Goal: Task Accomplishment & Management: Manage account settings

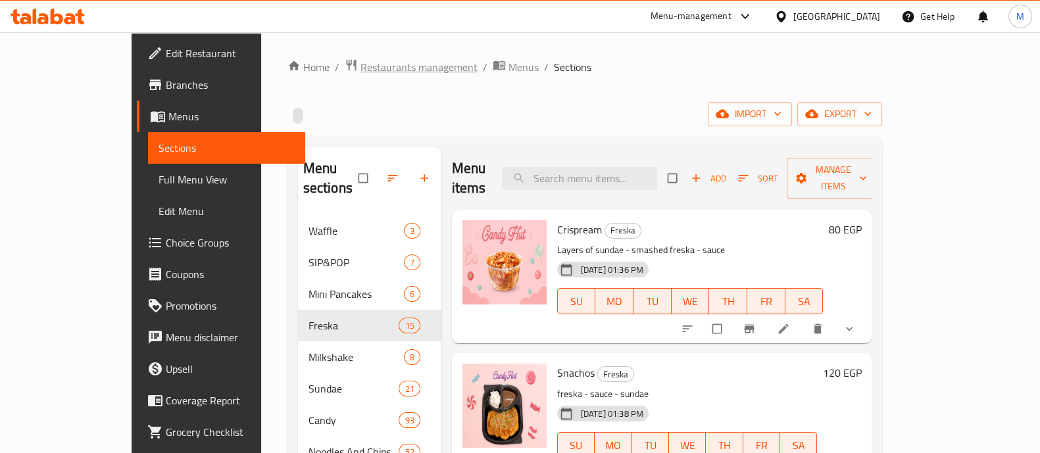
click at [361, 68] on span "Restaurants management" at bounding box center [419, 67] width 117 height 16
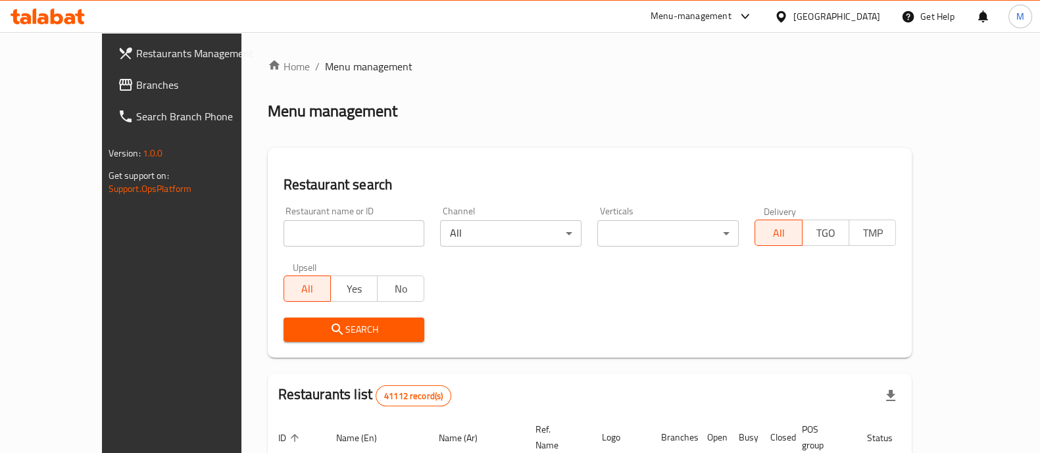
click at [353, 232] on input "search" at bounding box center [354, 233] width 141 height 26
paste input "682625"
type input "682625"
click button "Search" at bounding box center [354, 330] width 141 height 24
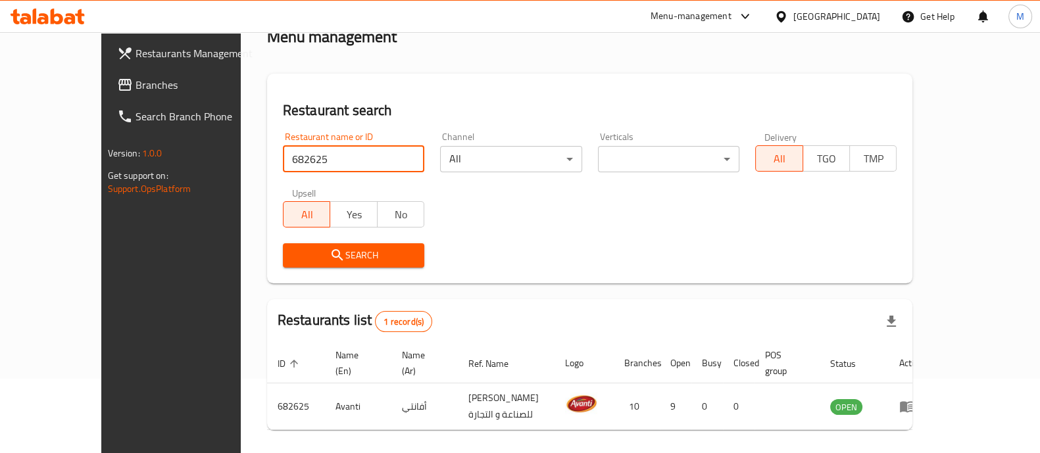
scroll to position [82, 0]
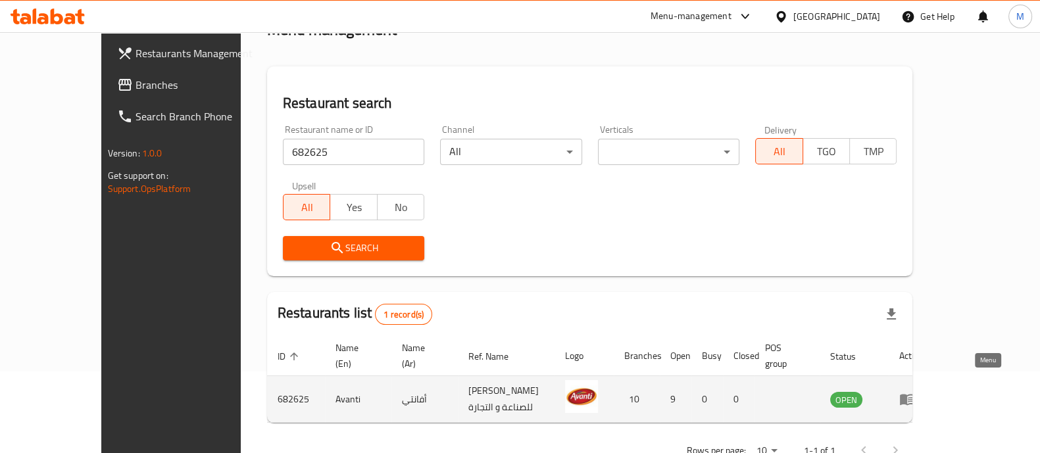
click at [915, 392] on icon "enhanced table" at bounding box center [908, 400] width 16 height 16
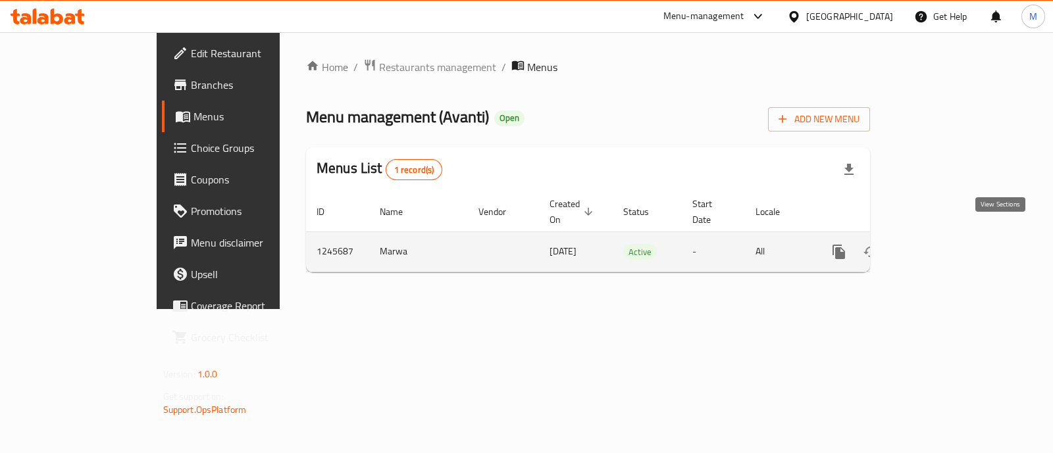
click at [942, 244] on icon "enhanced table" at bounding box center [934, 252] width 16 height 16
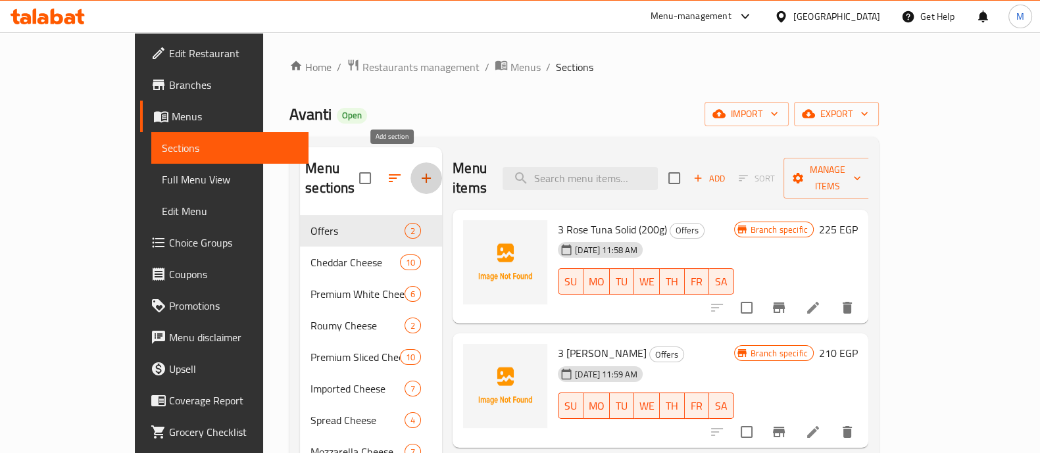
click at [422, 174] on icon "button" at bounding box center [426, 178] width 9 height 9
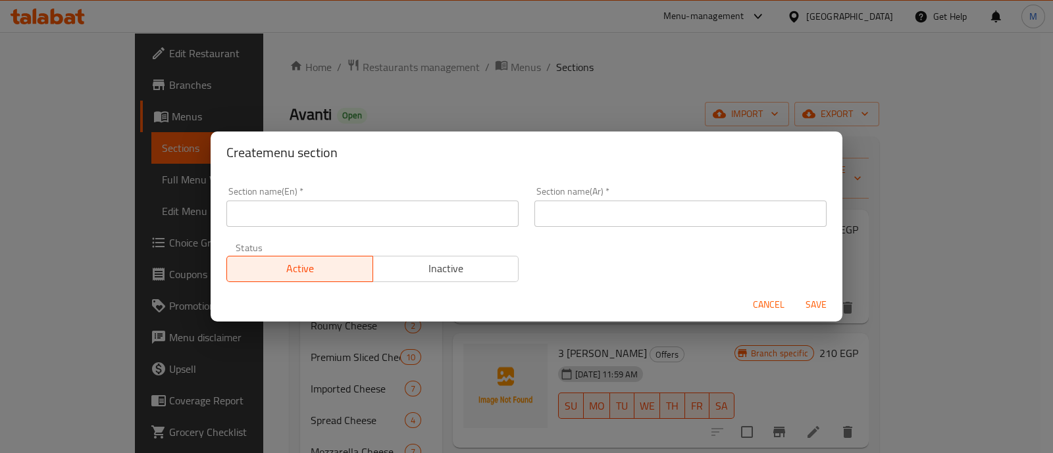
click at [322, 215] on input "text" at bounding box center [372, 214] width 292 height 26
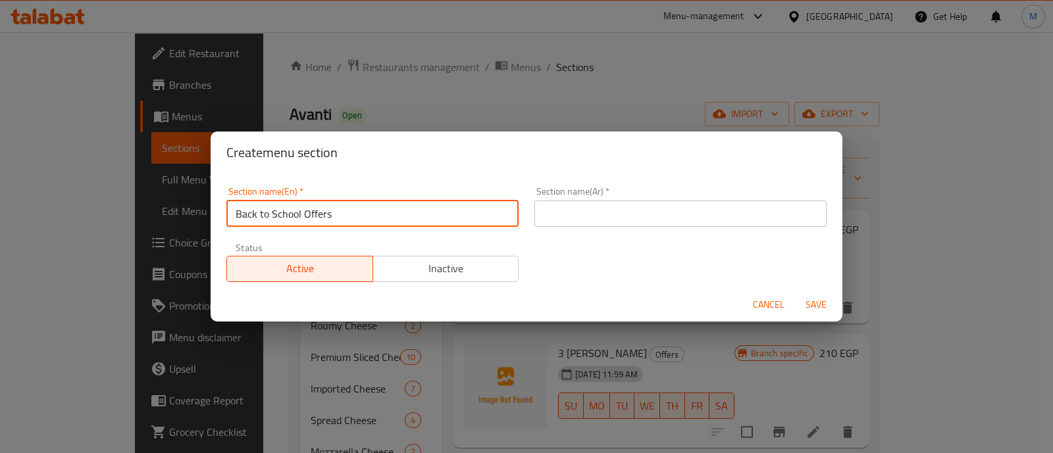
type input "Back to School Offers"
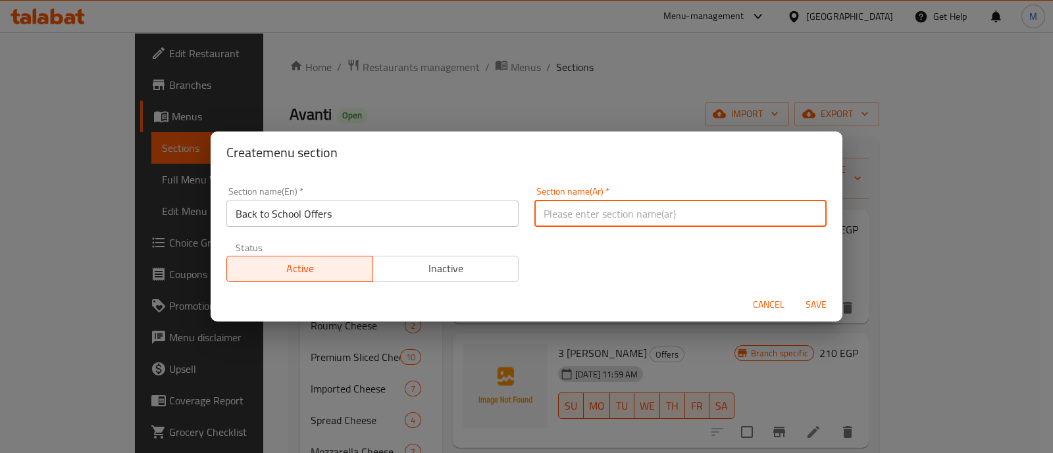
click at [681, 218] on input "text" at bounding box center [680, 214] width 292 height 26
paste input "عروض العودة إلى المدرسة"
type input "عروض العودة إلى المدرسة"
click at [419, 262] on span "Inactive" at bounding box center [446, 268] width 136 height 19
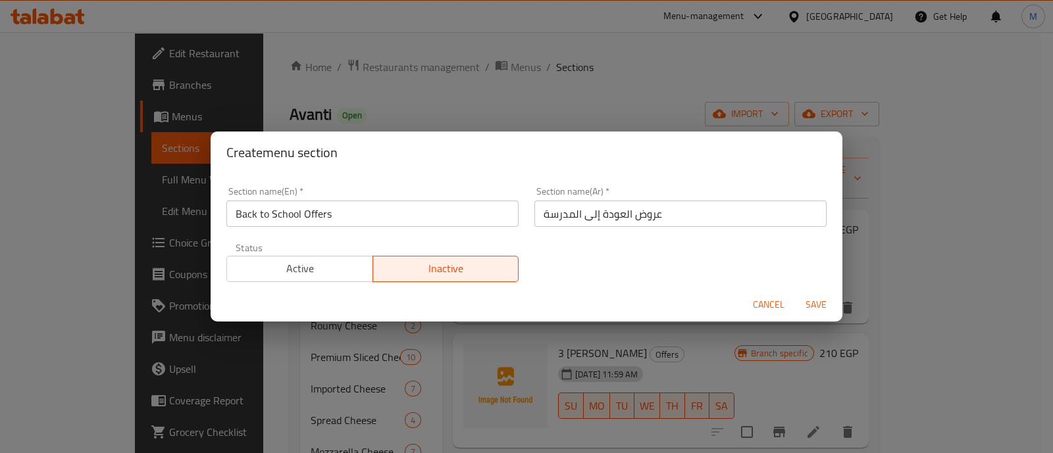
click at [823, 304] on span "Save" at bounding box center [816, 305] width 32 height 16
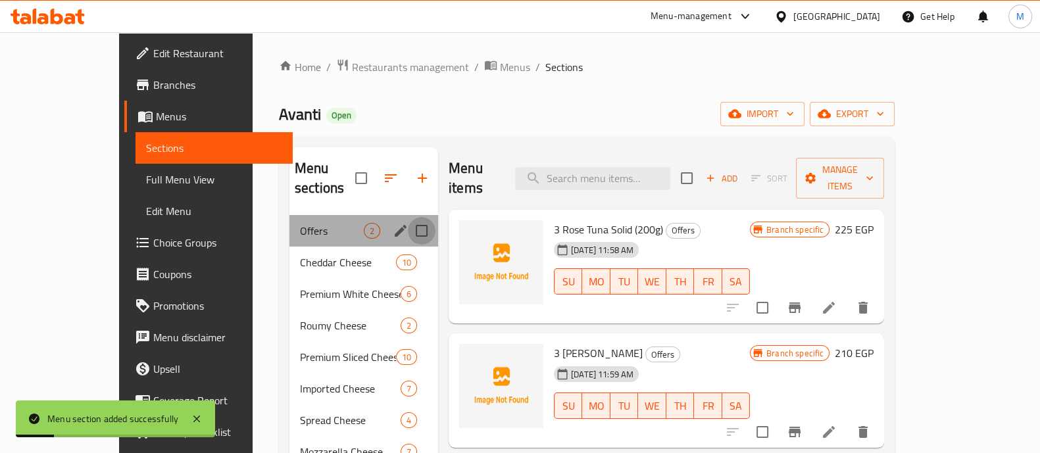
click at [408, 217] on input "Menu sections" at bounding box center [422, 231] width 28 height 28
checkbox input "true"
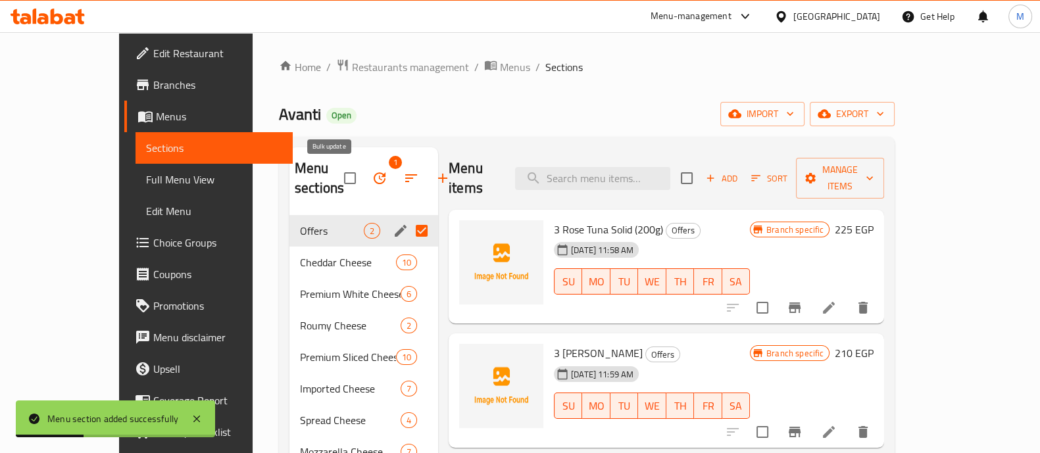
click at [372, 180] on icon "button" at bounding box center [380, 178] width 16 height 16
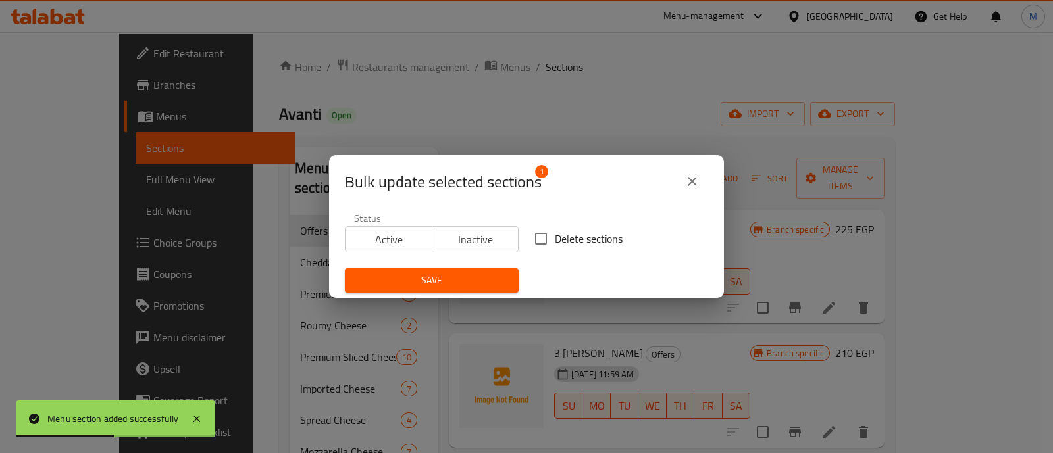
click at [542, 234] on input "Delete sections" at bounding box center [541, 239] width 28 height 28
checkbox input "true"
click at [478, 284] on span "Save" at bounding box center [431, 280] width 153 height 16
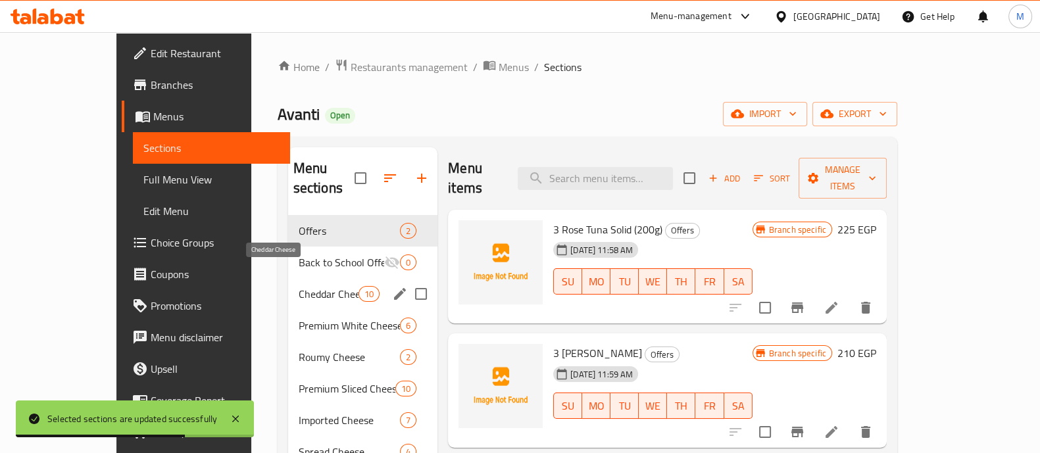
click at [299, 286] on span "Cheddar Cheese" at bounding box center [329, 294] width 60 height 16
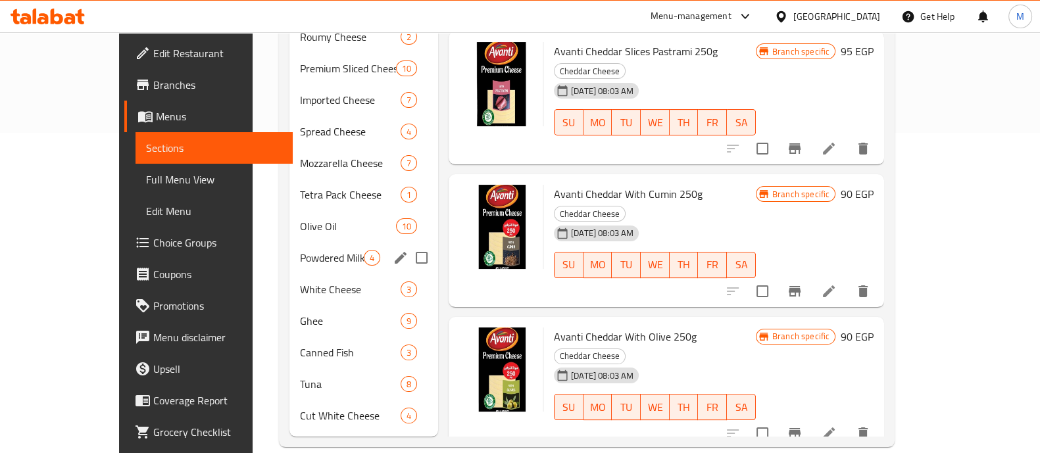
click at [290, 242] on div "Powdered Milk 4" at bounding box center [364, 258] width 149 height 32
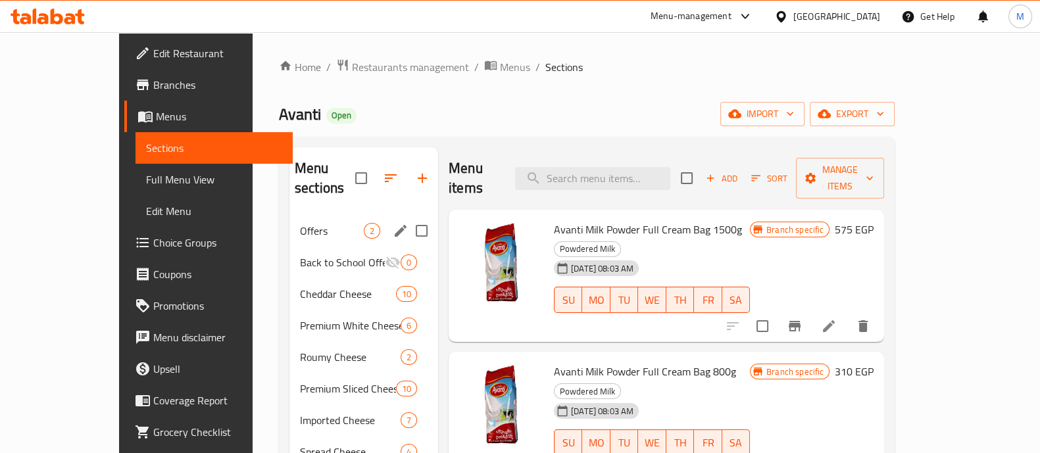
click at [300, 223] on span "Offers" at bounding box center [332, 231] width 64 height 16
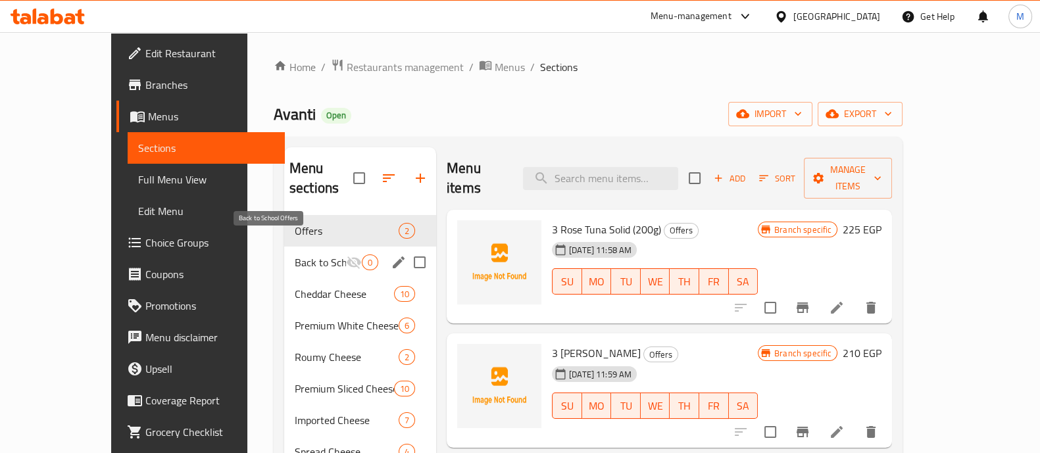
click at [295, 255] on span "Back to School Offers" at bounding box center [320, 263] width 51 height 16
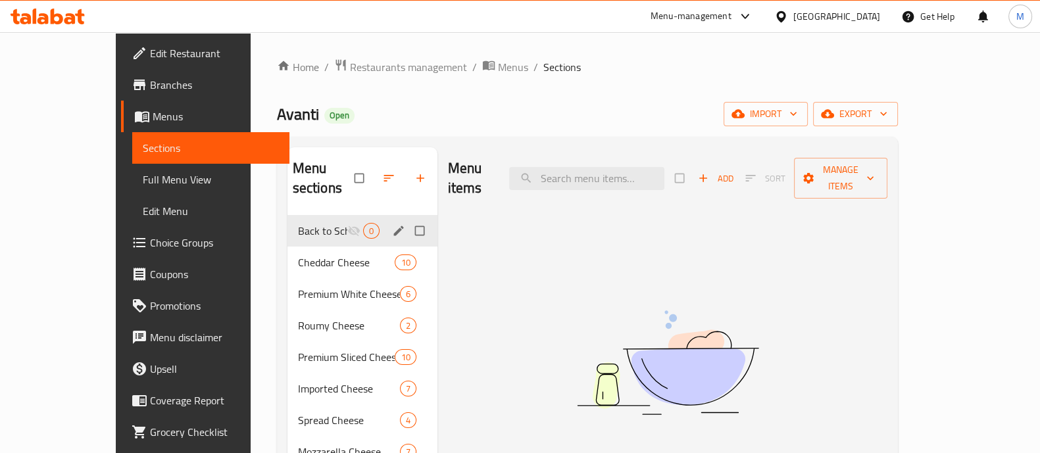
click at [293, 219] on div "Back to School Offers 0" at bounding box center [363, 231] width 150 height 32
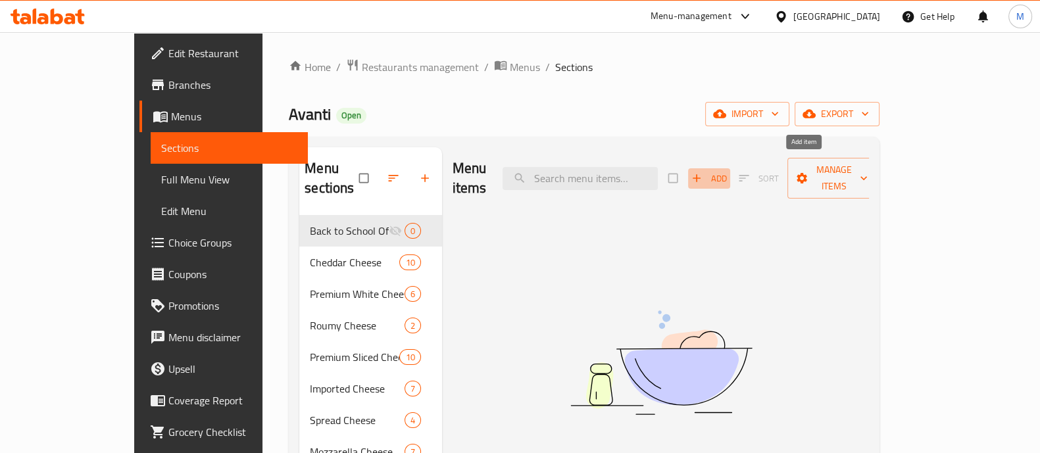
click at [727, 171] on span "Add" at bounding box center [710, 178] width 36 height 15
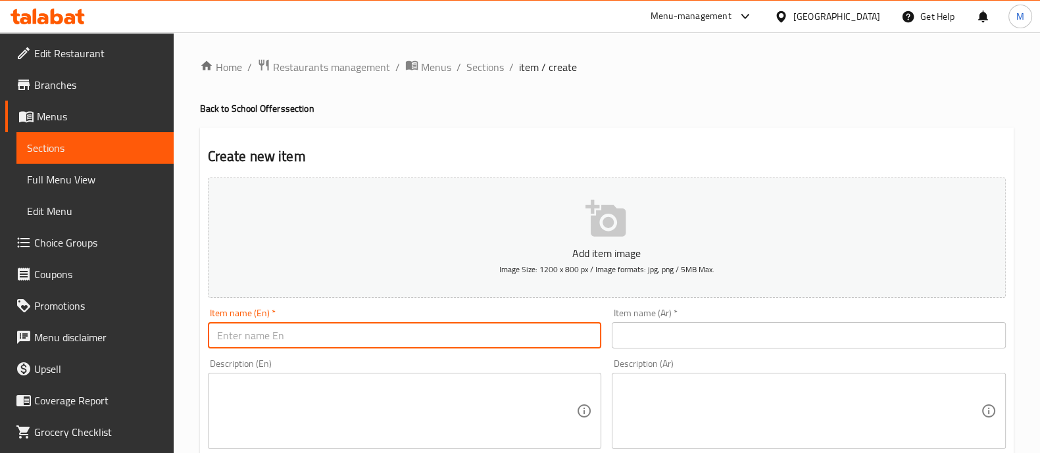
click at [402, 334] on input "text" at bounding box center [405, 335] width 394 height 26
paste input "Avanti feta cheese (500g * 2 pieces )"
type input "Avanti feta cheese (500g * 2 pieces )"
click at [649, 328] on input "text" at bounding box center [809, 335] width 394 height 26
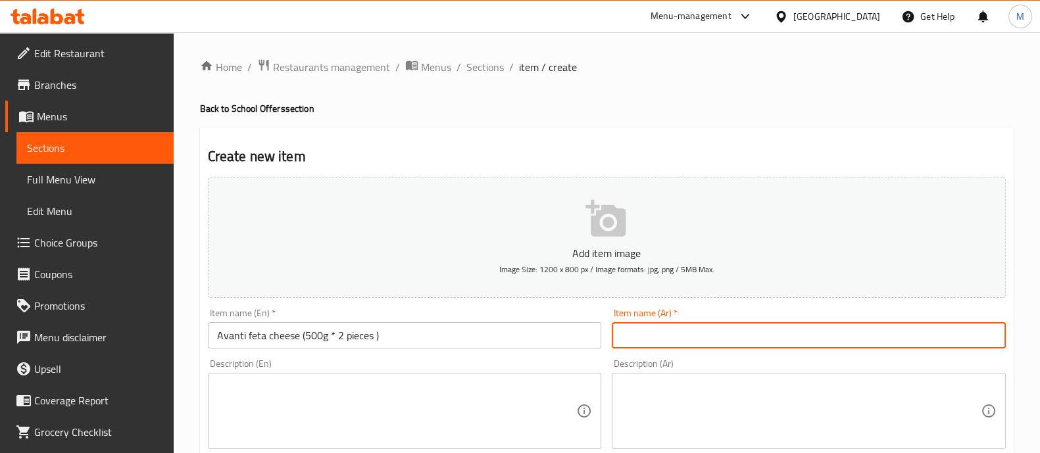
paste input "تتراباك افانتى 500جم *2قطعه"
type input "تتراباك افانتى 500جم *2قطعه"
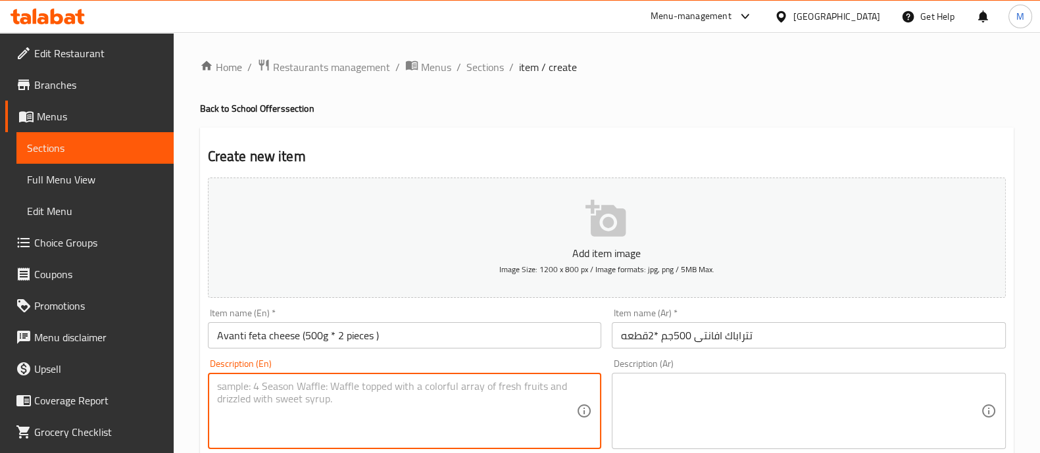
click at [538, 408] on textarea at bounding box center [397, 411] width 360 height 63
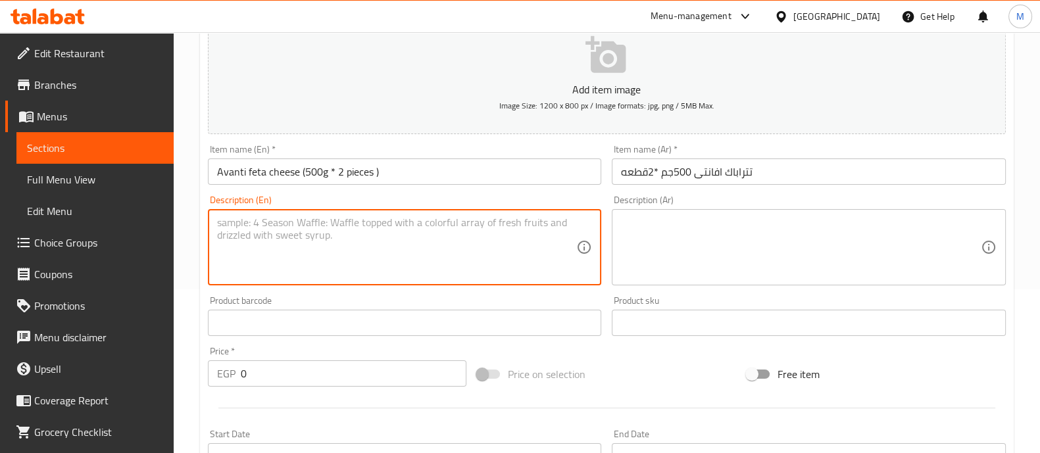
click at [311, 372] on input "0" at bounding box center [354, 374] width 226 height 26
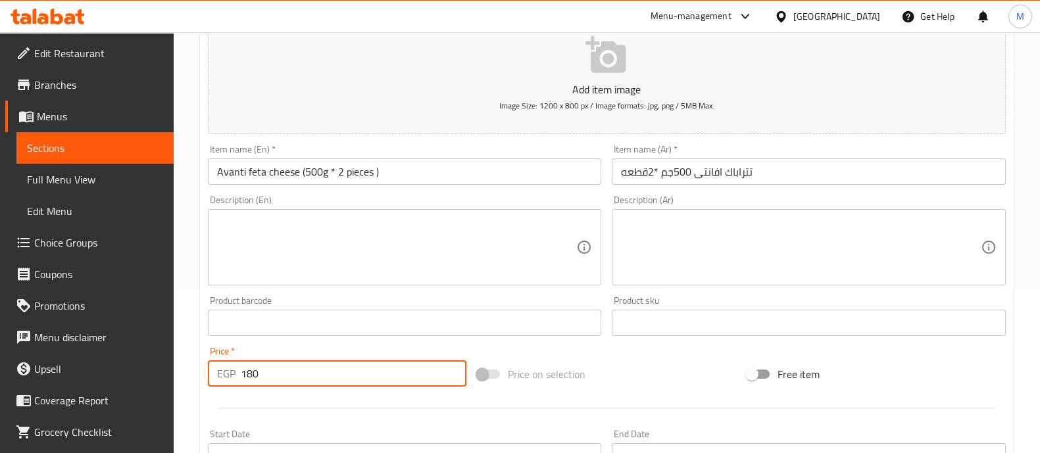
type input "180"
click at [302, 400] on div at bounding box center [607, 408] width 809 height 32
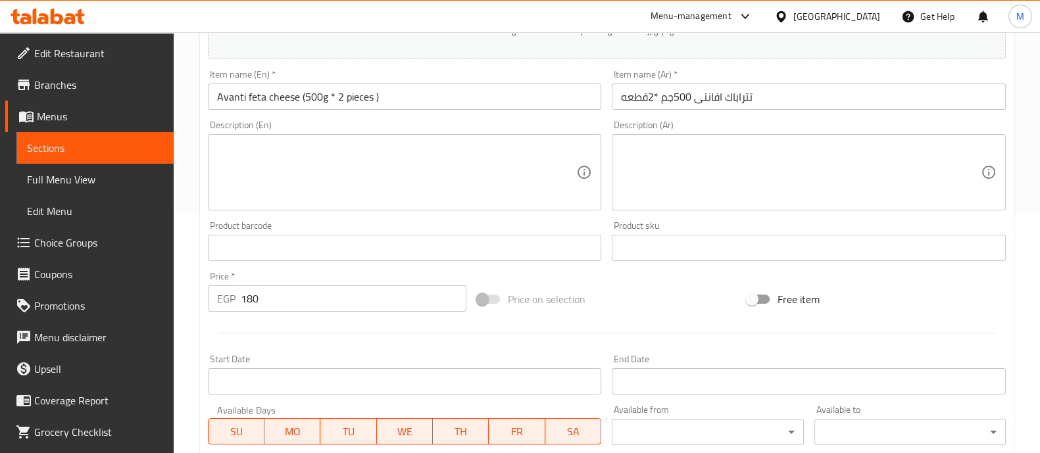
scroll to position [475, 0]
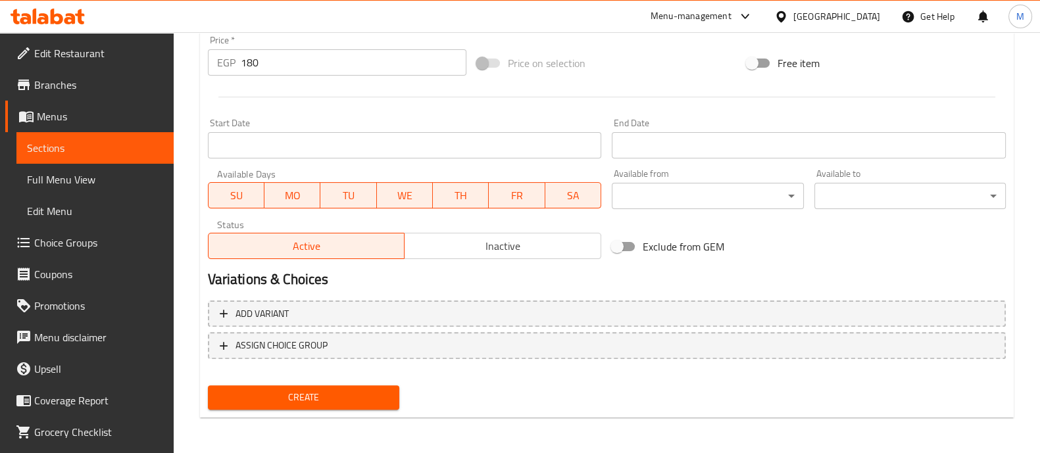
click at [372, 403] on span "Create" at bounding box center [303, 398] width 170 height 16
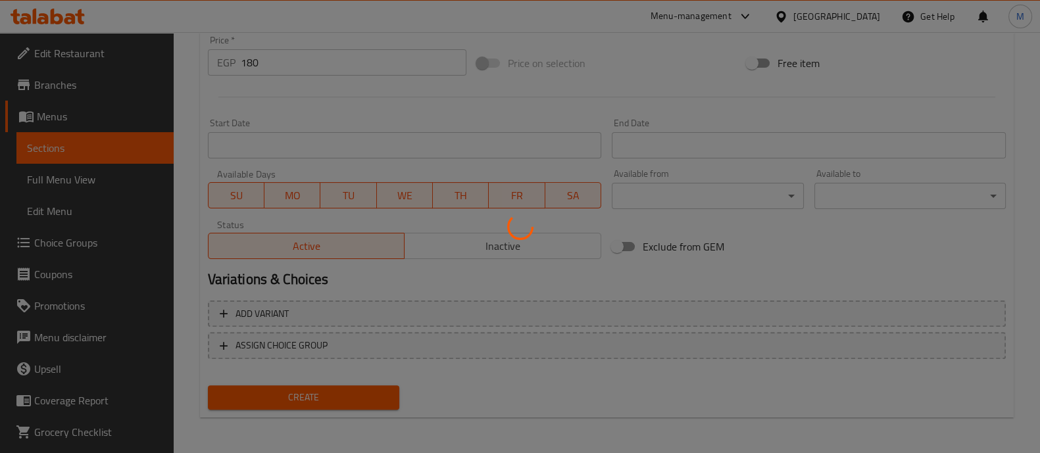
type input "0"
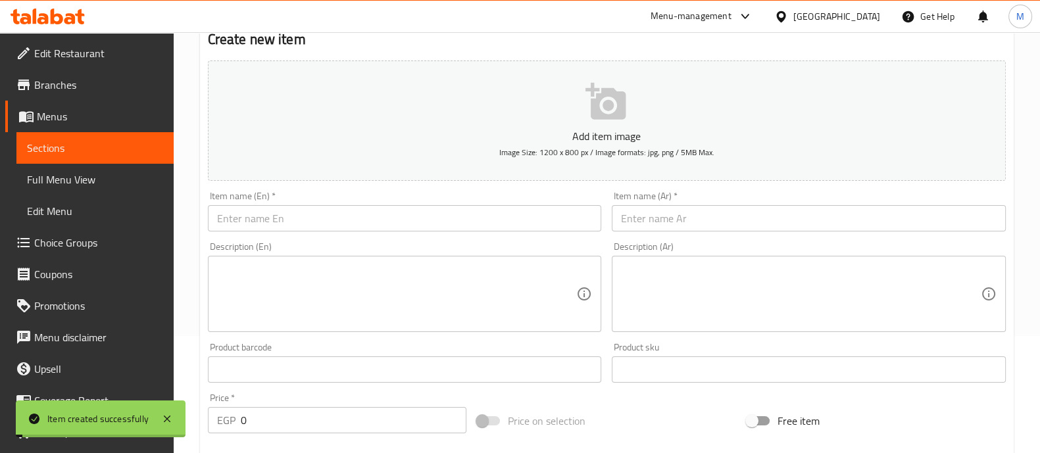
scroll to position [0, 0]
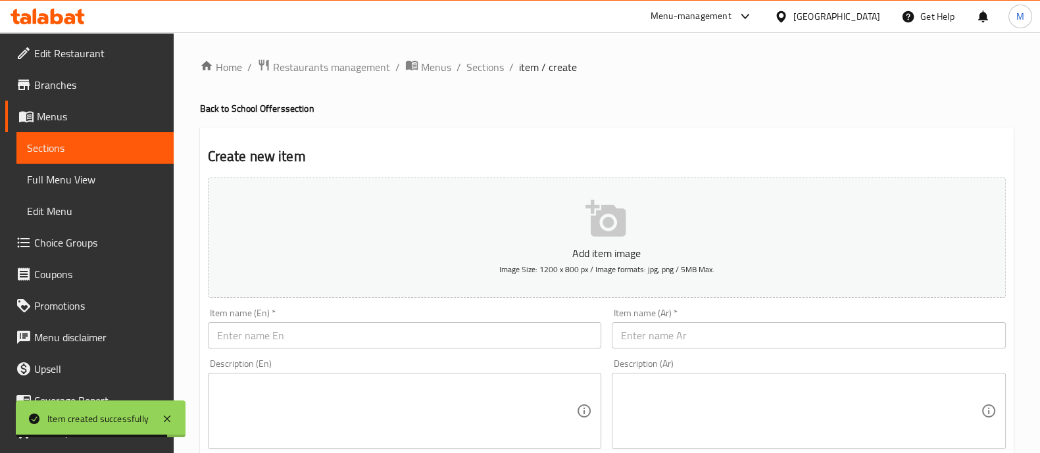
click at [284, 332] on input "text" at bounding box center [405, 335] width 394 height 26
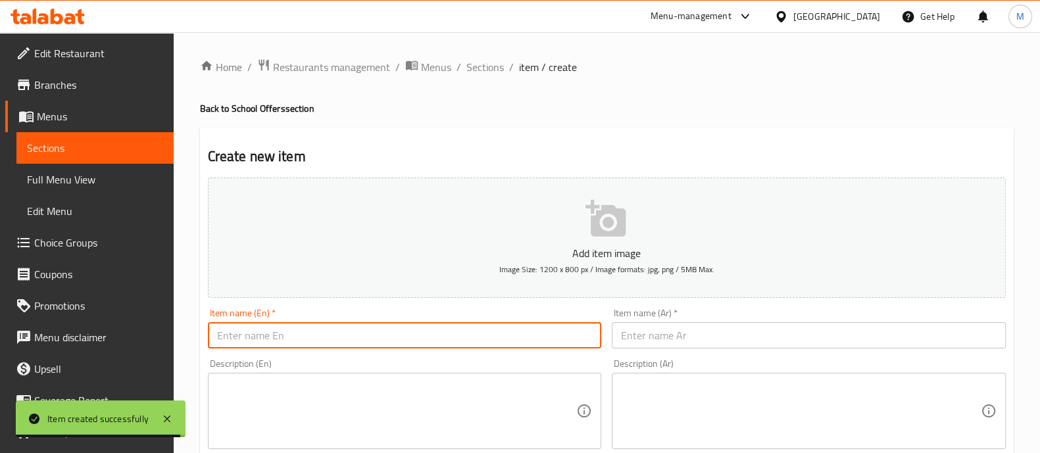
paste input "Avanti MozzarellaNatural1kg+milk powderNatural100g"
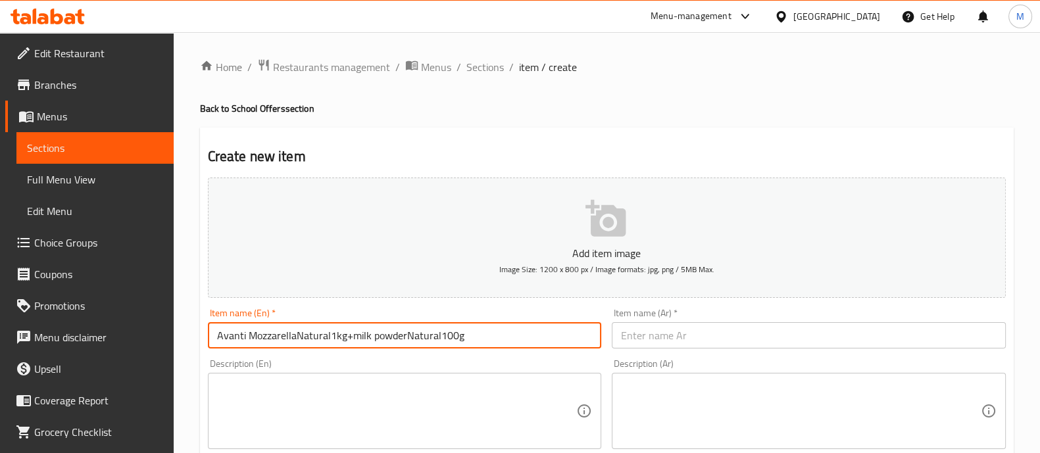
type input "Avanti MozzarellaNatural1kg+milk powderNatural100g"
click at [661, 334] on input "text" at bounding box center [809, 335] width 394 height 26
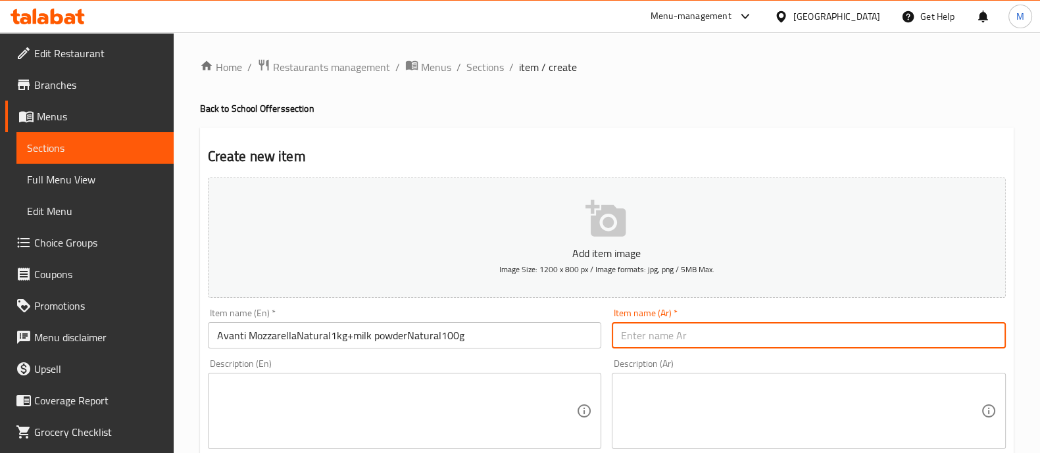
paste input "موزاريلا افانتى سادة 1كيلو+3كيس لبن 100جم"
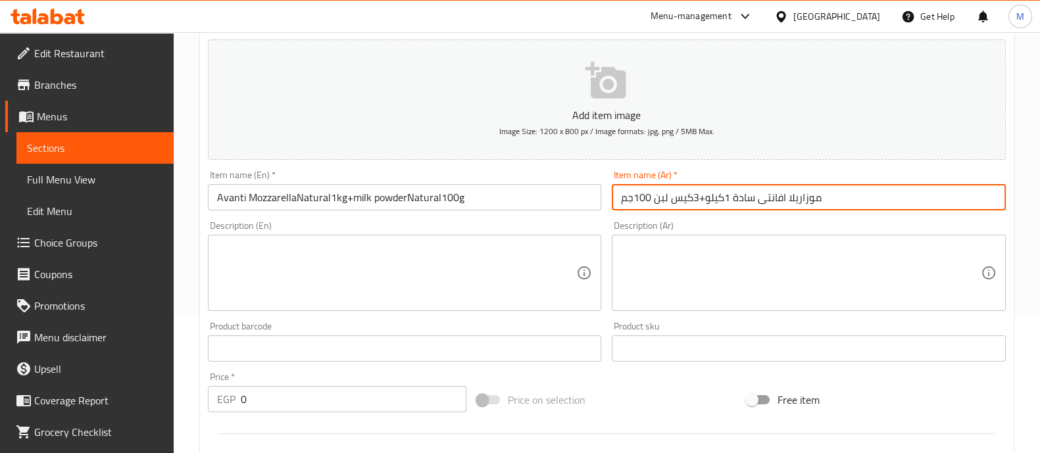
scroll to position [164, 0]
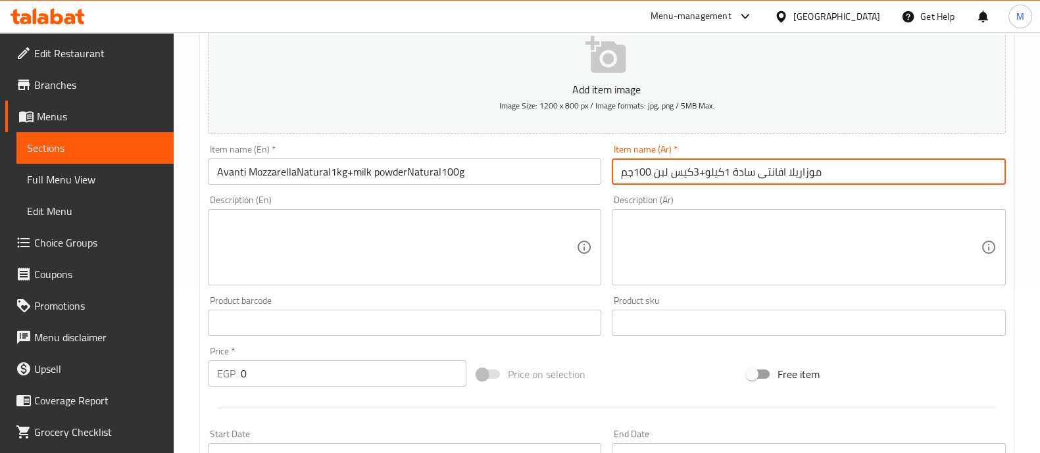
type input "موزاريلا افانتى سادة 1كيلو+3كيس لبن 100جم"
click at [299, 384] on input "0" at bounding box center [354, 374] width 226 height 26
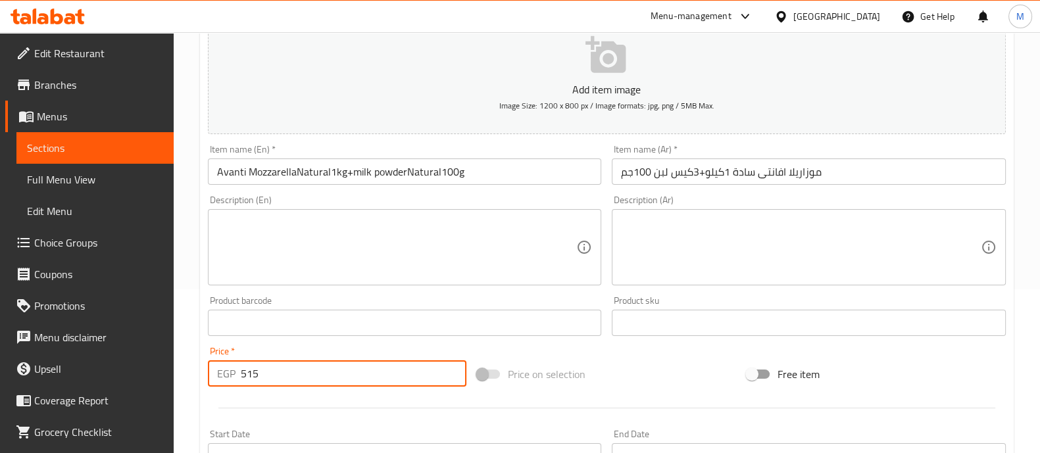
type input "515"
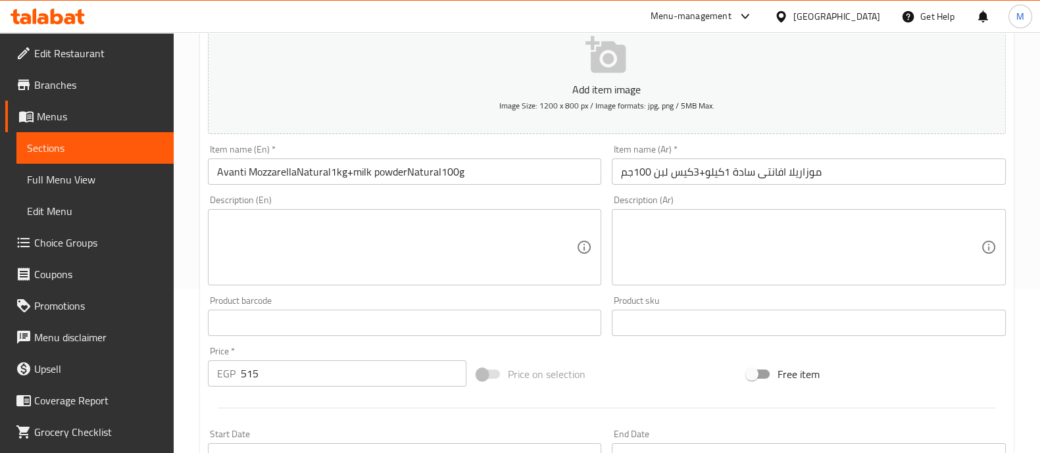
click at [280, 403] on div at bounding box center [607, 408] width 809 height 32
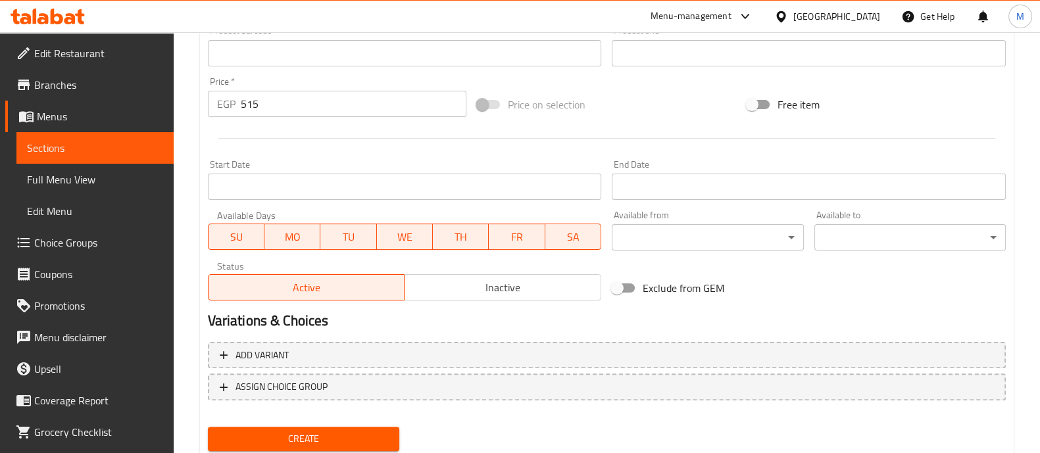
scroll to position [475, 0]
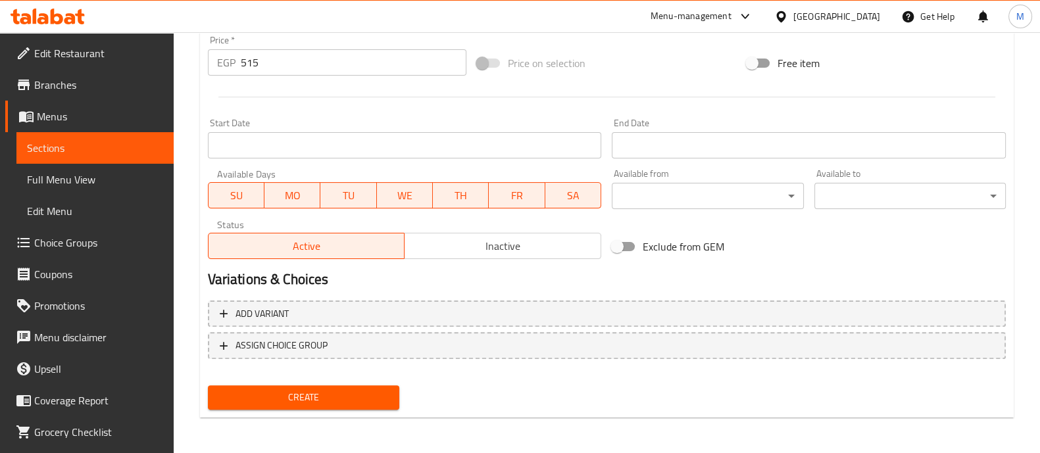
click at [313, 395] on span "Create" at bounding box center [303, 398] width 170 height 16
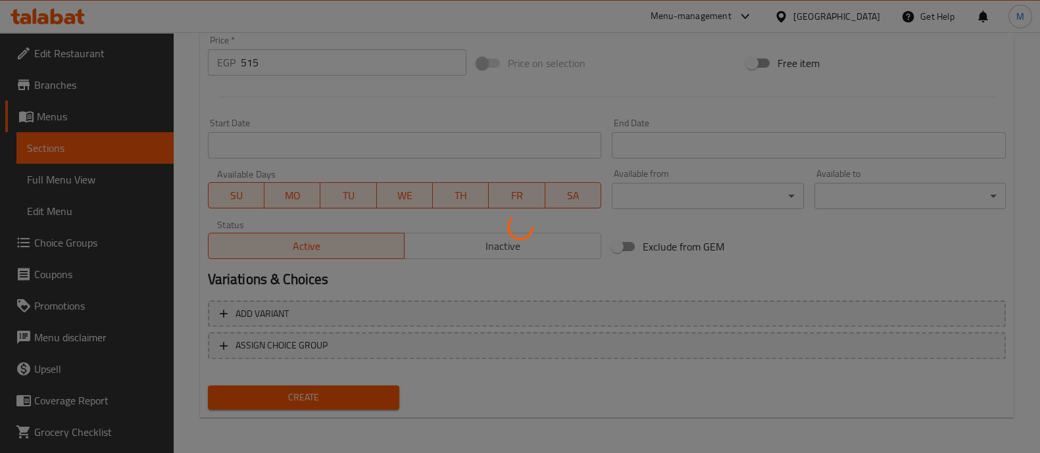
type input "0"
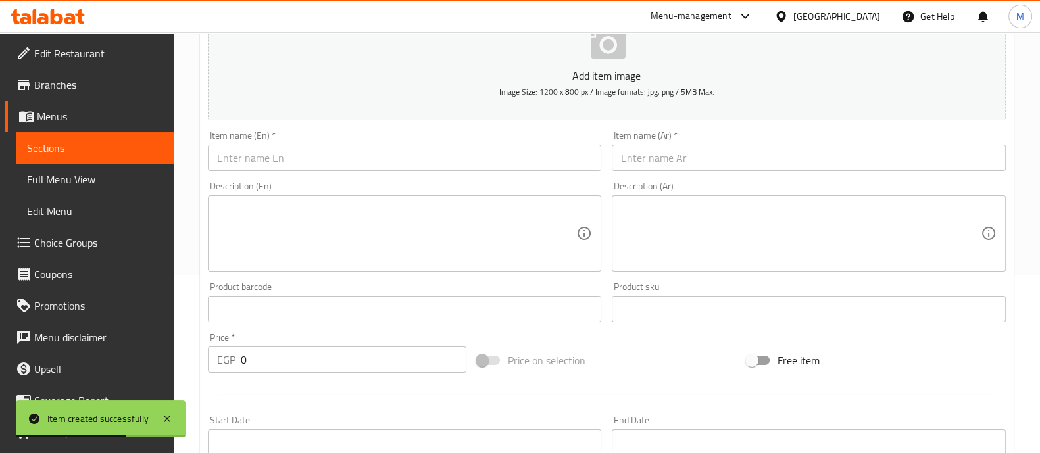
scroll to position [64, 0]
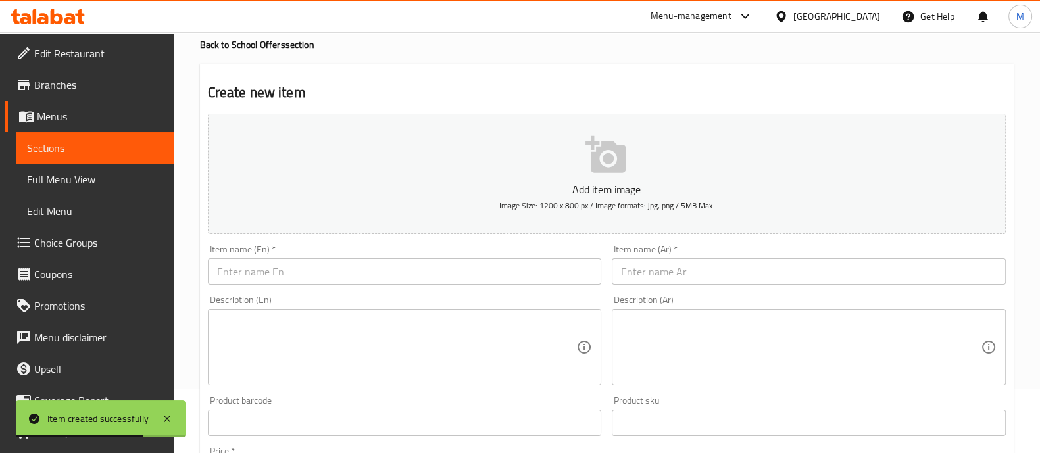
click at [306, 272] on input "text" at bounding box center [405, 272] width 394 height 26
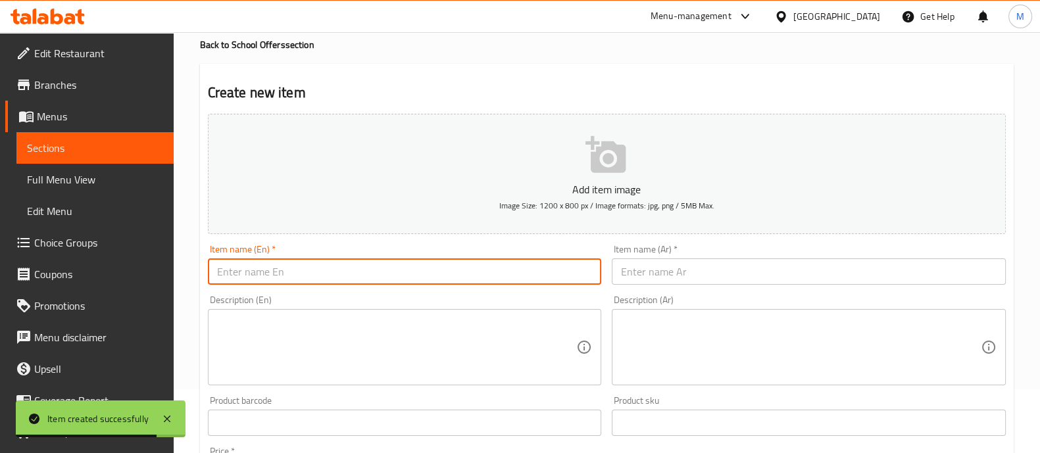
paste input "(Avanti (Mozzarella mix1kg+3milk powderNatural100g"
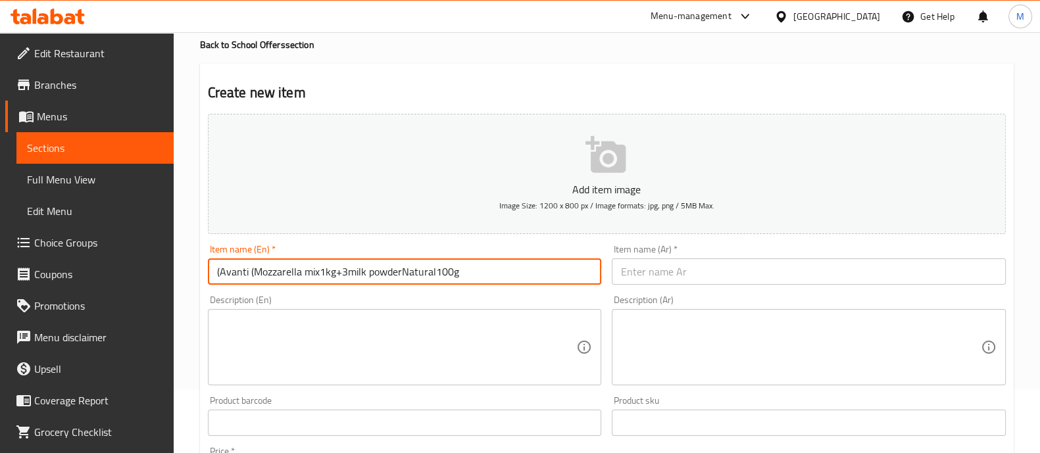
type input "(Avanti (Mozzarella mix1kg+3milk powderNatural100g"
click at [687, 277] on input "text" at bounding box center [809, 272] width 394 height 26
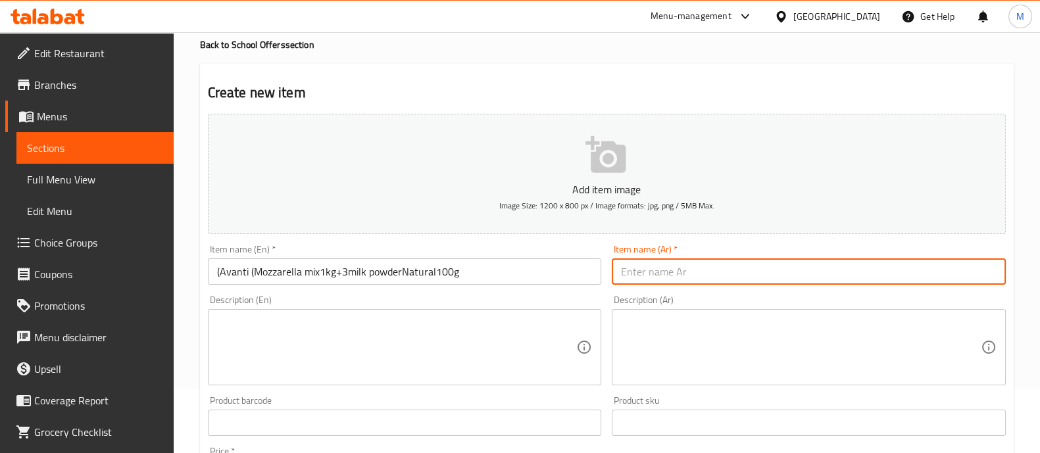
paste input "موزاريلا افانتى ميكس 1كيلو+3كيس لبن 100جم"
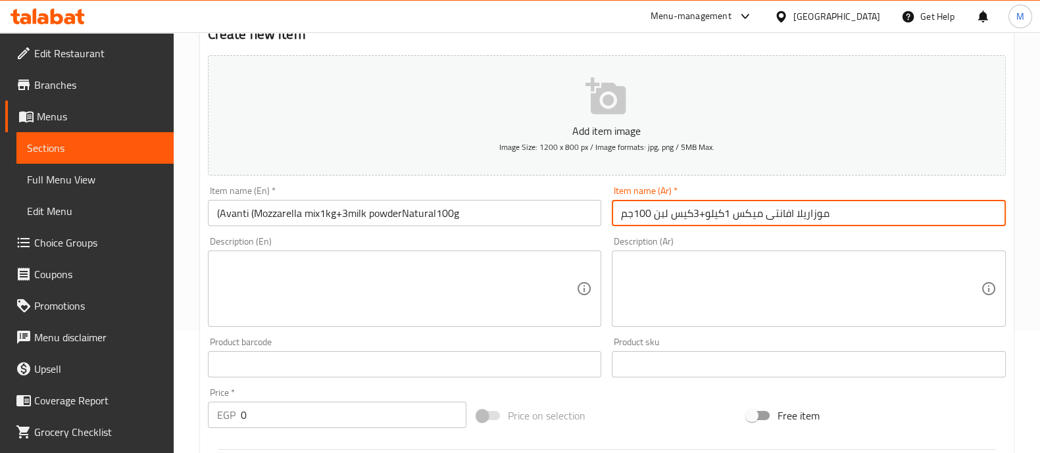
scroll to position [146, 0]
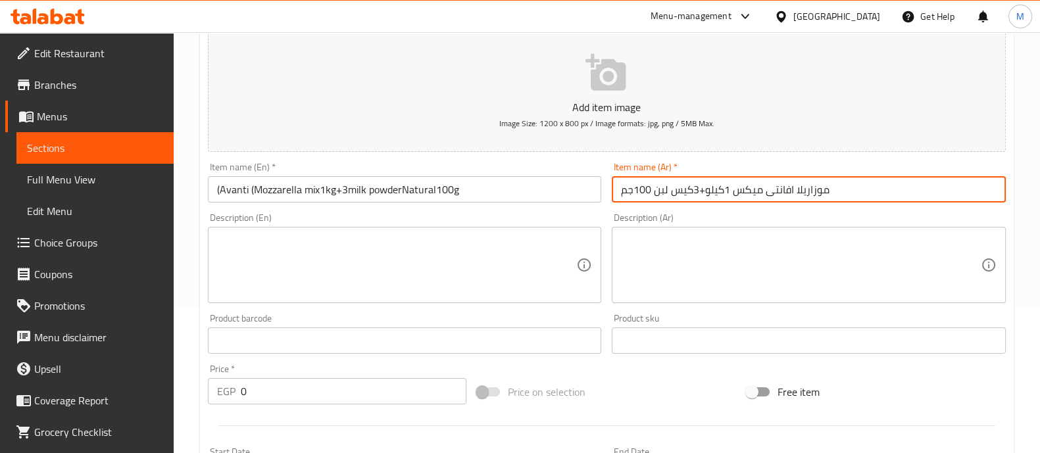
type input "موزاريلا افانتى ميكس 1كيلو+3كيس لبن 100جم"
click at [285, 390] on input "0" at bounding box center [354, 391] width 226 height 26
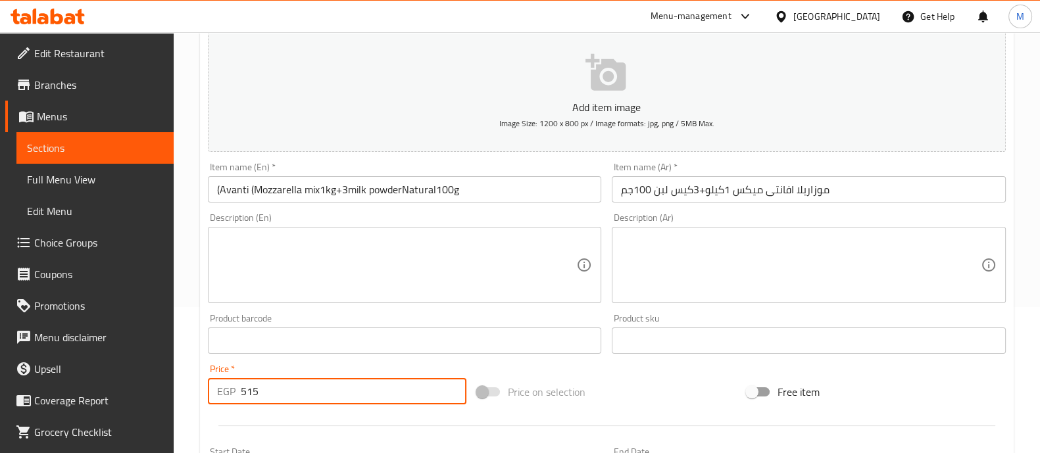
type input "515"
click at [298, 412] on div at bounding box center [607, 426] width 809 height 32
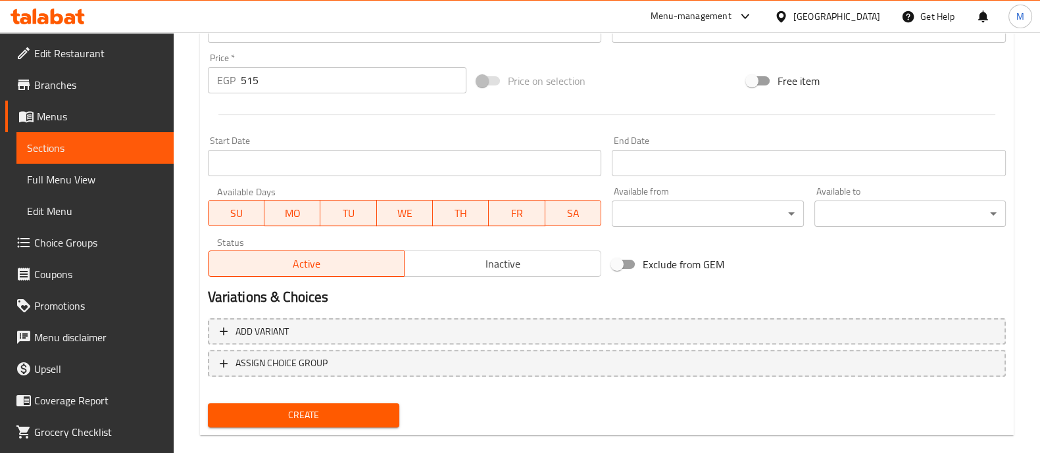
scroll to position [475, 0]
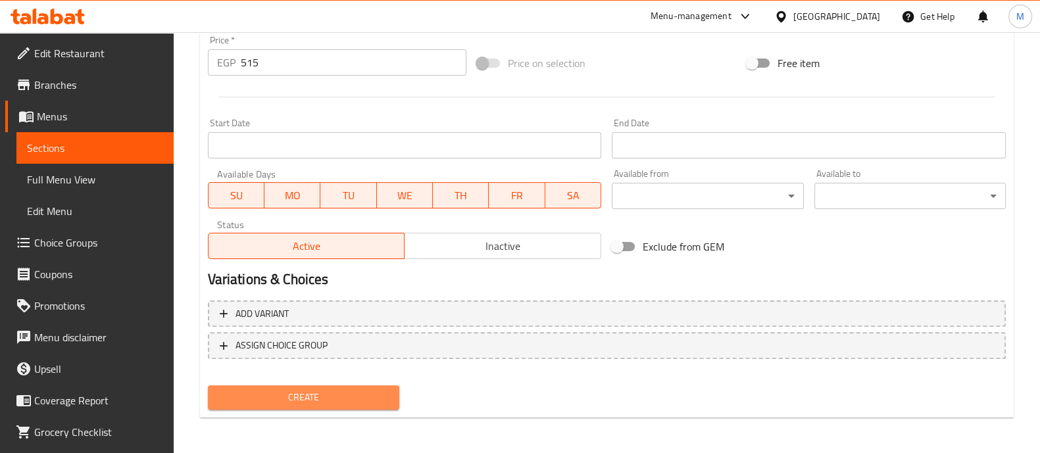
click at [306, 398] on span "Create" at bounding box center [303, 398] width 170 height 16
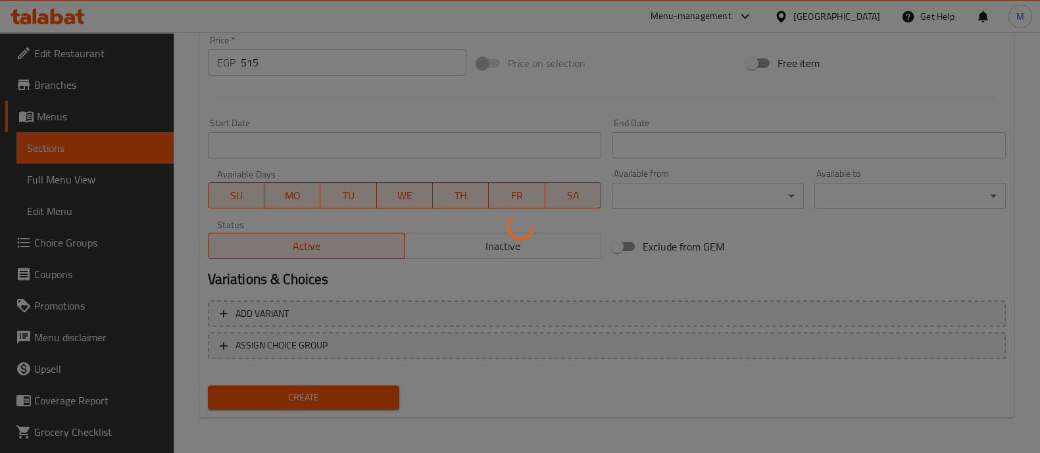
type input "0"
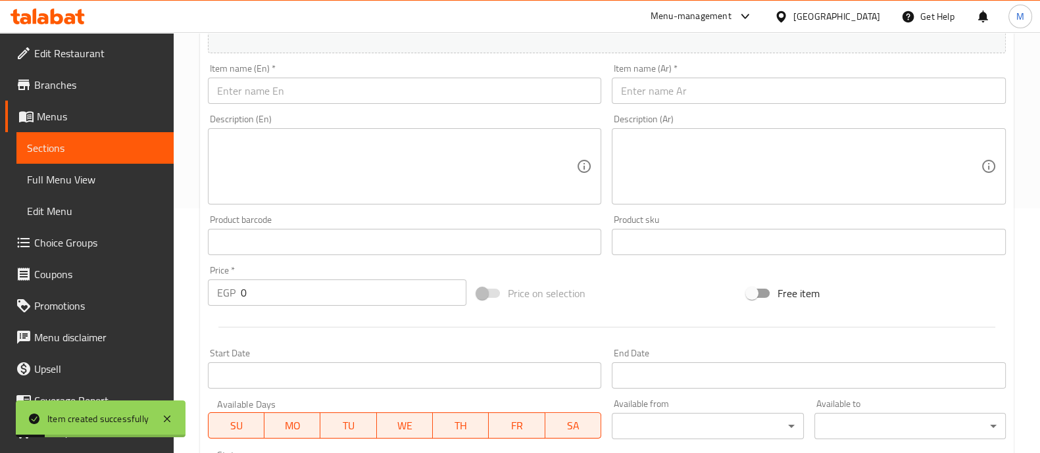
scroll to position [228, 0]
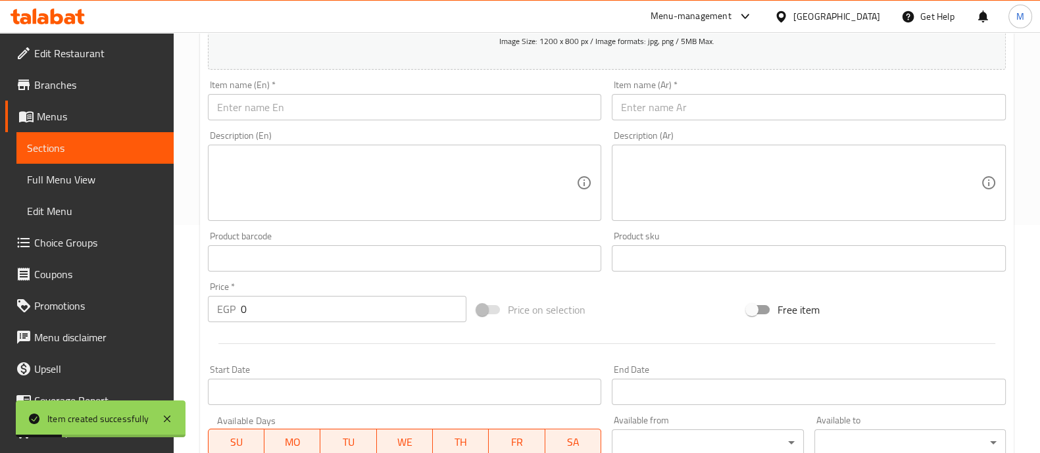
click at [326, 106] on input "text" at bounding box center [405, 107] width 394 height 26
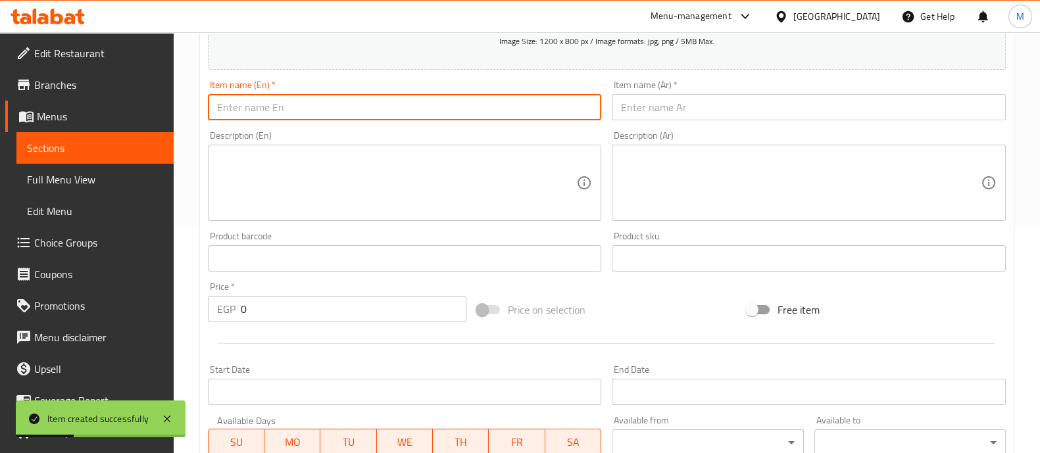
paste input "Avanti Natural low Salt Cheese (450g * 2 Boxes)"
type input "Avanti Natural low Salt Cheese (450g * 2 Boxes)"
click at [733, 109] on input "text" at bounding box center [809, 107] width 394 height 26
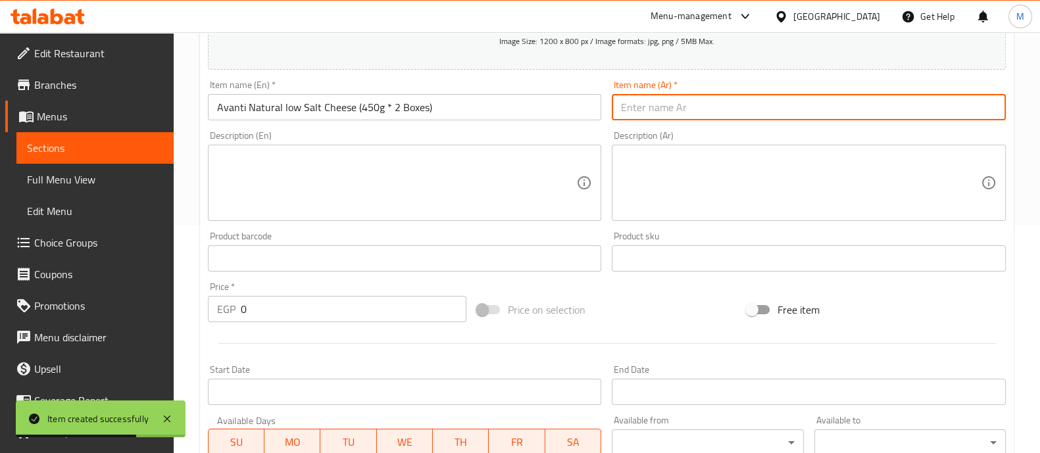
paste input "جبن ابيض افانتى ملح خفيف 450جم*2قطعه"
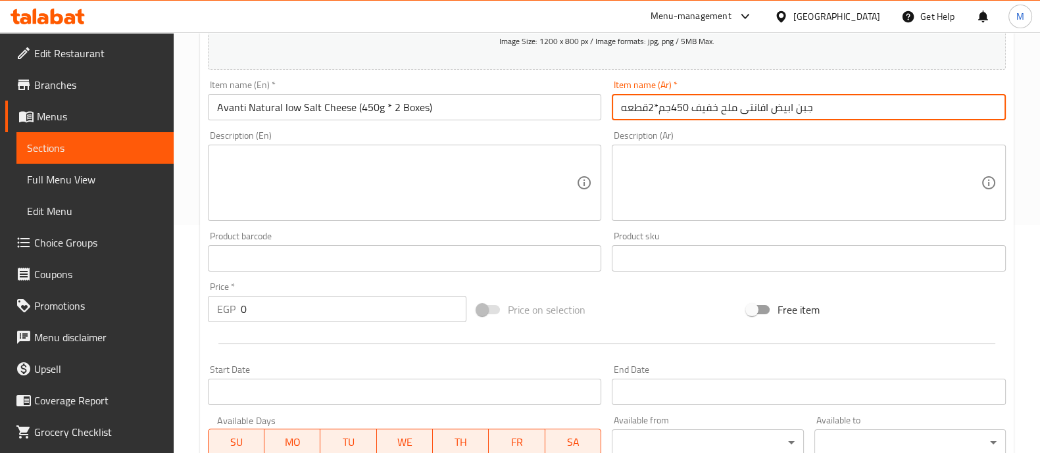
type input "جبن ابيض افانتى ملح خفيف 450جم*2قطعه"
click at [375, 308] on input "0" at bounding box center [354, 309] width 226 height 26
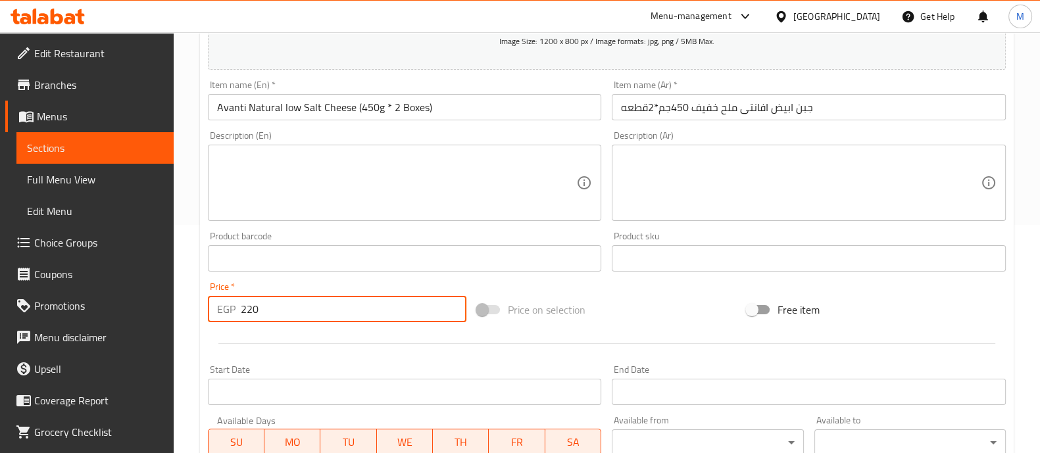
type input "220"
click at [352, 338] on div at bounding box center [607, 344] width 809 height 32
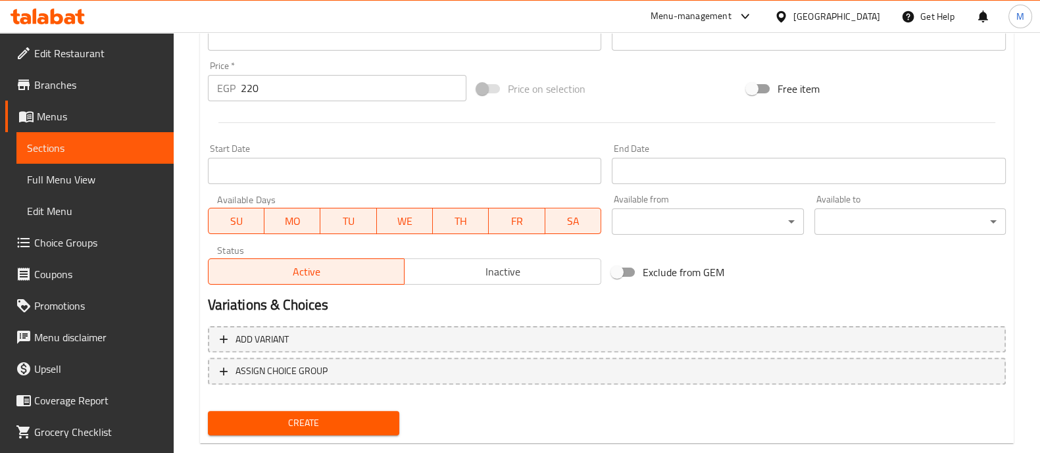
scroll to position [475, 0]
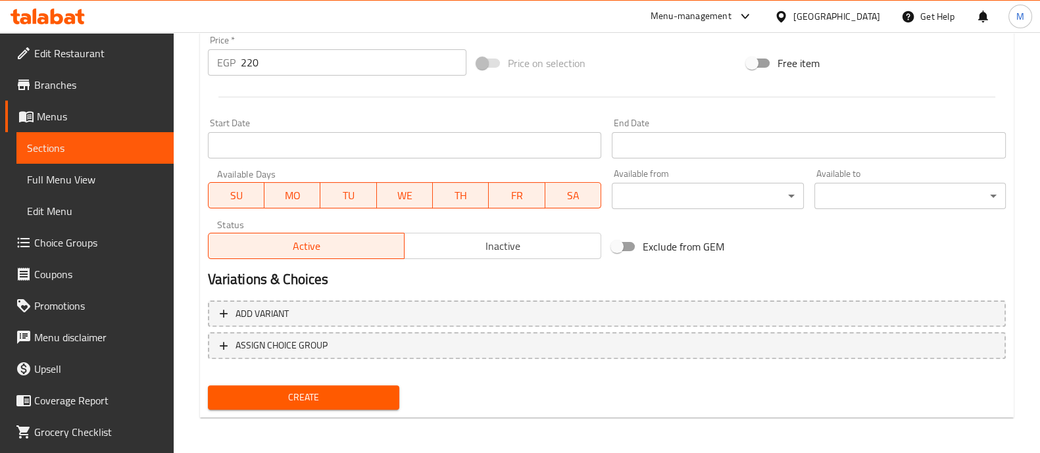
click at [308, 396] on span "Create" at bounding box center [303, 398] width 170 height 16
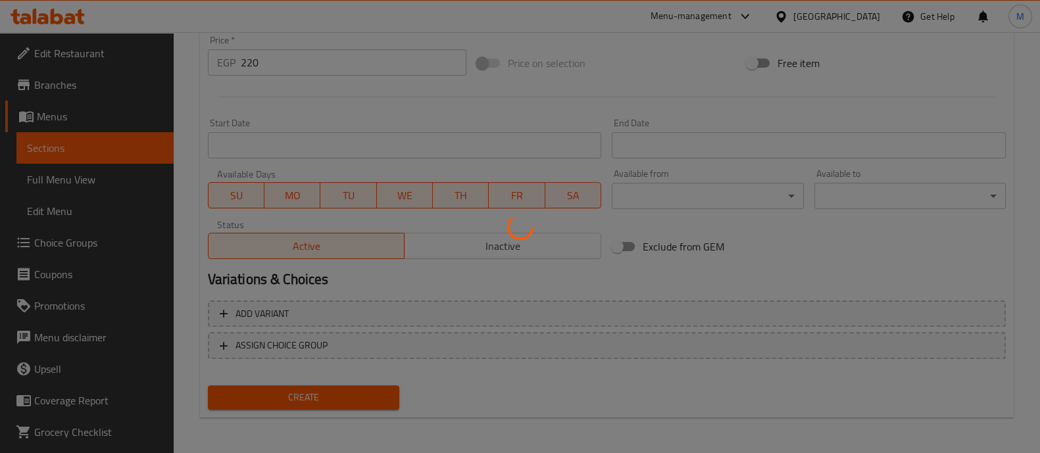
type input "0"
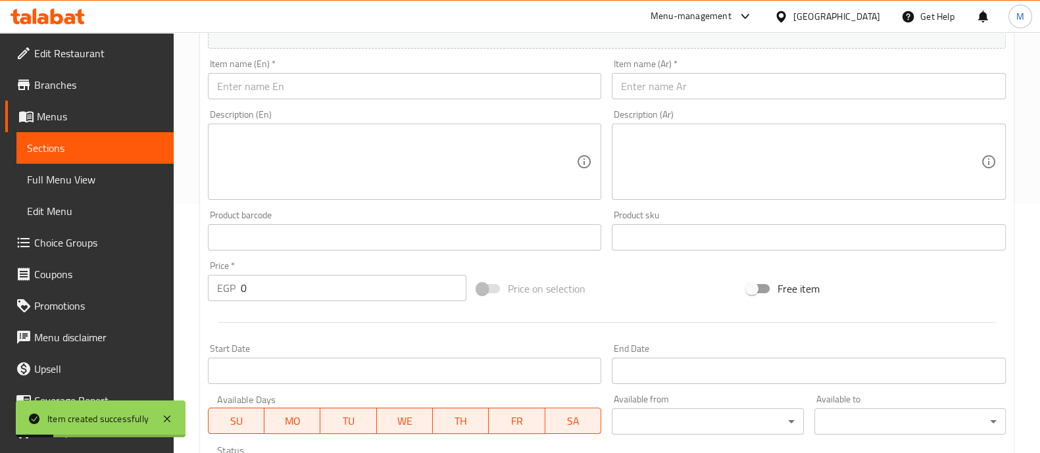
scroll to position [146, 0]
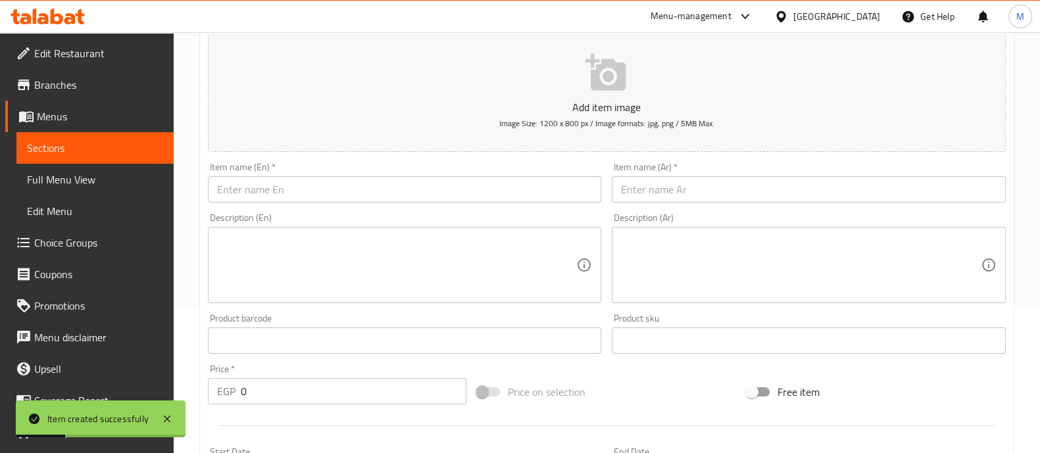
click at [312, 185] on input "text" at bounding box center [405, 189] width 394 height 26
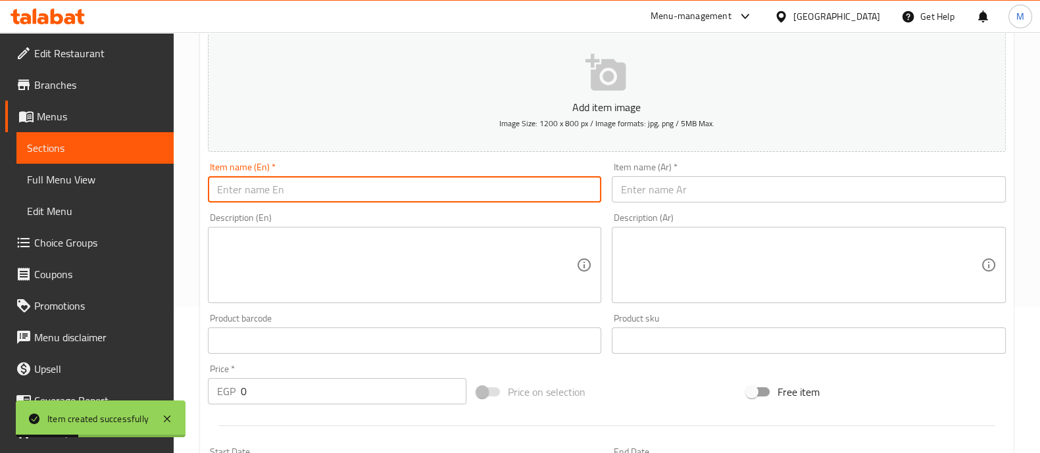
paste input "Avanti Natural Greek Feta Cheese (450g * 2 Pieces)"
type input "Avanti Natural Greek Feta Cheese (450g * 2 Pieces)"
click at [712, 190] on input "text" at bounding box center [809, 189] width 394 height 26
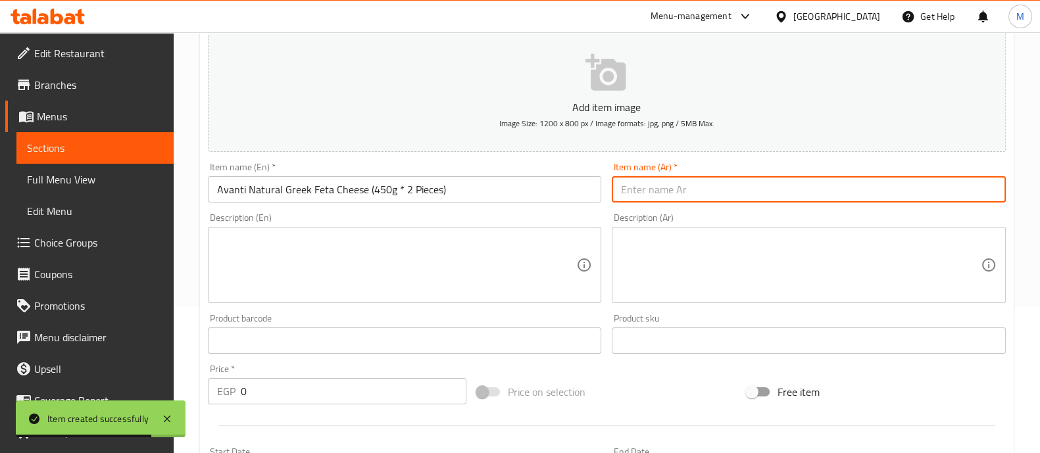
paste input "جبن ابيض افانتى فيتا يوناني450جم*2قطعه"
type input "جبن ابيض افانتى فيتا يوناني450جم*2قطعه"
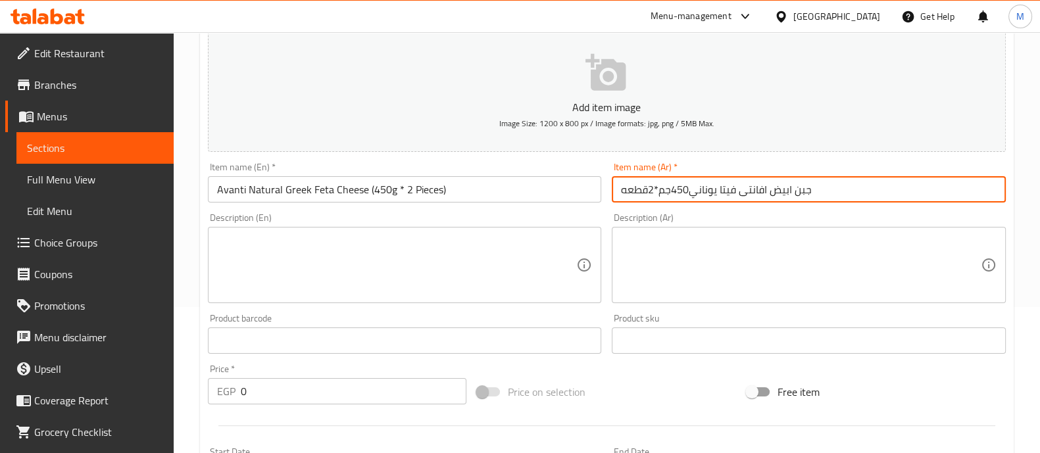
click at [259, 392] on input "0" at bounding box center [354, 391] width 226 height 26
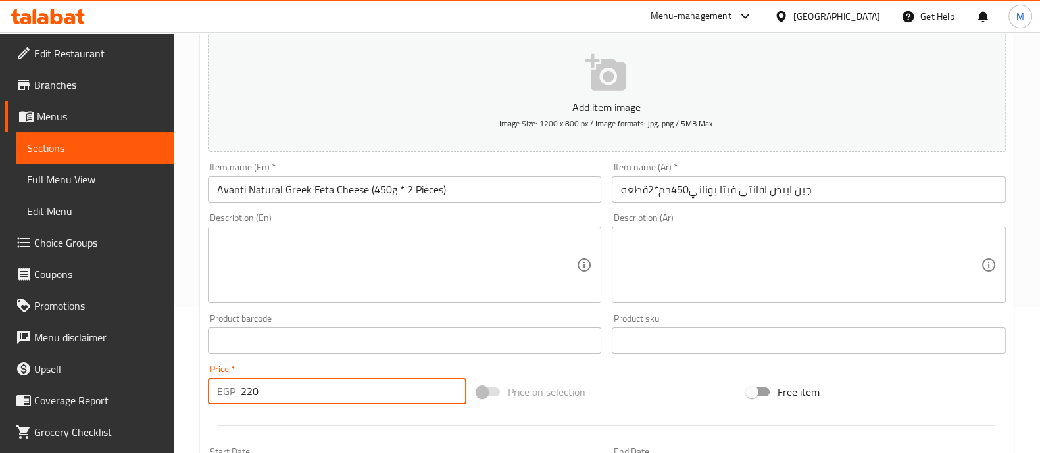
type input "220"
click at [229, 424] on div at bounding box center [607, 426] width 809 height 32
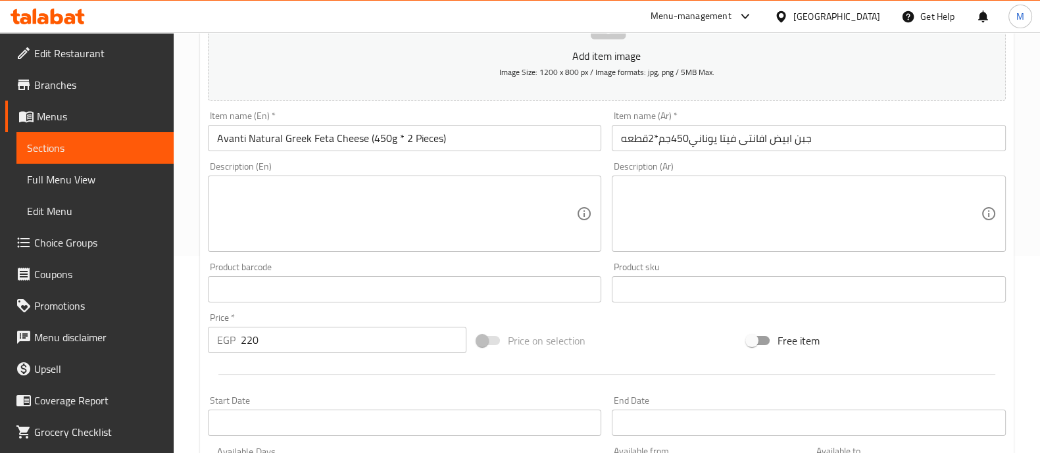
scroll to position [475, 0]
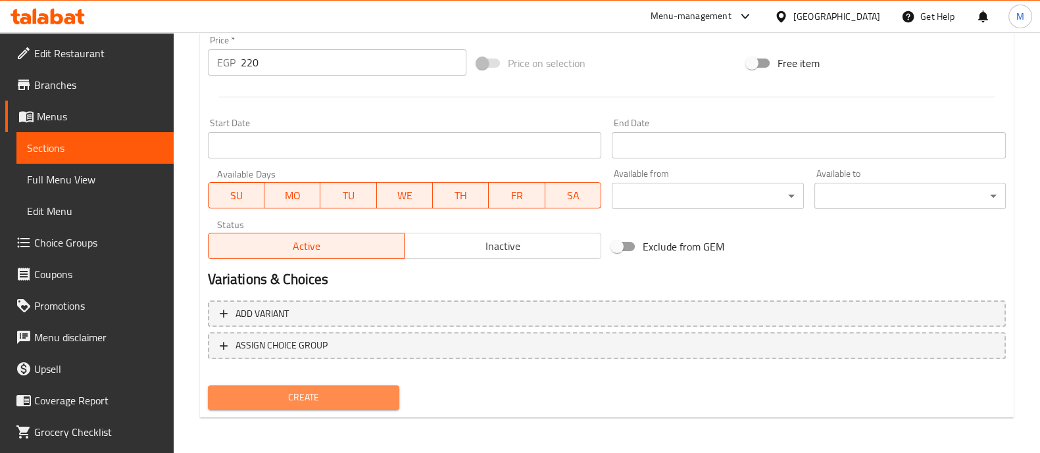
click at [316, 398] on span "Create" at bounding box center [303, 398] width 170 height 16
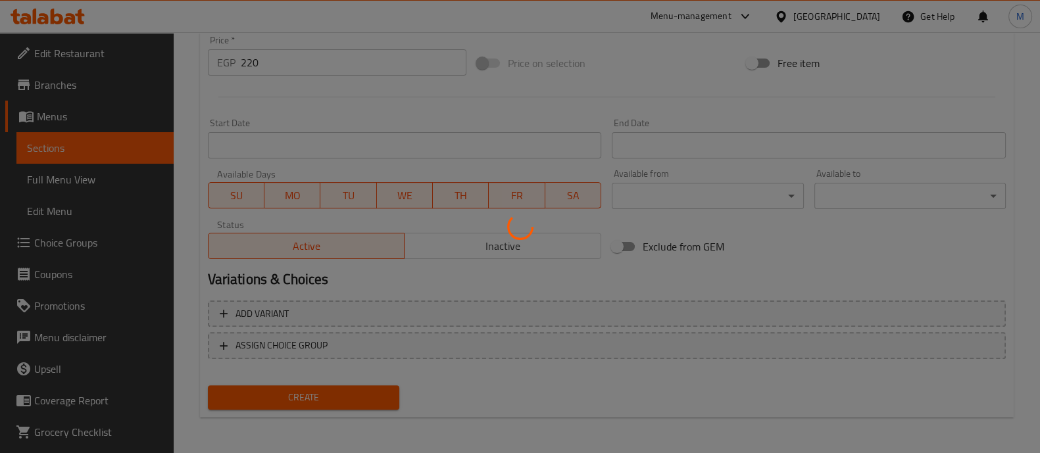
type input "0"
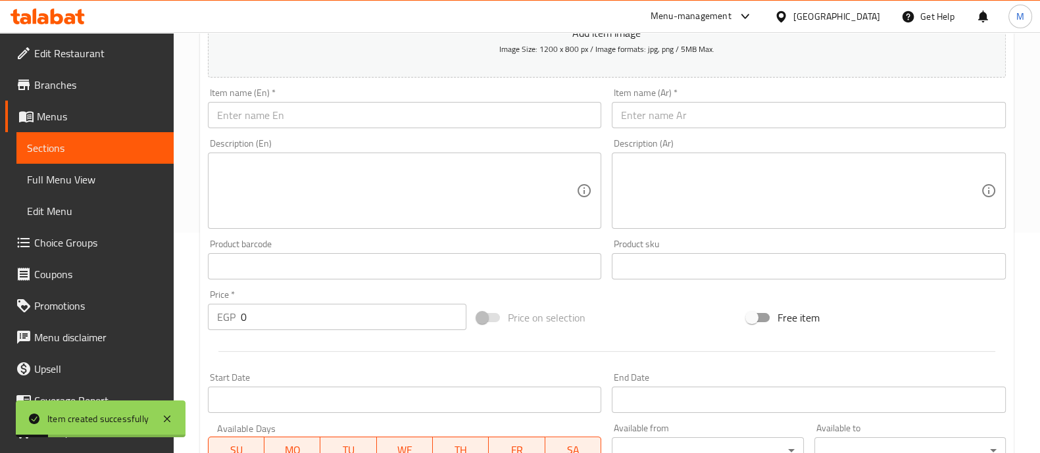
scroll to position [146, 0]
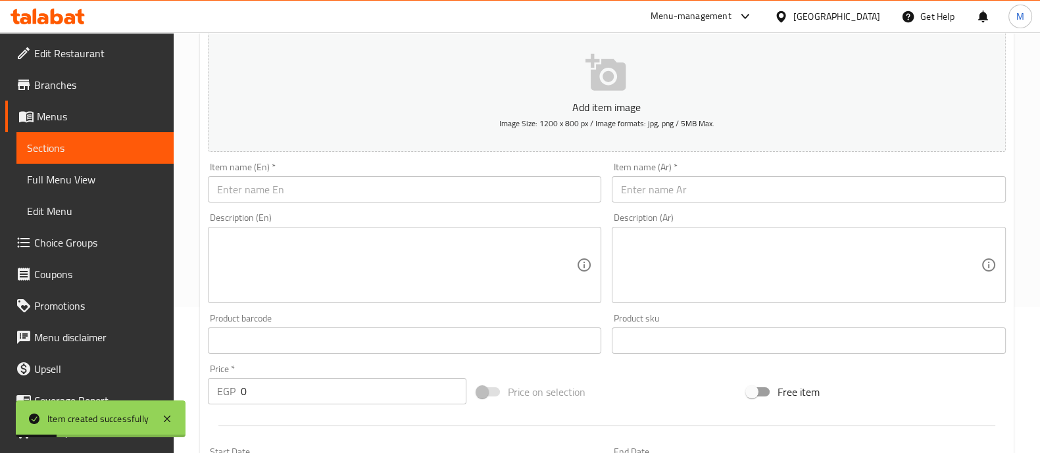
click at [329, 176] on input "text" at bounding box center [405, 189] width 394 height 26
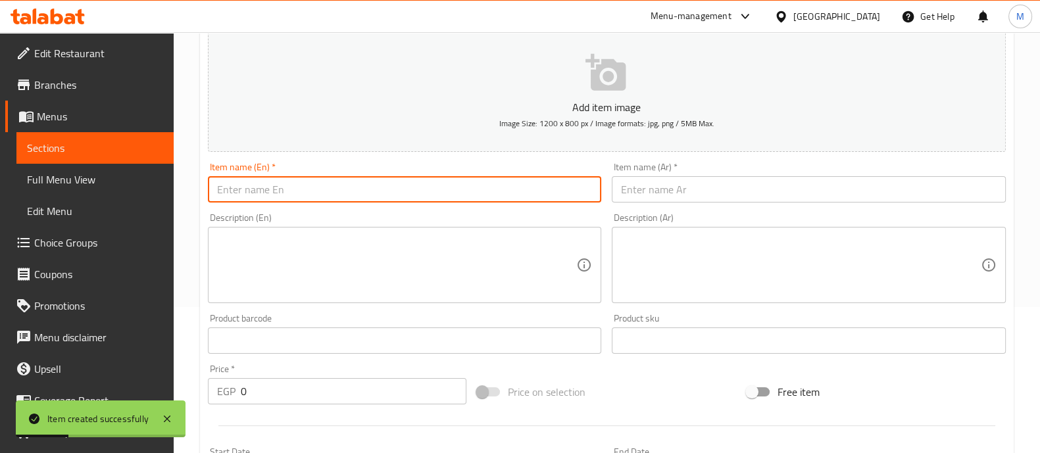
paste input "Avanti Natural Feta with Pepper (450g * 2 Pieces)"
type input "Avanti Natural Feta with Pepper (450g * 2 Pieces)"
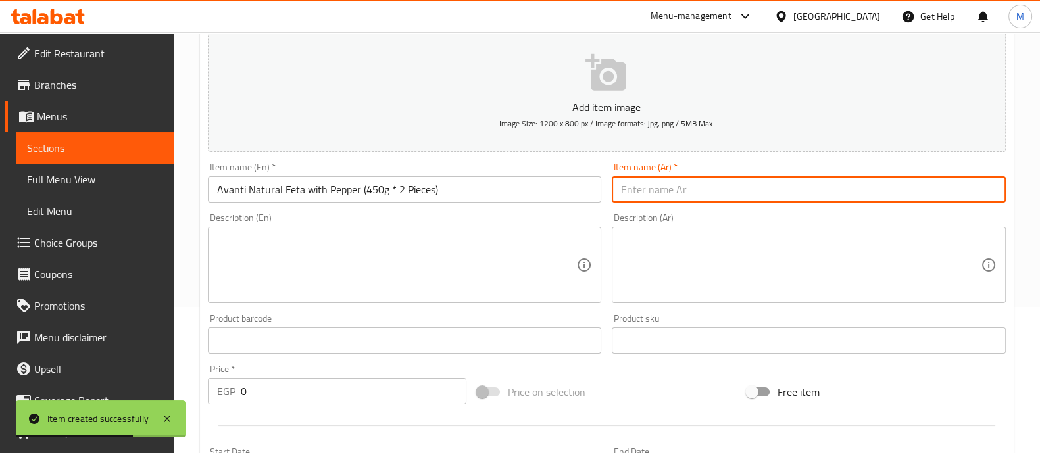
click at [744, 186] on input "text" at bounding box center [809, 189] width 394 height 26
paste input "جبن ابيض افانتى فيتا بالفلفل450 جم*2قطعه"
type input "جبن ابيض افانتى فيتا بالفلفل450 جم*2قطعه"
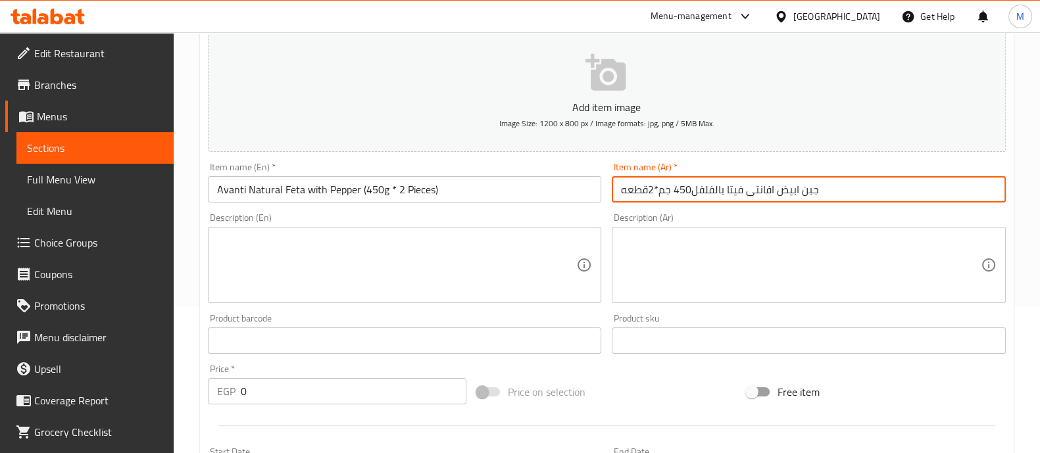
click at [276, 390] on input "0" at bounding box center [354, 391] width 226 height 26
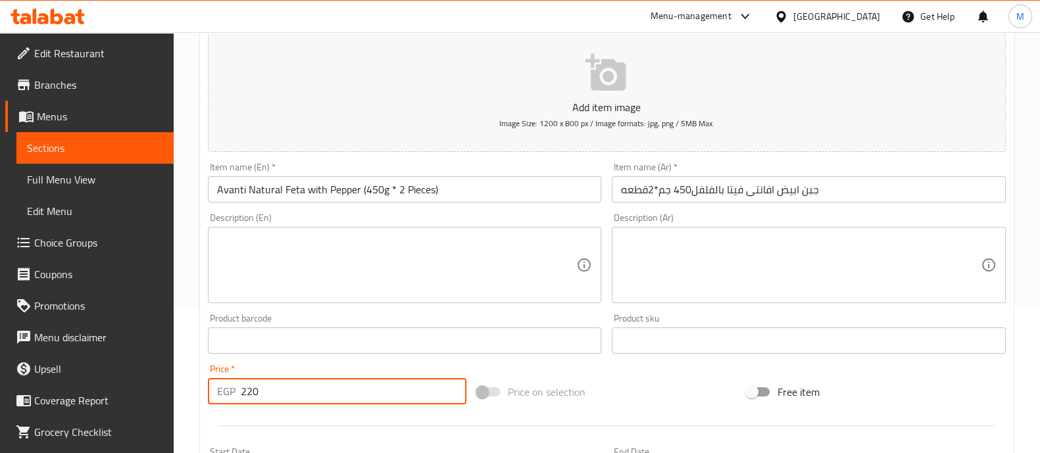
type input "220"
click at [270, 415] on div at bounding box center [607, 426] width 809 height 32
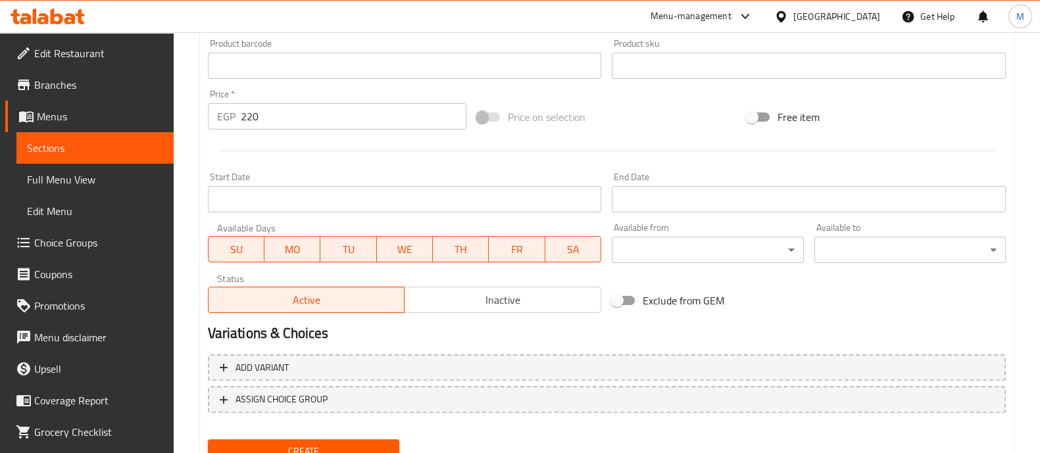
scroll to position [475, 0]
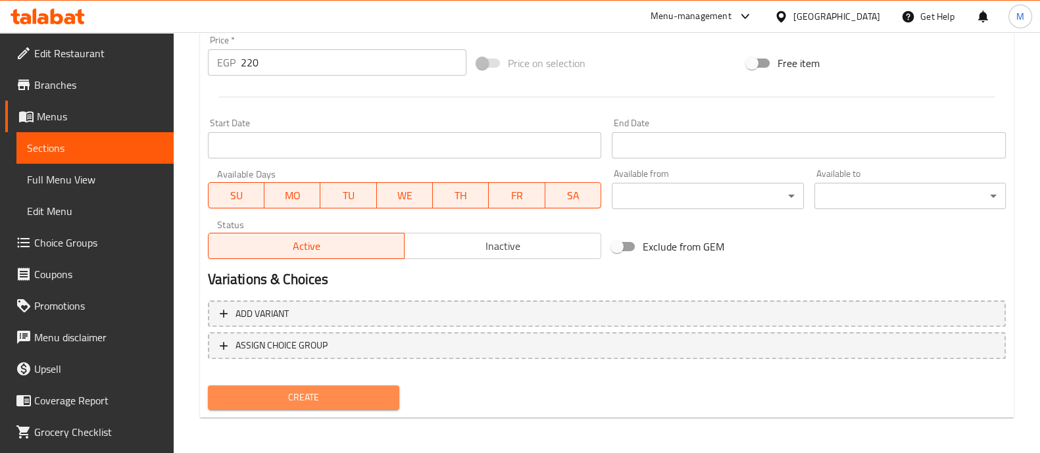
click at [273, 401] on span "Create" at bounding box center [303, 398] width 170 height 16
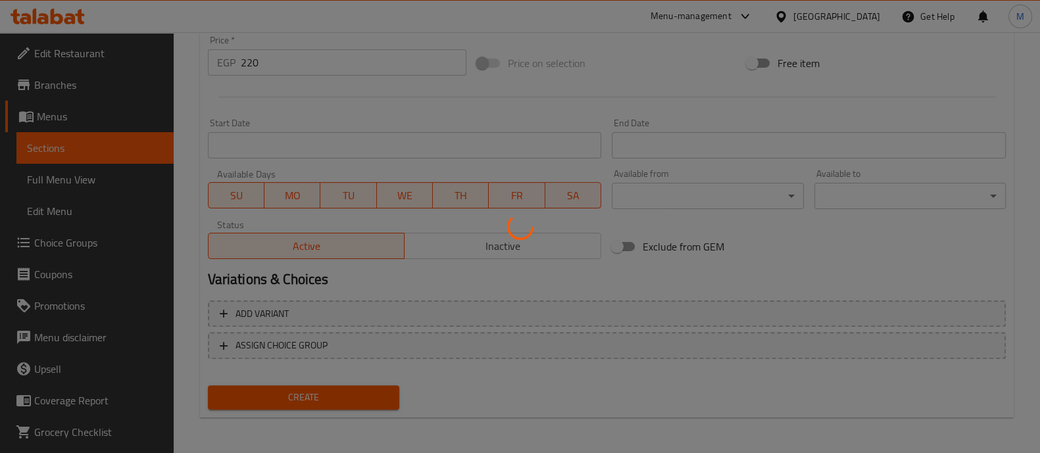
type input "0"
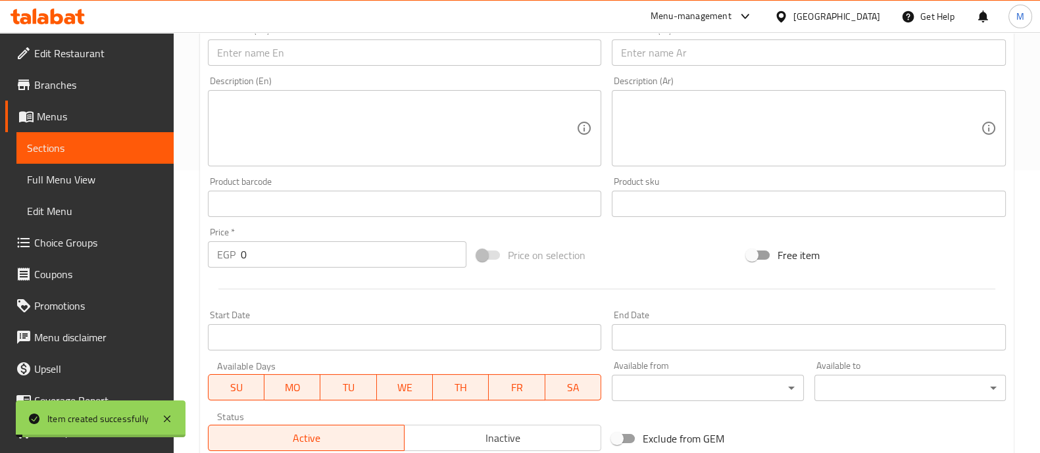
scroll to position [64, 0]
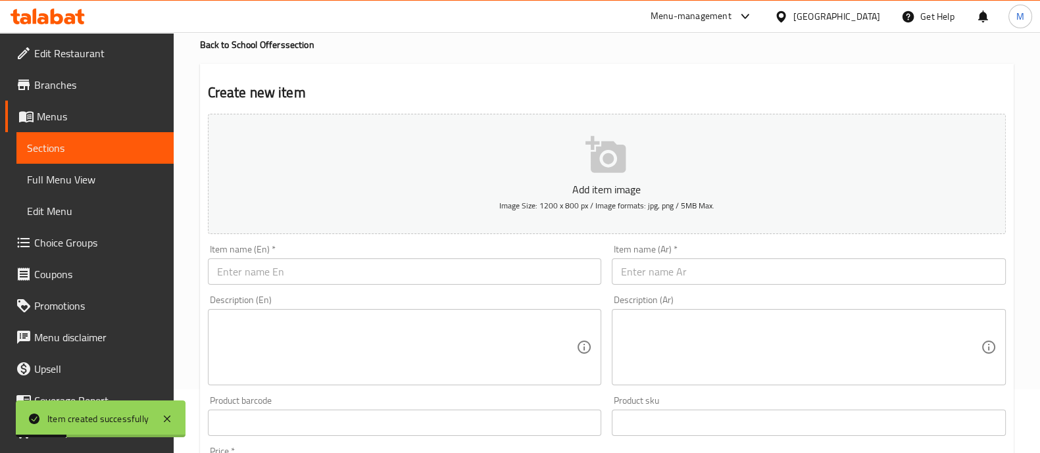
click at [313, 268] on input "text" at bounding box center [405, 272] width 394 height 26
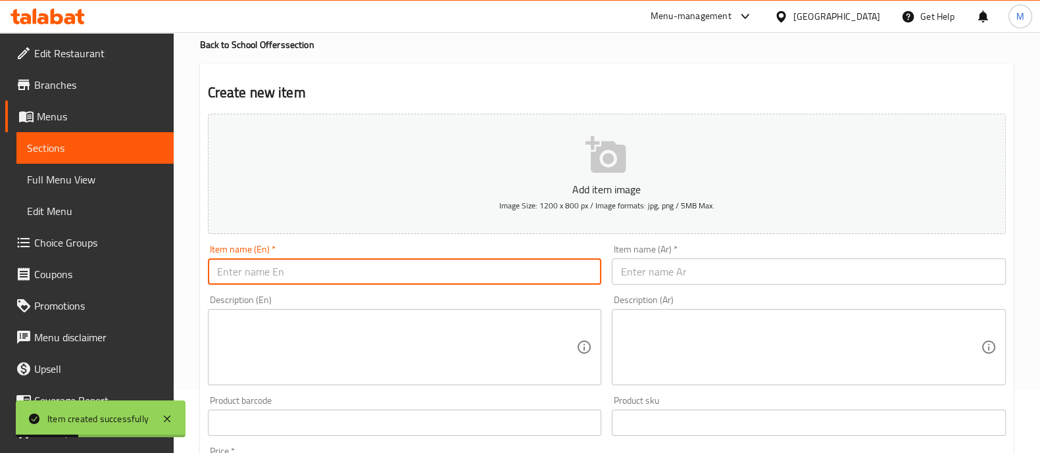
paste input "Avanti Natural Istanbul Cheese (450g * 2 Pieces)"
type input "Avanti Natural Istanbul Cheese (450g * 2 Pieces)"
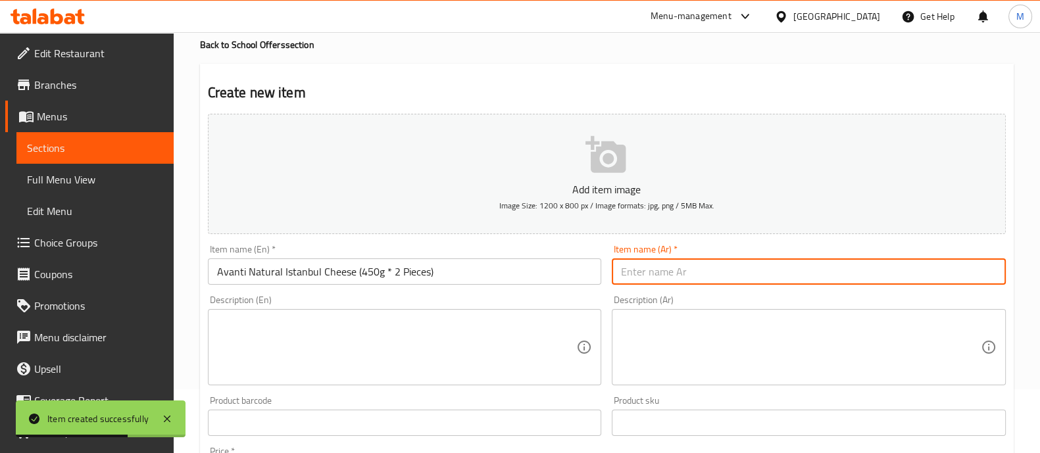
click at [674, 272] on input "text" at bounding box center [809, 272] width 394 height 26
paste input "جبن ابيض افانتى اسطنبولي 450جم*2قطعه"
type input "جبن ابيض افانتى اسطنبولي 450جم*2قطعه"
click at [544, 303] on div "Description (En) Description (En)" at bounding box center [405, 340] width 394 height 90
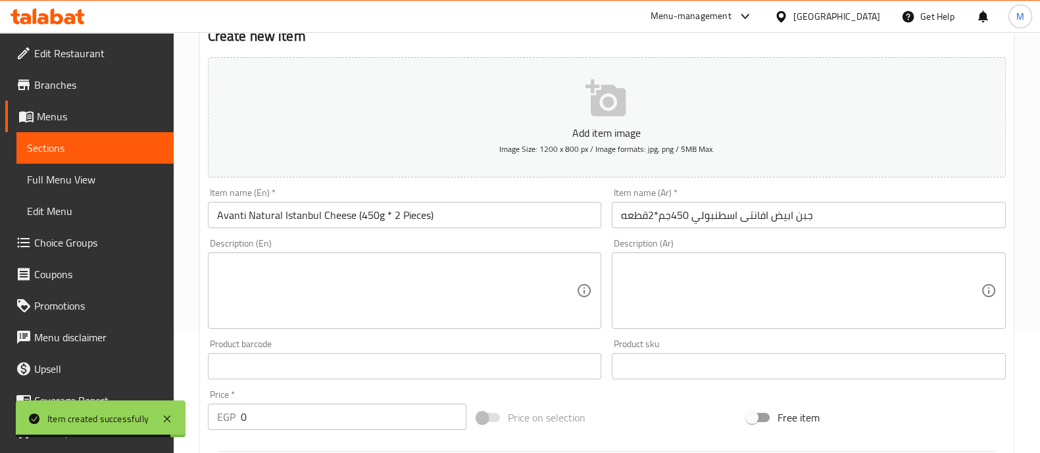
scroll to position [146, 0]
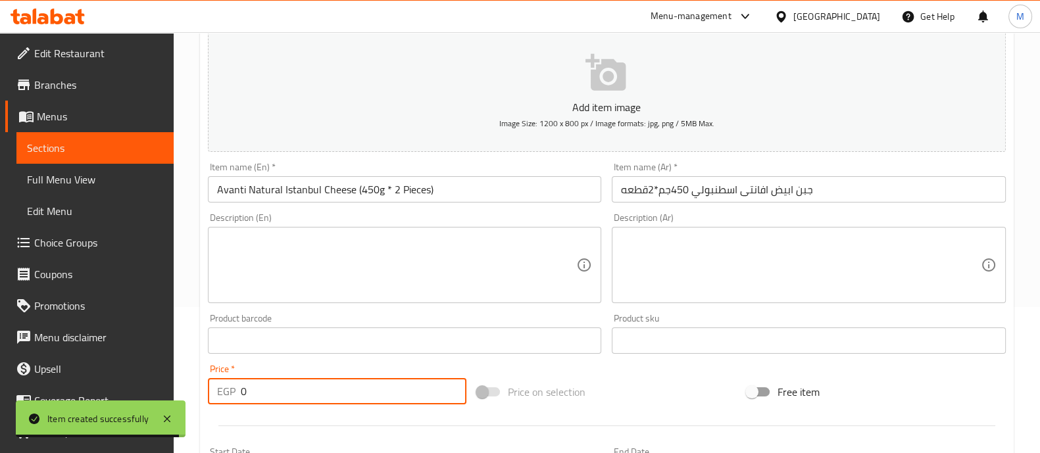
click at [316, 382] on input "0" at bounding box center [354, 391] width 226 height 26
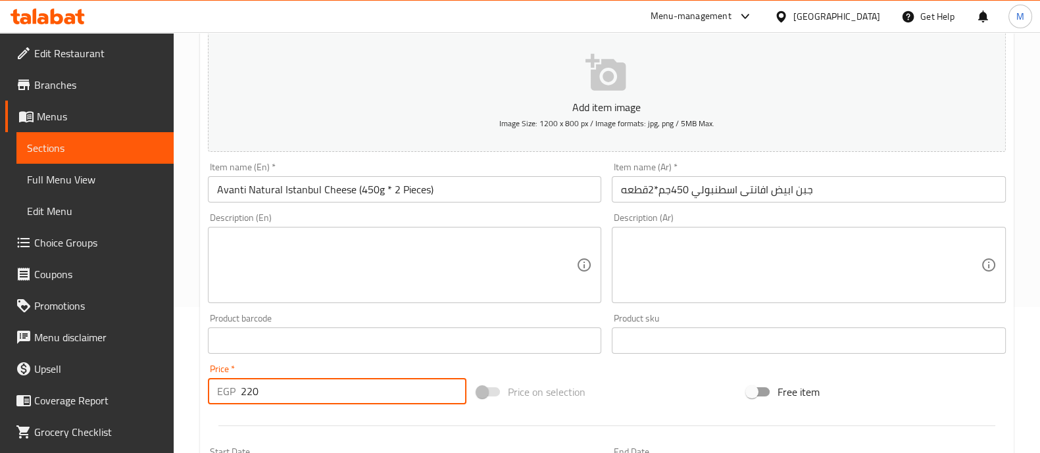
type input "220"
click at [362, 420] on div at bounding box center [607, 426] width 809 height 32
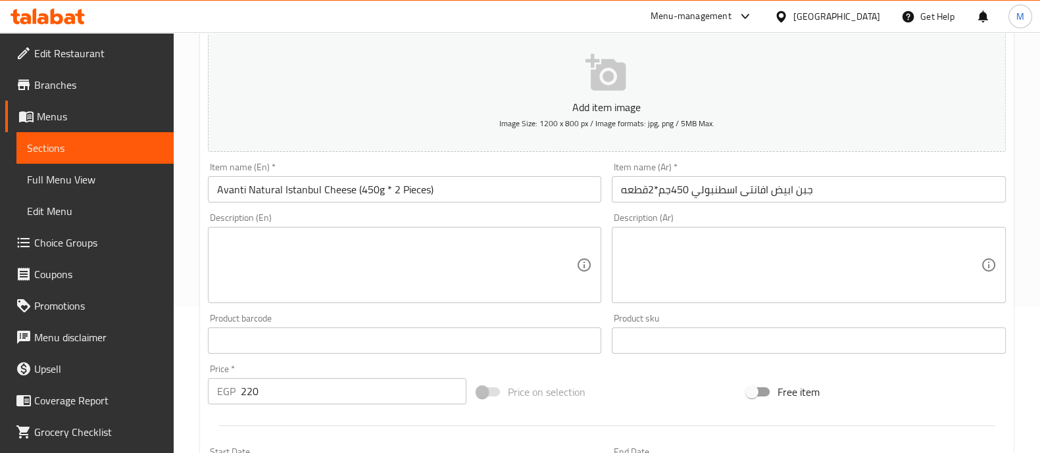
scroll to position [475, 0]
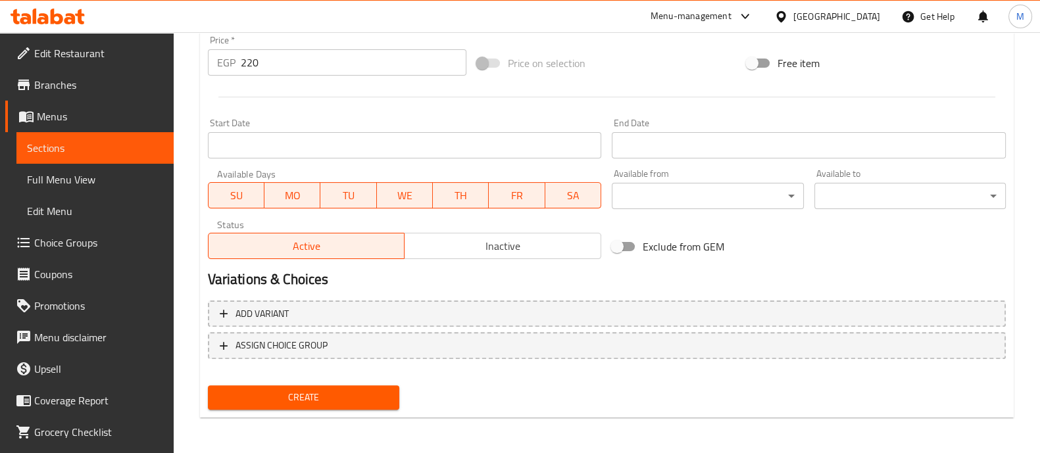
click at [337, 403] on span "Create" at bounding box center [303, 398] width 170 height 16
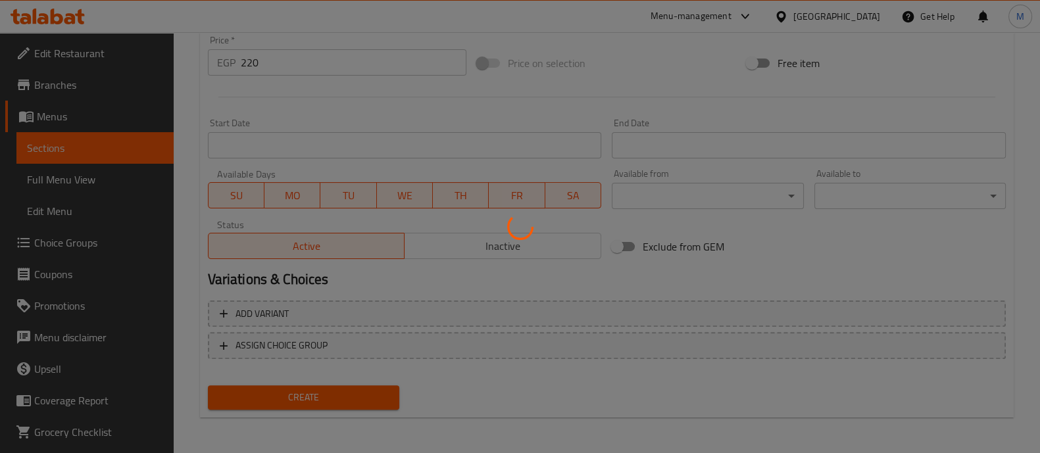
type input "0"
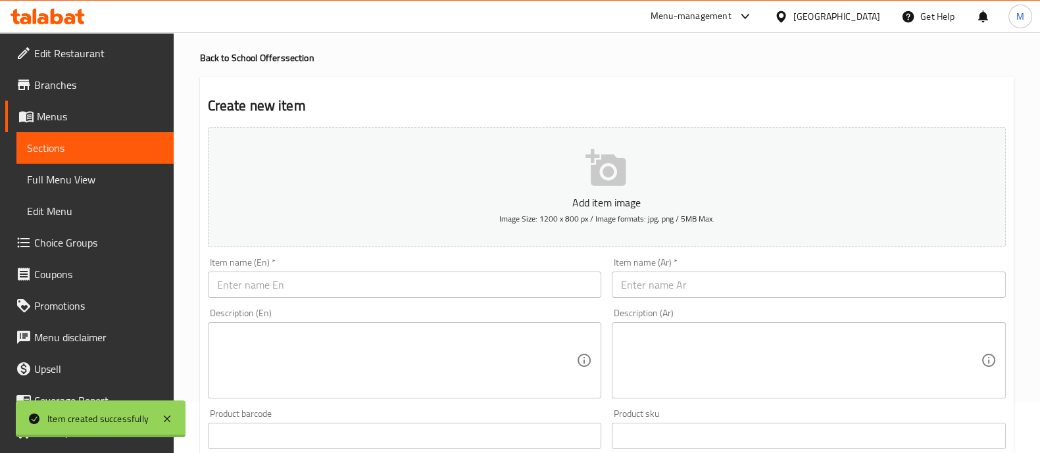
scroll to position [0, 0]
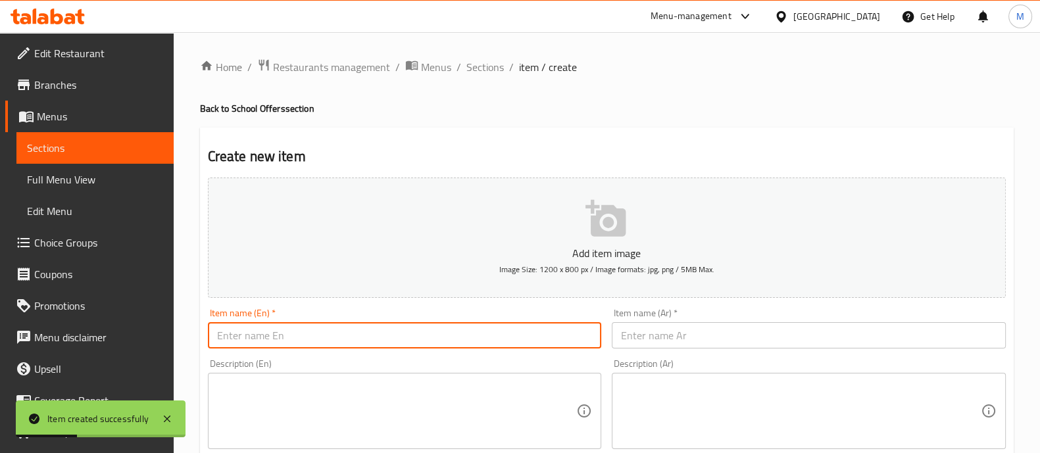
click at [376, 338] on input "text" at bounding box center [405, 335] width 394 height 26
paste input "Avanti Natural Feta with Olives (450g*2 Pieces)"
type input "Avanti Natural Feta with Olives (450g*2 Pieces)"
click at [681, 337] on input "text" at bounding box center [809, 335] width 394 height 26
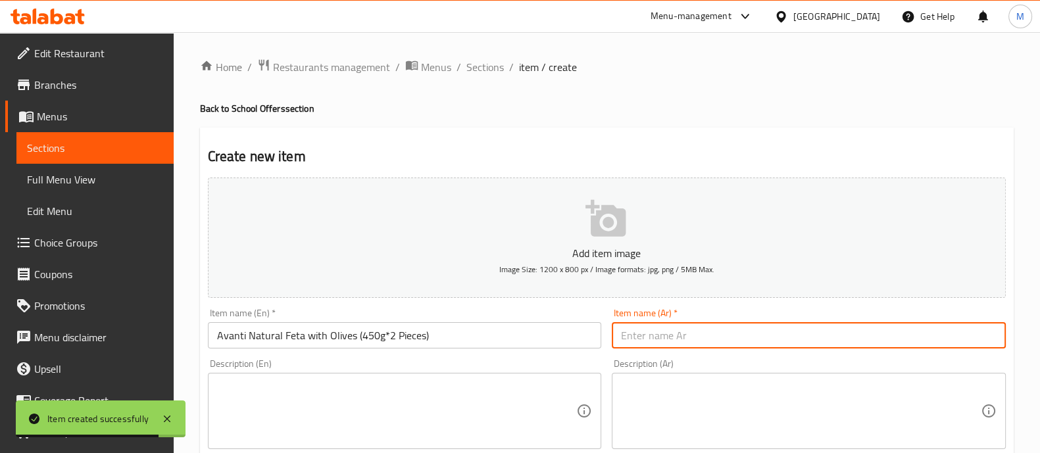
paste input "جبن ابيض افانتى زيتون 450 جم*2قطعه"
type input "جبن ابيض افانتى زيتون 450 جم*2قطعه"
click at [567, 363] on div "Description (En) Description (En)" at bounding box center [405, 404] width 394 height 90
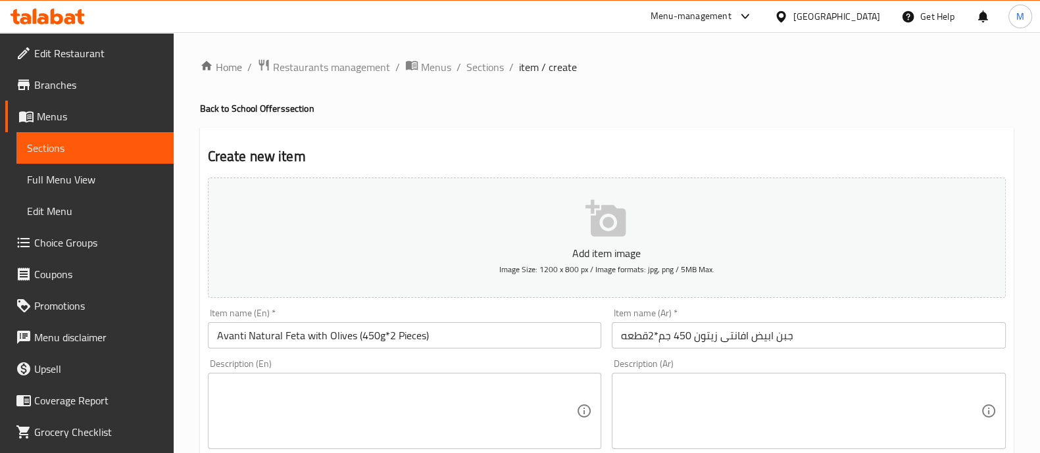
scroll to position [164, 0]
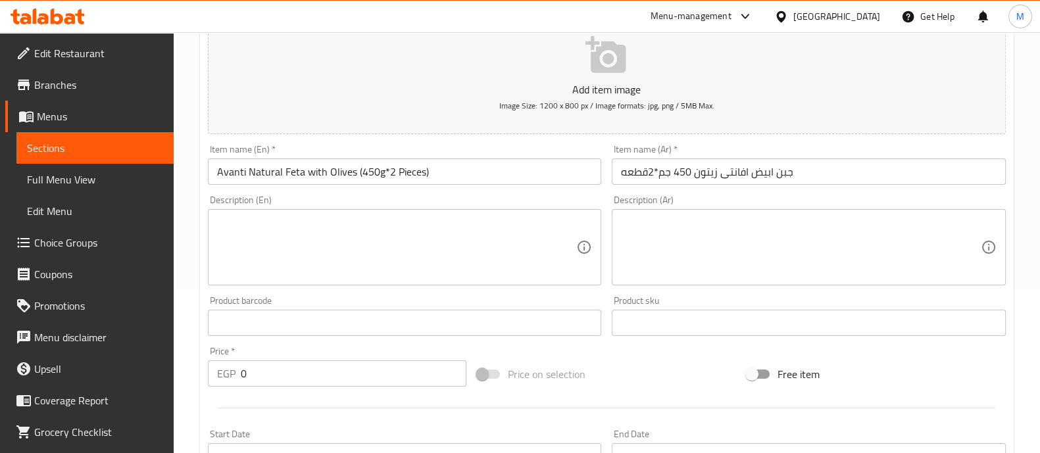
click at [270, 380] on input "0" at bounding box center [354, 374] width 226 height 26
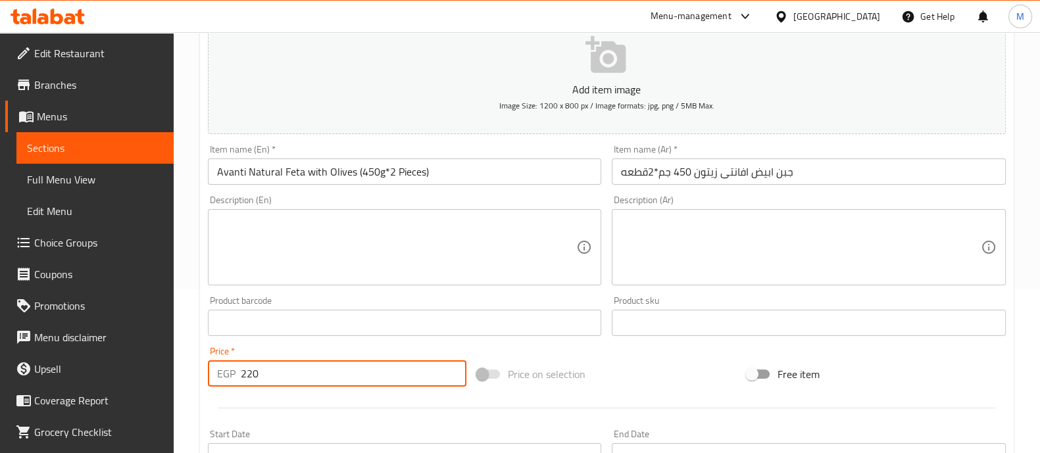
type input "220"
click at [253, 395] on div at bounding box center [607, 408] width 809 height 32
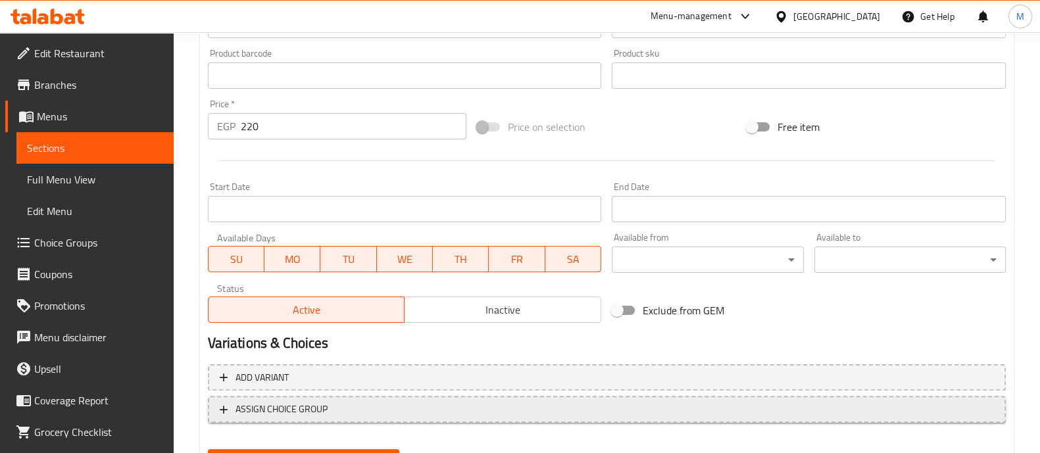
scroll to position [475, 0]
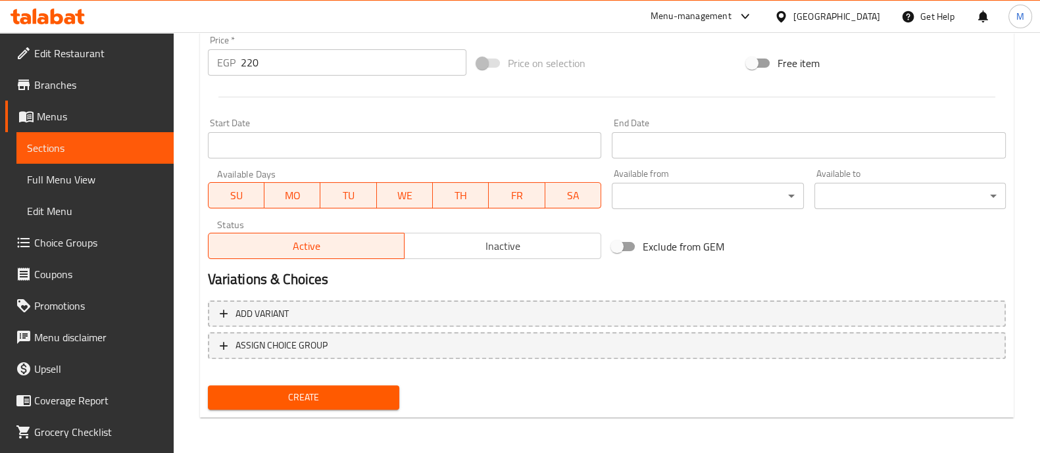
click at [334, 395] on span "Create" at bounding box center [303, 398] width 170 height 16
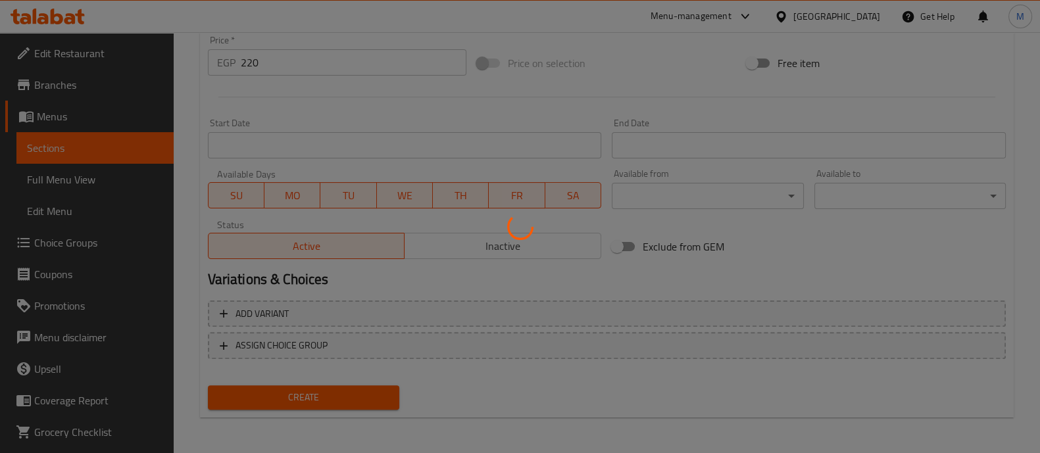
scroll to position [230, 0]
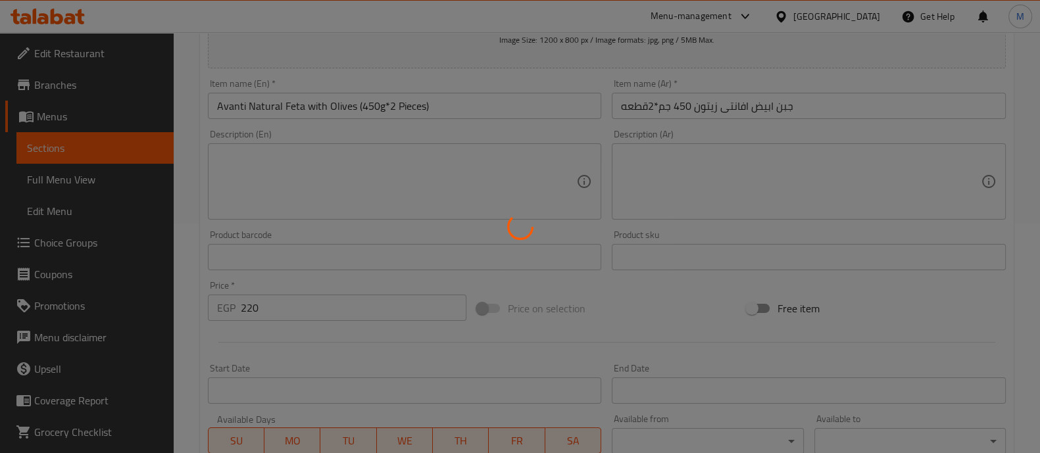
type input "0"
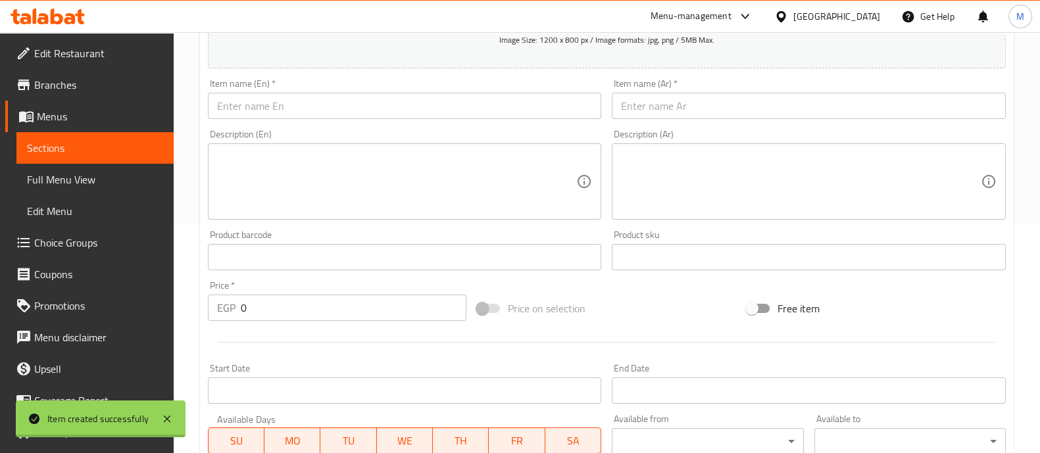
scroll to position [0, 0]
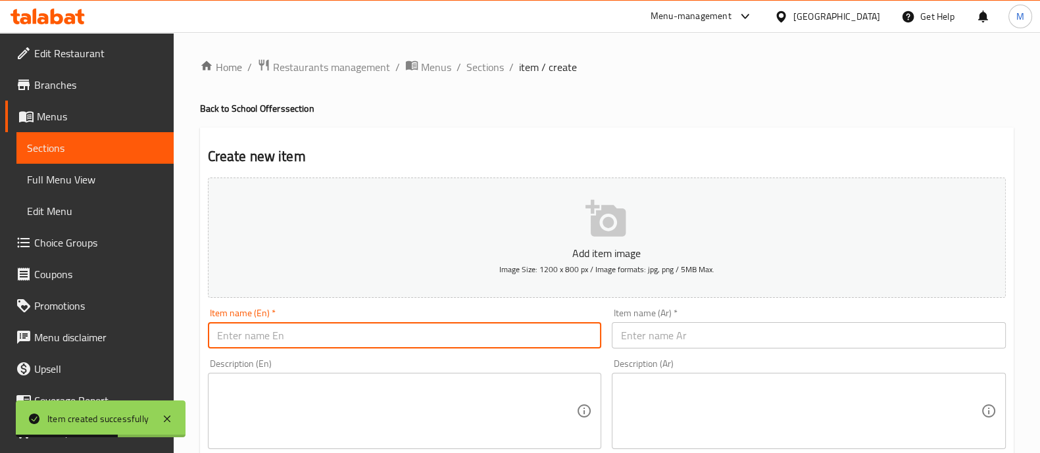
click at [313, 338] on input "text" at bounding box center [405, 335] width 394 height 26
paste input "Avanti Natural Quresh Cheese (450g * 2 pieces)"
type input "Avanti Natural Quresh Cheese (450g * 2 pieces)"
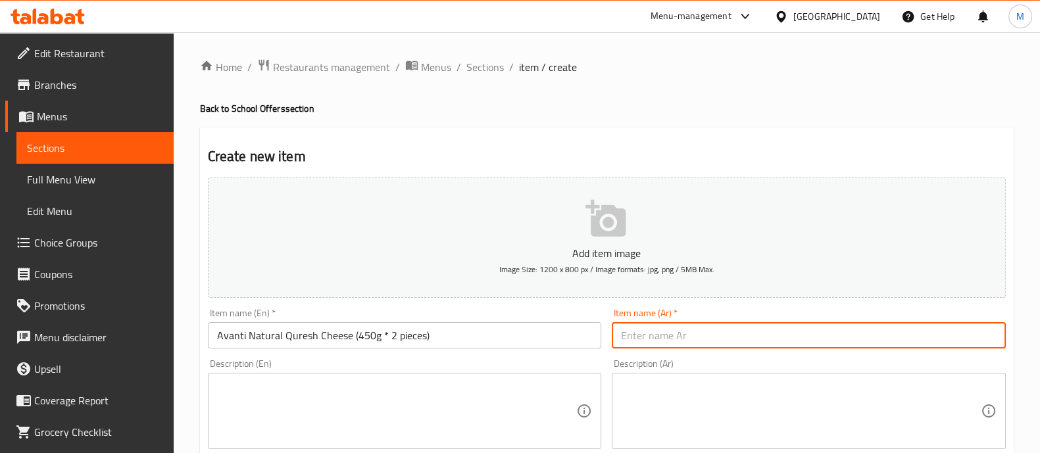
click at [651, 343] on input "text" at bounding box center [809, 335] width 394 height 26
paste input "جبن ابيض افانتى 450قريش جم*2قطعه"
type input "جبن ابيض افانتى 450قريش جم*2قطعه"
click at [562, 363] on div "Description (En) Description (En)" at bounding box center [405, 404] width 394 height 90
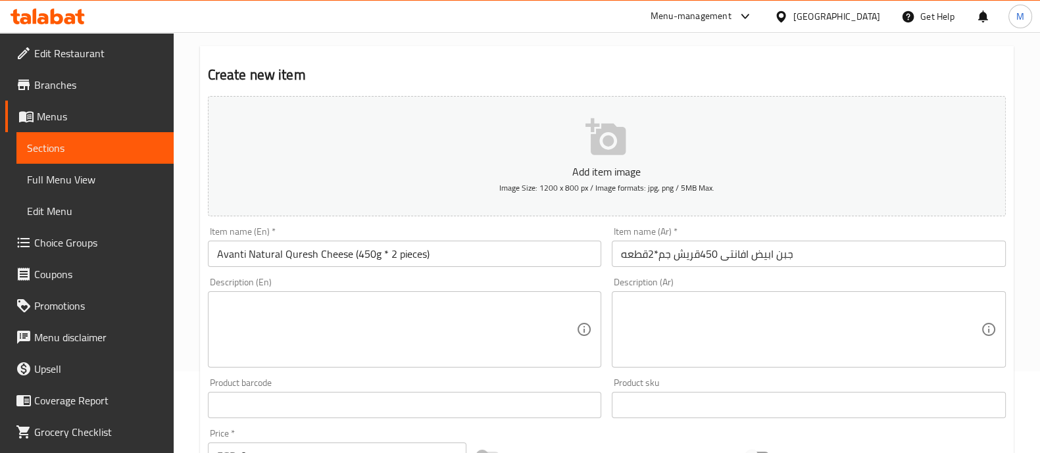
scroll to position [164, 0]
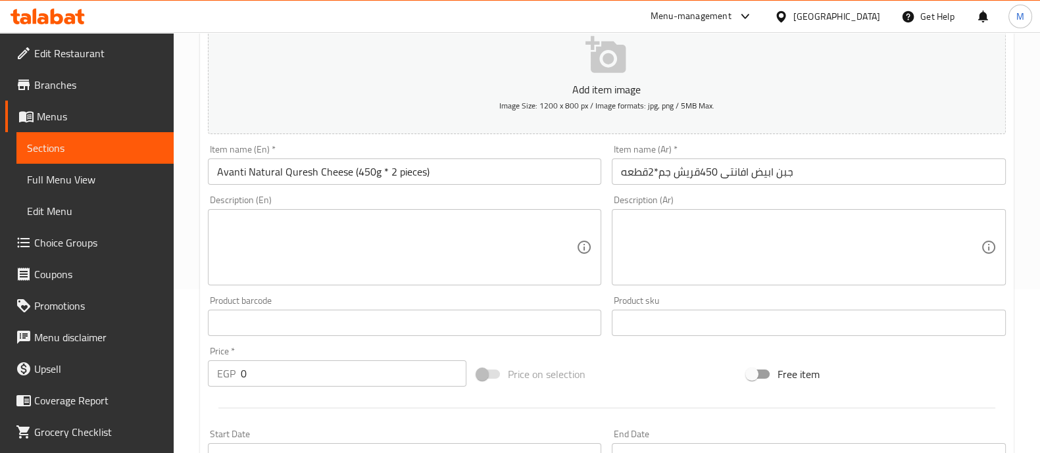
click at [293, 377] on input "0" at bounding box center [354, 374] width 226 height 26
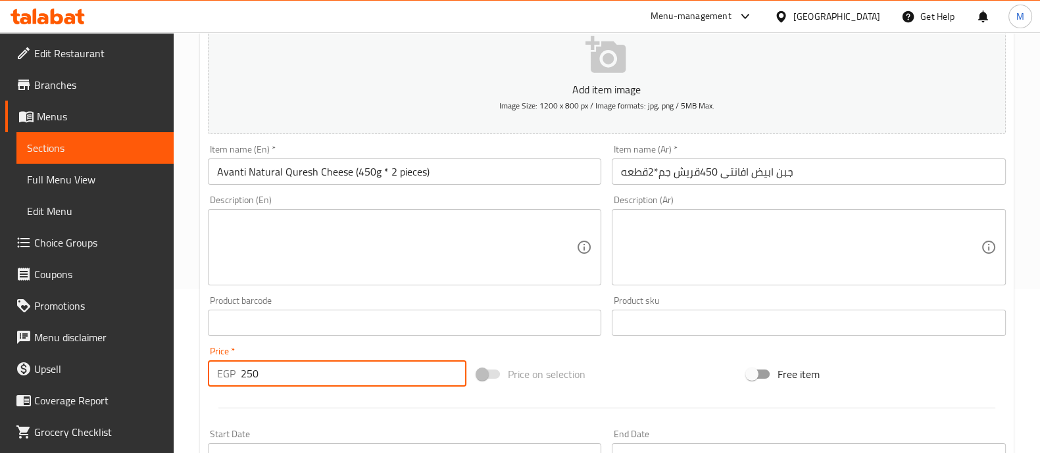
type input "250"
click at [261, 393] on div at bounding box center [607, 408] width 809 height 32
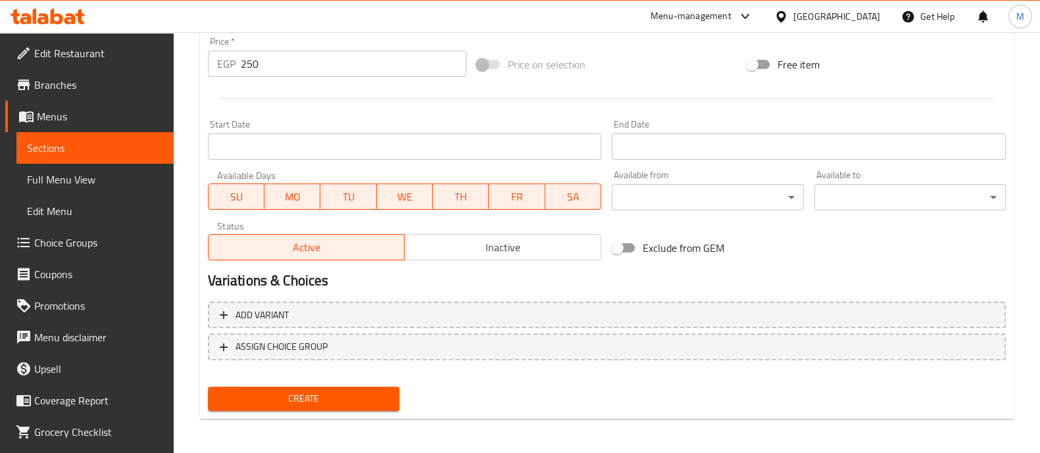
scroll to position [475, 0]
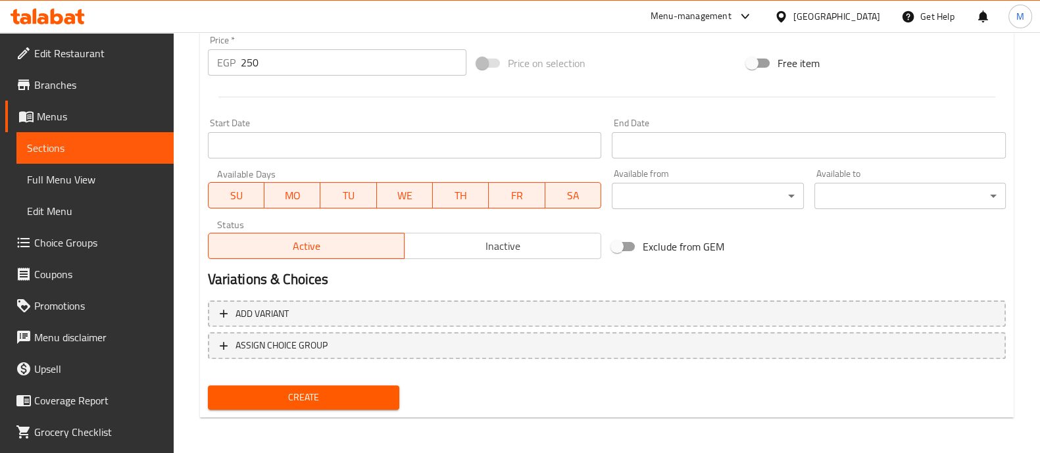
click at [289, 390] on span "Create" at bounding box center [303, 398] width 170 height 16
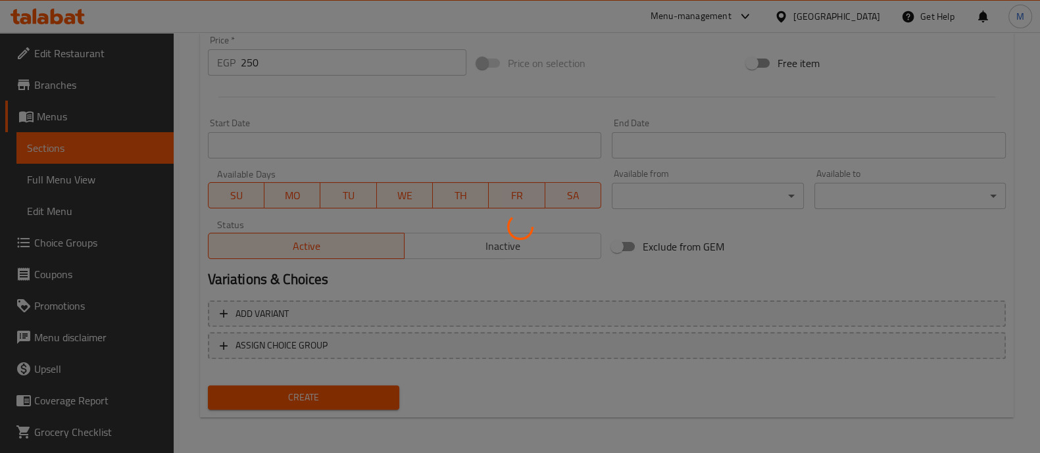
type input "0"
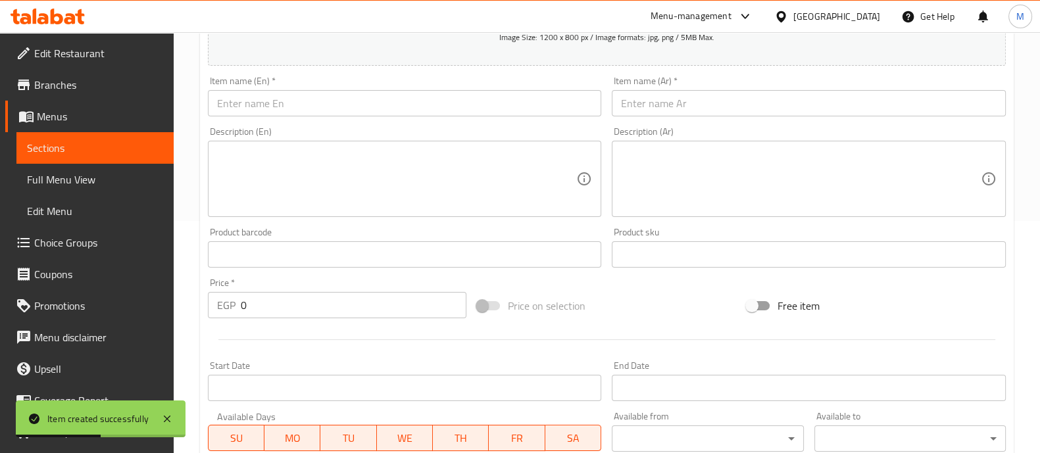
scroll to position [64, 0]
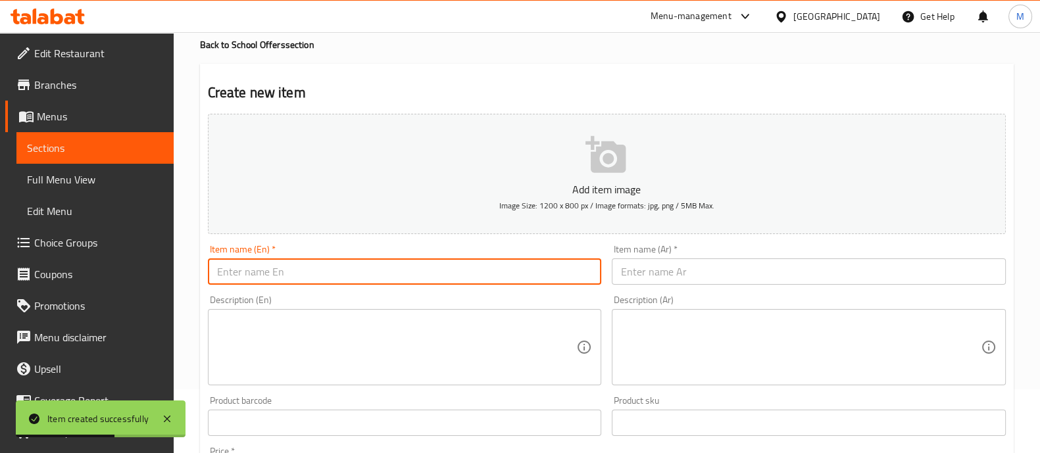
click at [282, 276] on input "text" at bounding box center [405, 272] width 394 height 26
paste input "Blue Cheese 50% Fat ( 200g * 2 pieces)"
type input "Blue Cheese 50% Fat ( 200g * 2 pieces)"
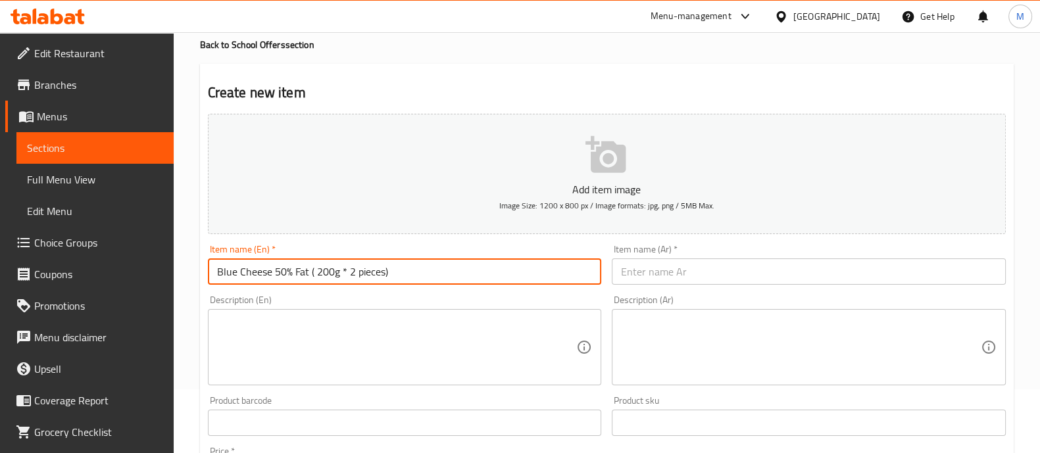
click at [712, 273] on input "text" at bounding box center [809, 272] width 394 height 26
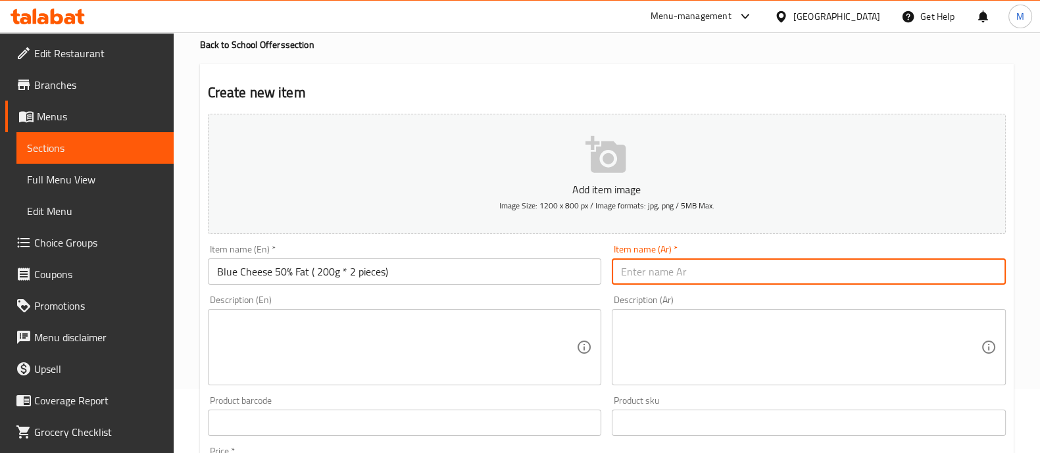
paste input "ريكفورد 200جم50%دسم *2قطعه"
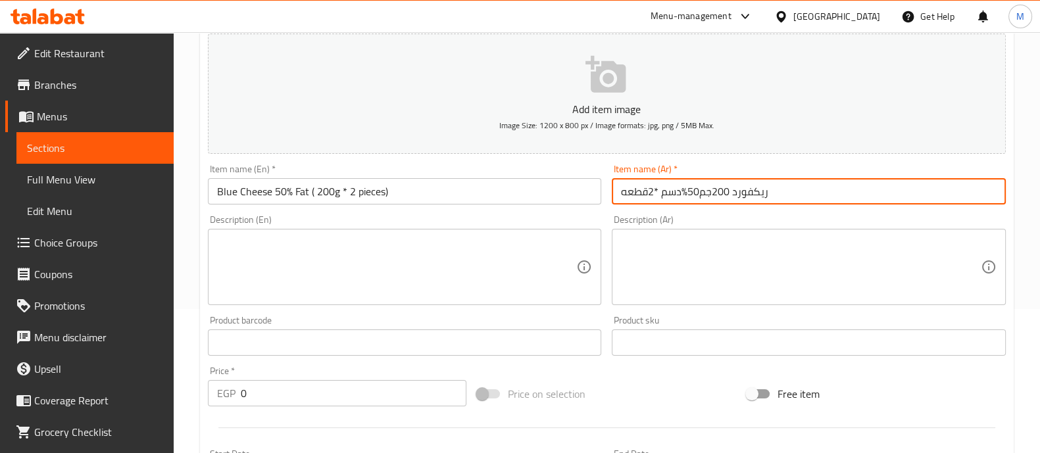
scroll to position [146, 0]
type input "ريكفورد 200جم50%دسم *2قطعه"
click at [285, 398] on input "0" at bounding box center [354, 391] width 226 height 26
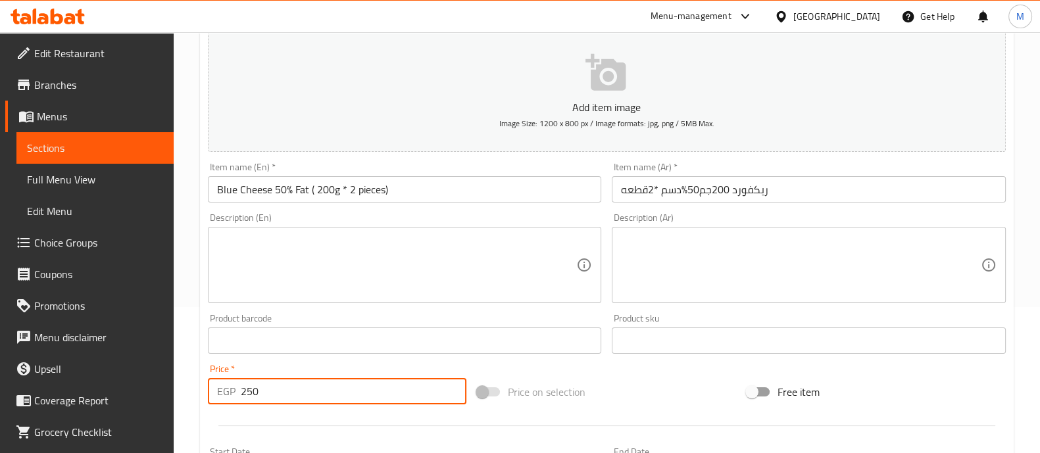
type input "250"
click at [266, 415] on div at bounding box center [607, 426] width 809 height 32
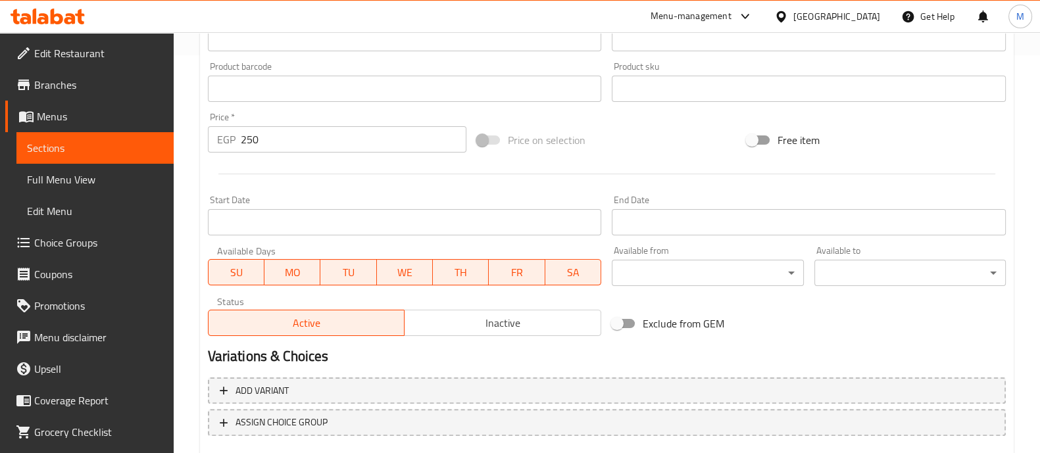
scroll to position [475, 0]
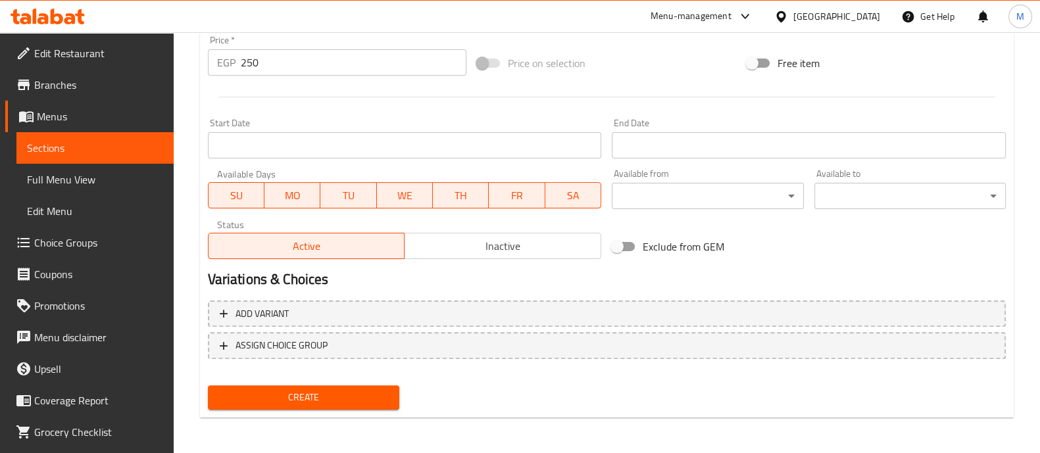
click at [292, 390] on span "Create" at bounding box center [303, 398] width 170 height 16
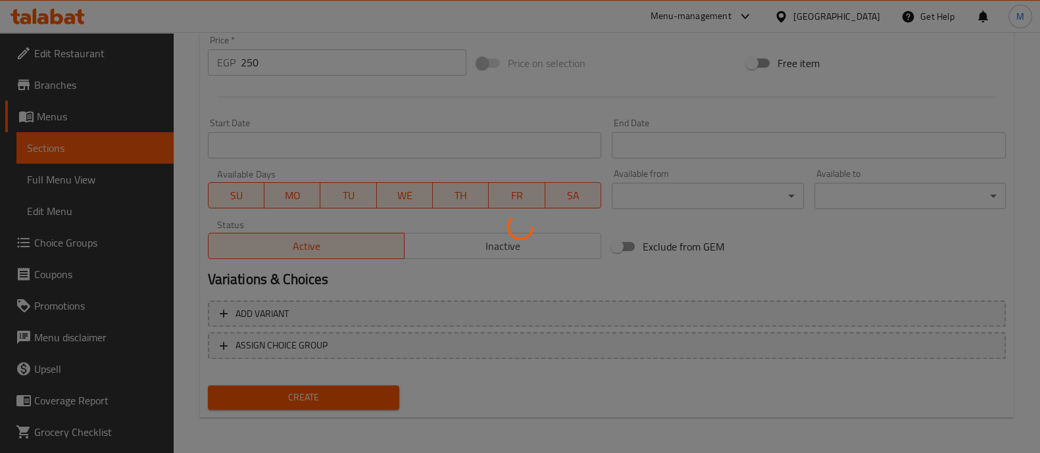
type input "0"
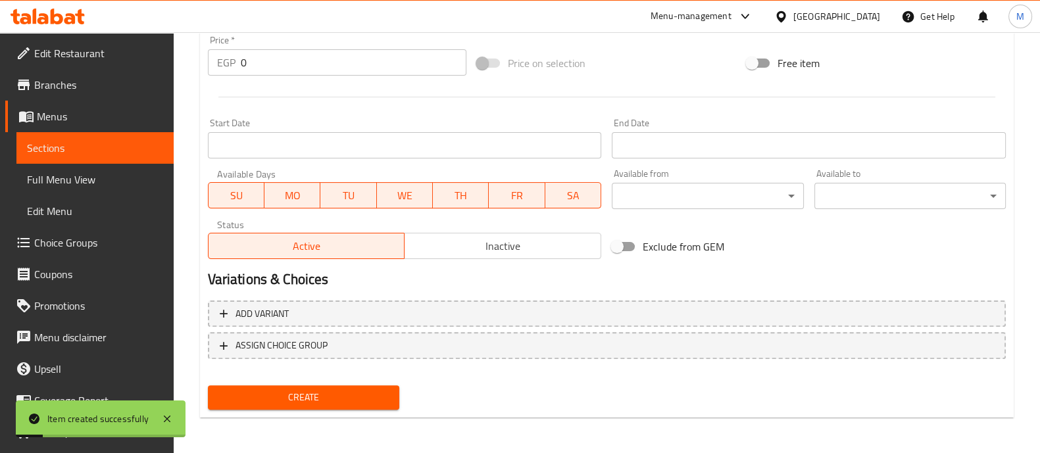
scroll to position [0, 0]
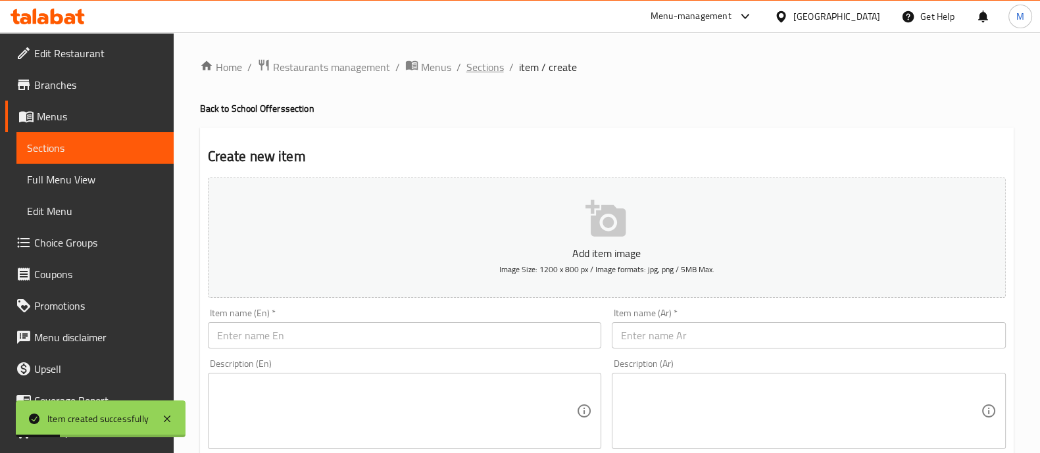
click at [483, 64] on span "Sections" at bounding box center [486, 67] width 38 height 16
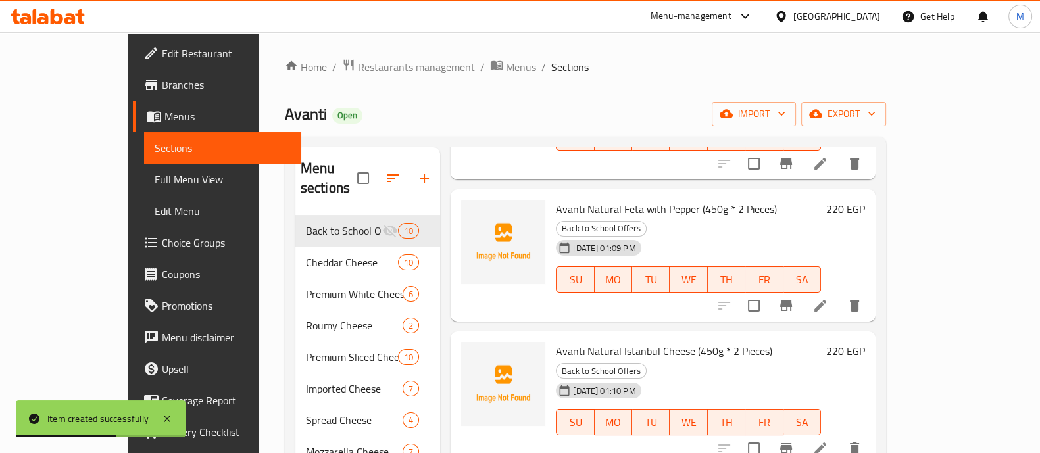
scroll to position [289, 0]
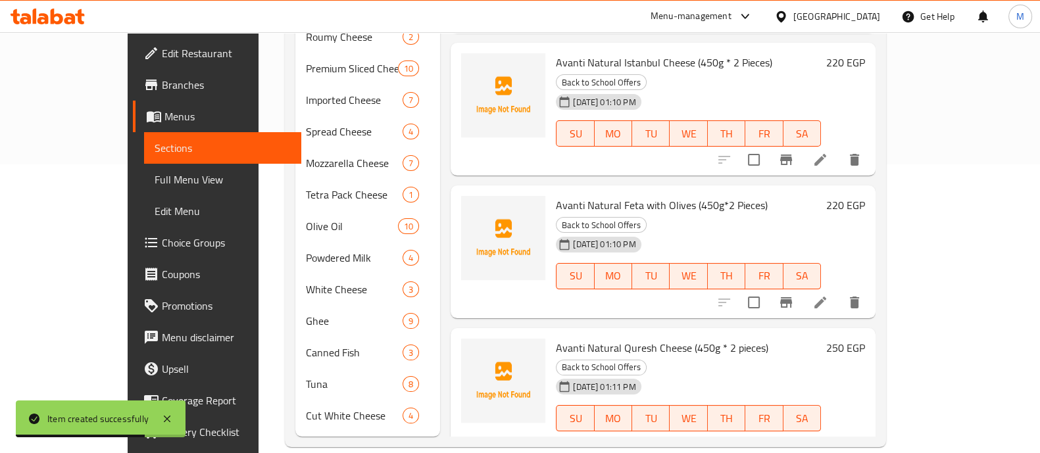
click at [865, 339] on h6 "250 EGP" at bounding box center [845, 348] width 39 height 18
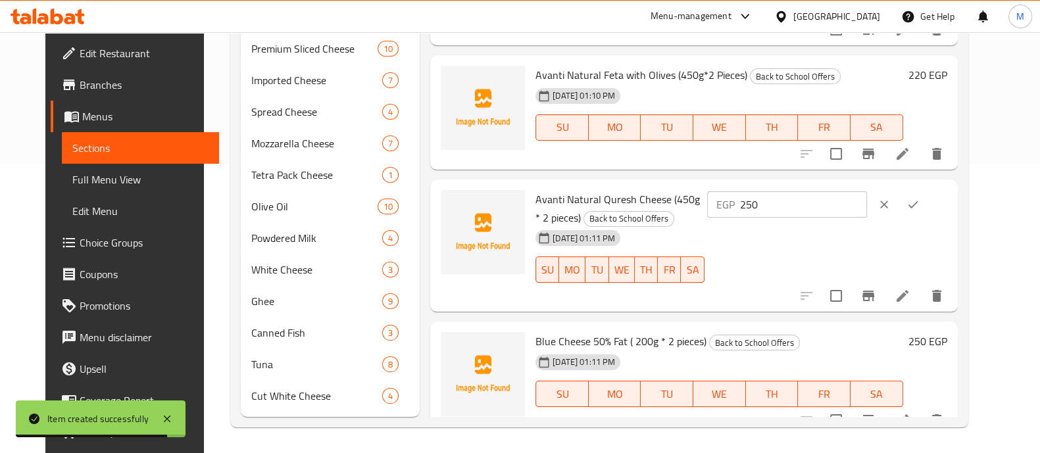
click at [811, 202] on input "250" at bounding box center [803, 204] width 127 height 26
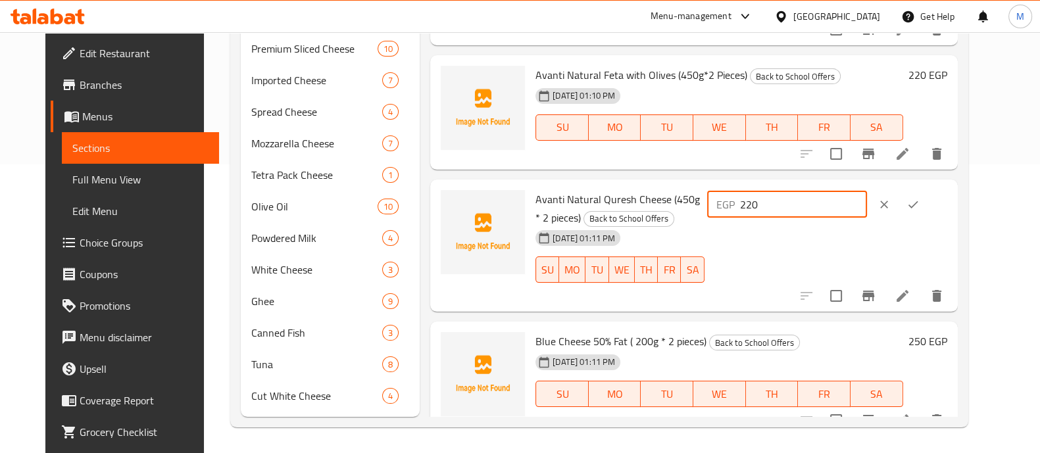
type input "220"
click at [920, 199] on icon "ok" at bounding box center [913, 204] width 13 height 13
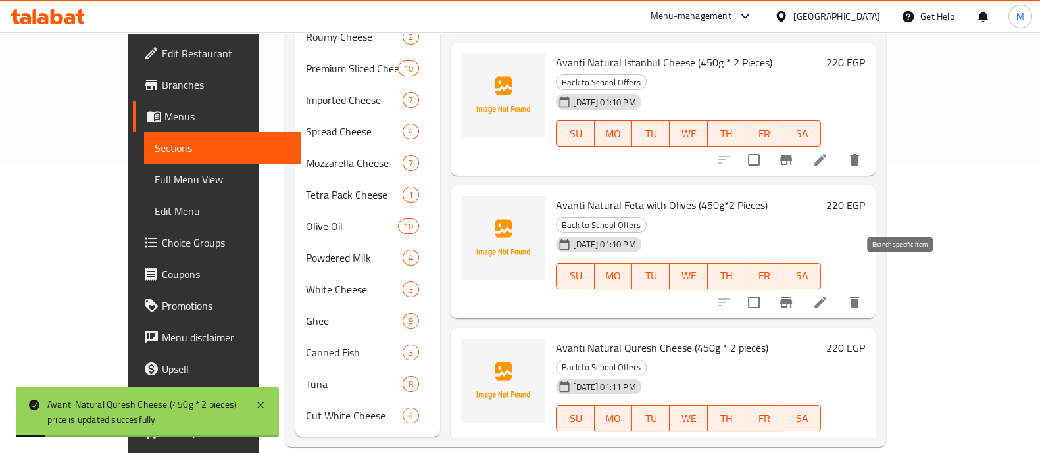
click at [794, 437] on icon "Branch-specific-item" at bounding box center [786, 445] width 16 height 16
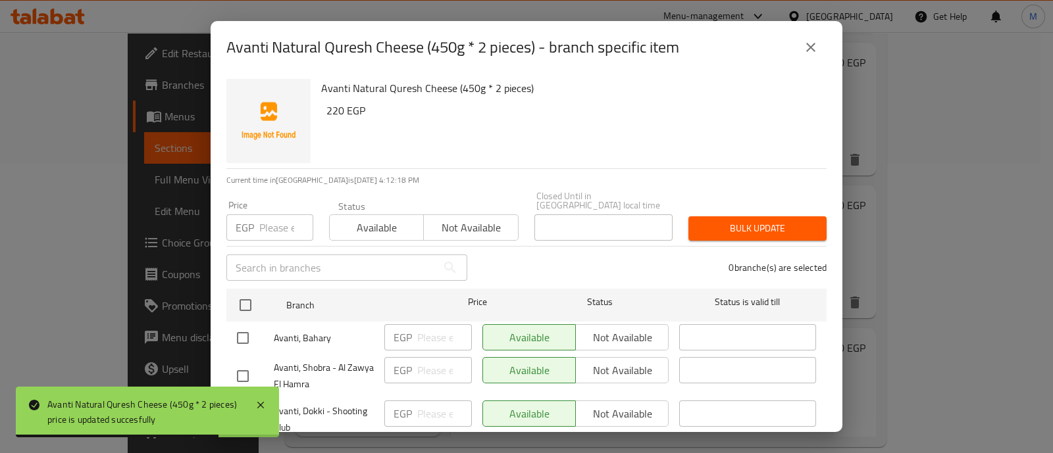
click at [274, 225] on input "number" at bounding box center [286, 228] width 54 height 26
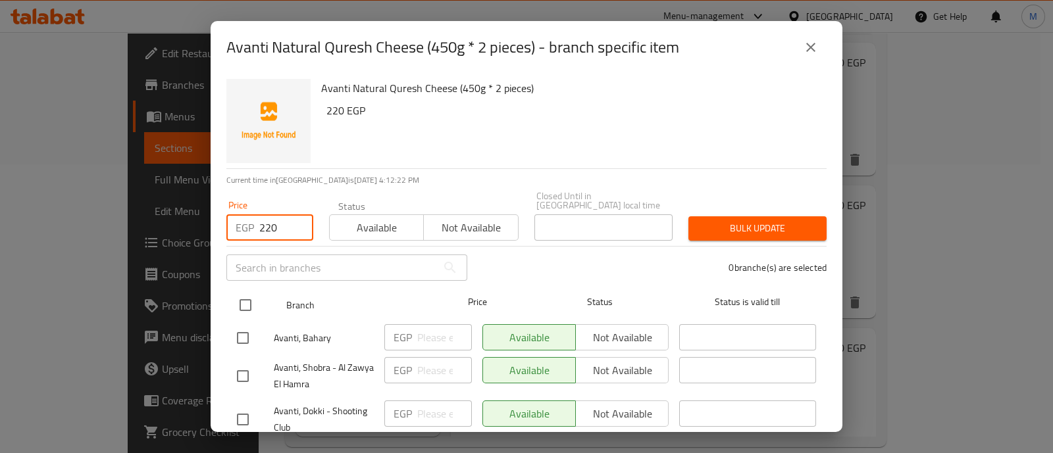
type input "220"
click at [253, 292] on input "checkbox" at bounding box center [246, 306] width 28 height 28
checkbox input "true"
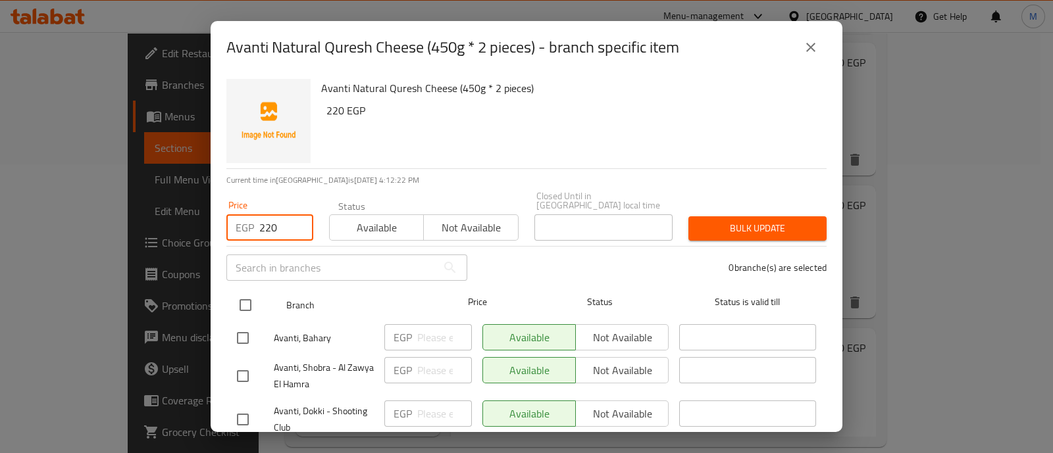
checkbox input "true"
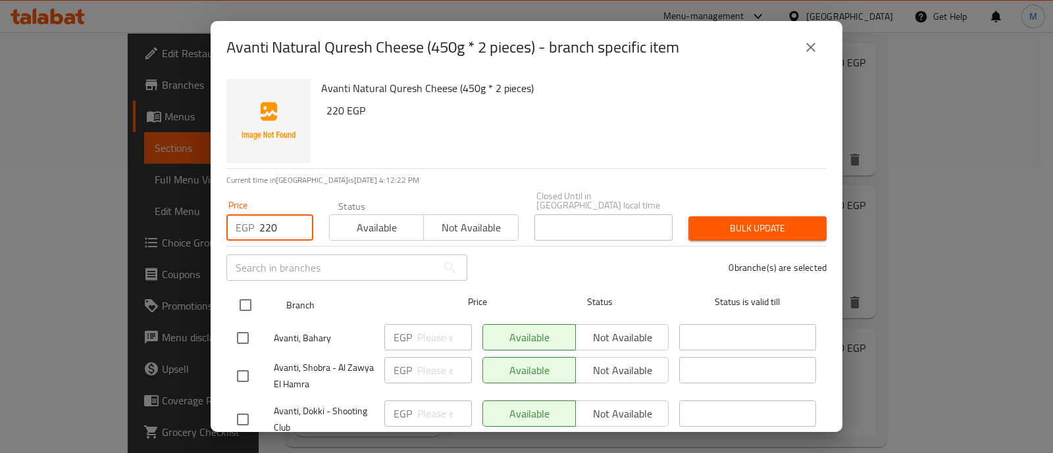
checkbox input "true"
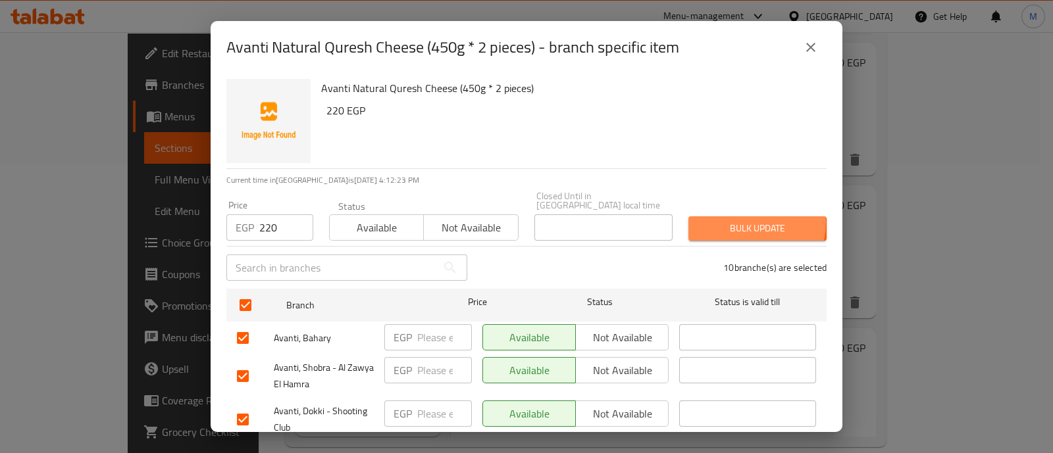
click at [721, 220] on span "Bulk update" at bounding box center [757, 228] width 117 height 16
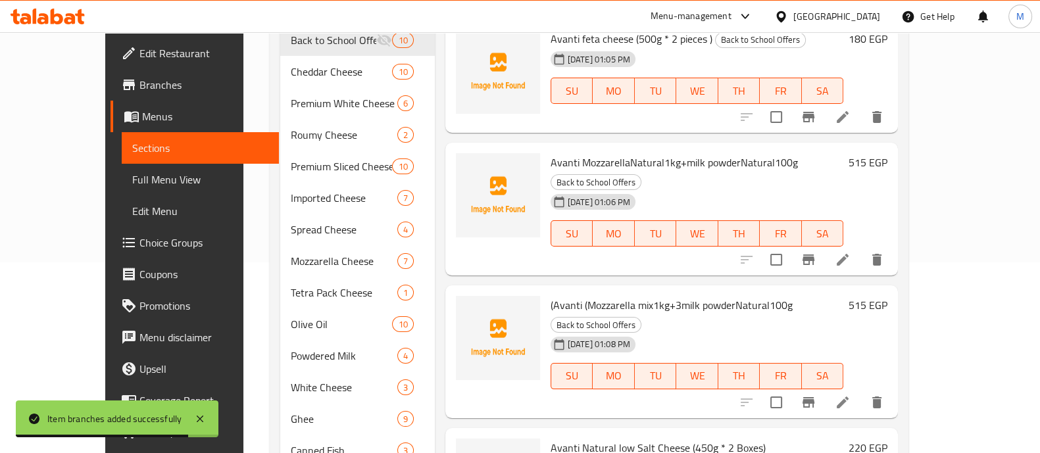
scroll to position [42, 0]
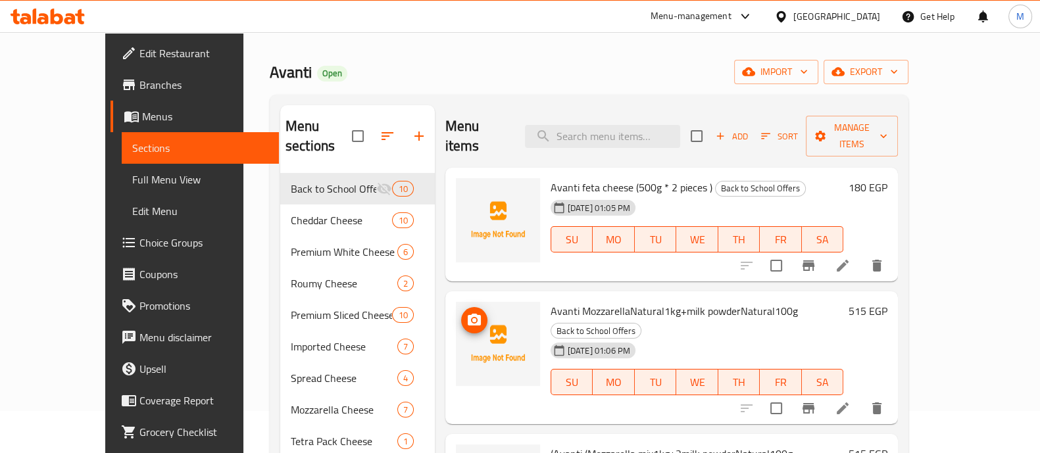
click at [468, 314] on icon "upload picture" at bounding box center [474, 320] width 13 height 12
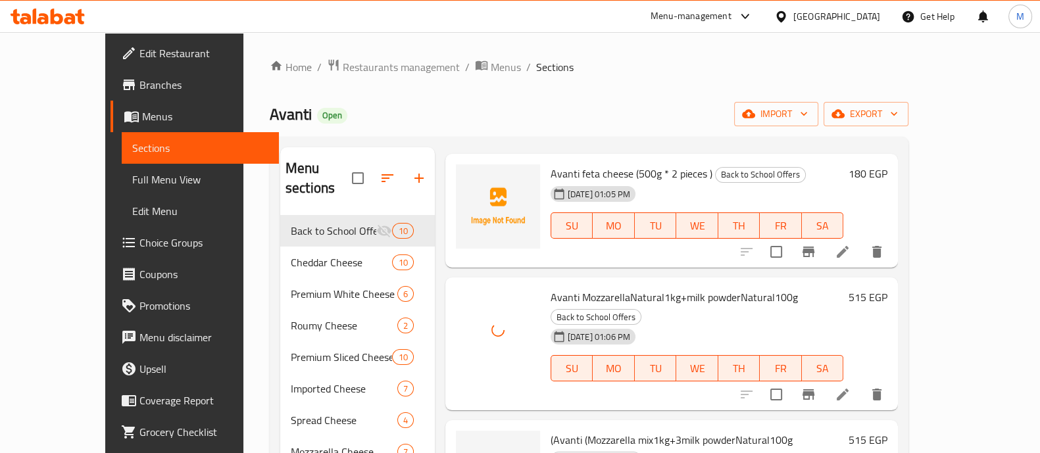
scroll to position [82, 0]
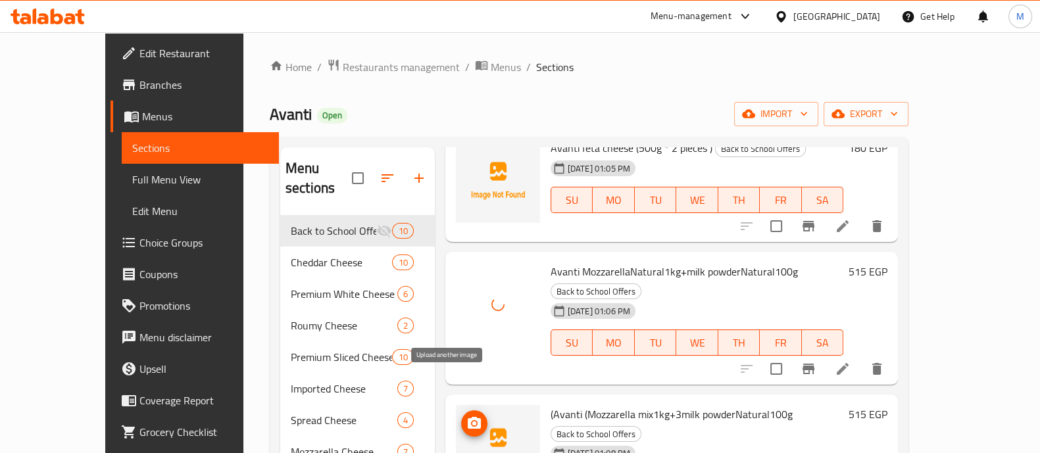
click at [468, 417] on icon "upload picture" at bounding box center [474, 423] width 13 height 12
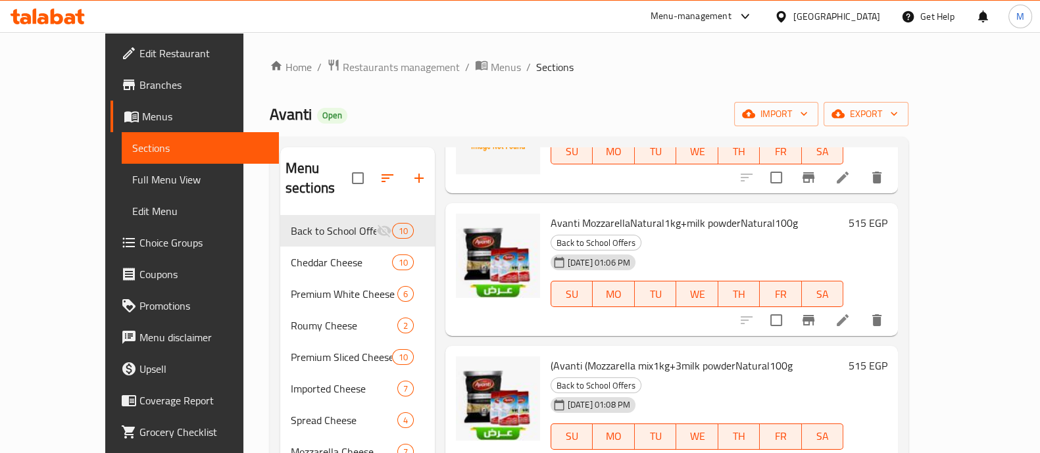
scroll to position [164, 0]
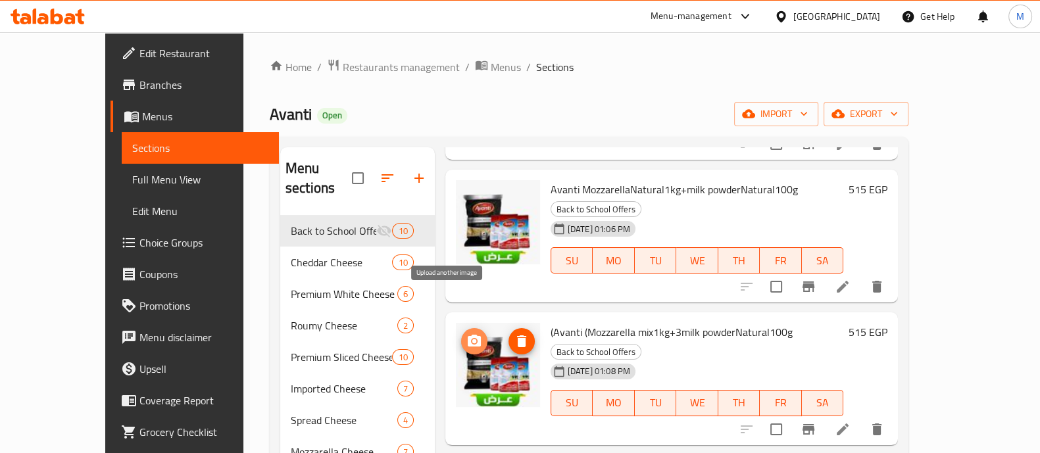
click at [468, 335] on icon "upload picture" at bounding box center [474, 341] width 13 height 12
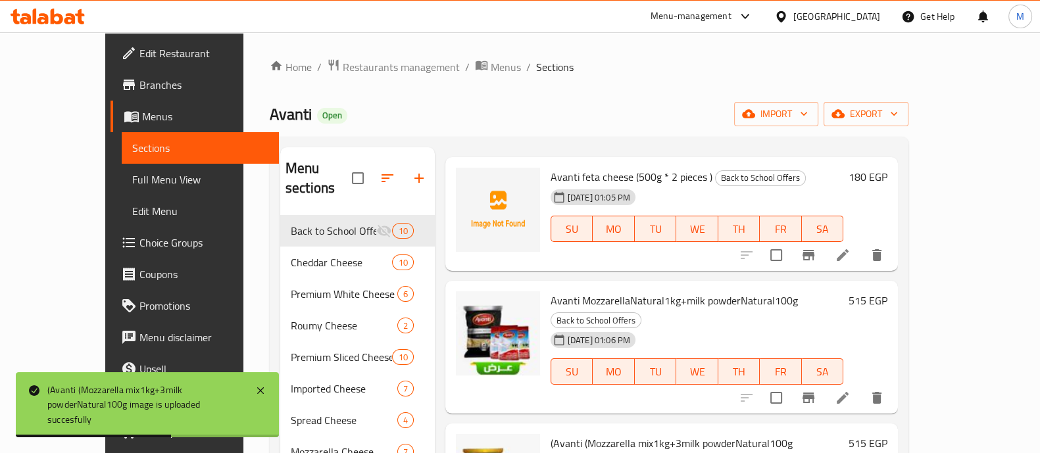
scroll to position [0, 0]
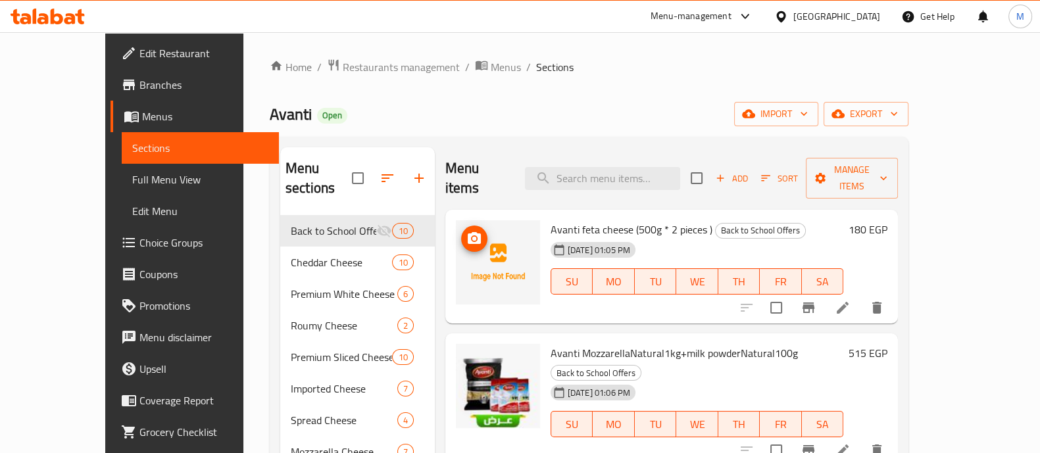
click at [468, 232] on icon "upload picture" at bounding box center [474, 238] width 13 height 12
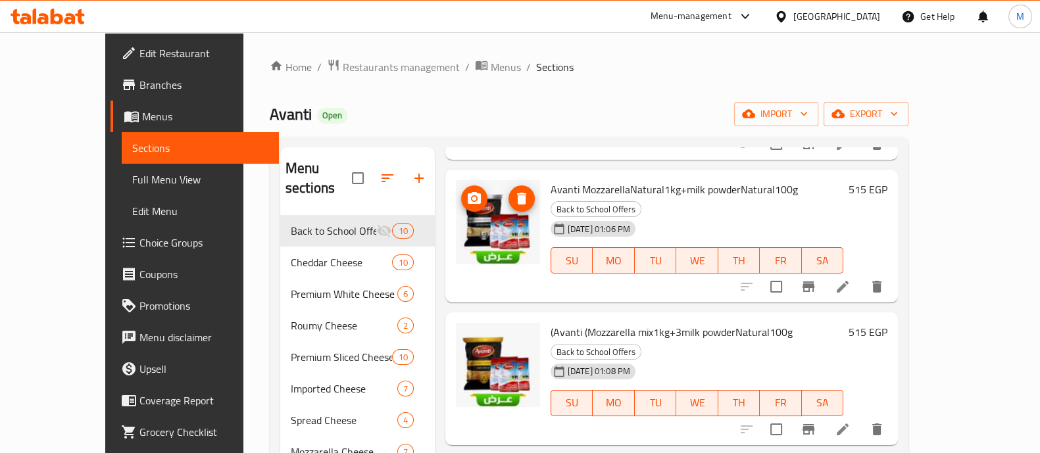
scroll to position [247, 0]
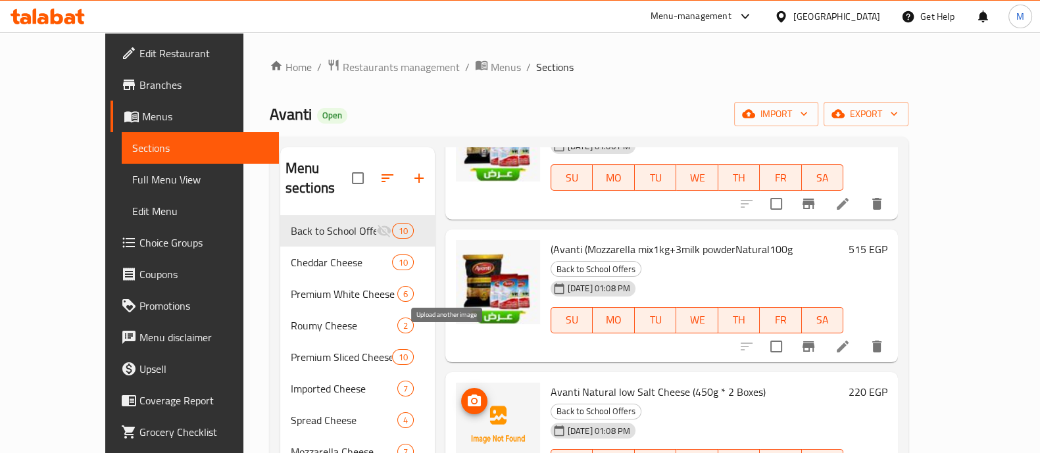
click at [467, 393] on icon "upload picture" at bounding box center [475, 401] width 16 height 16
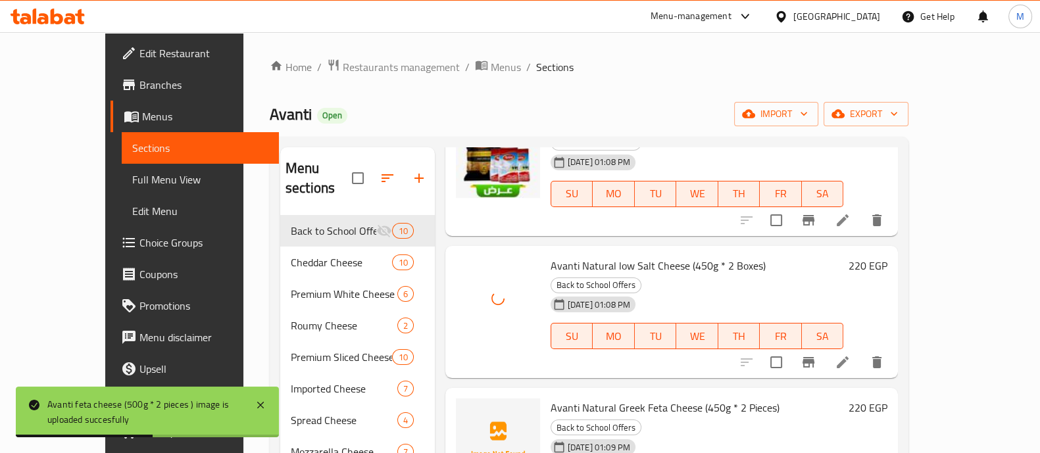
scroll to position [411, 0]
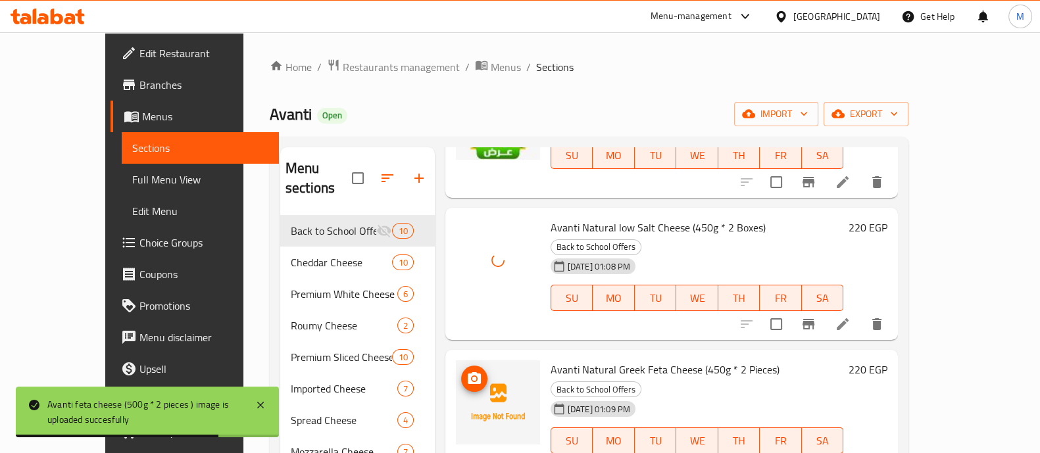
click at [468, 372] on icon "upload picture" at bounding box center [474, 378] width 13 height 12
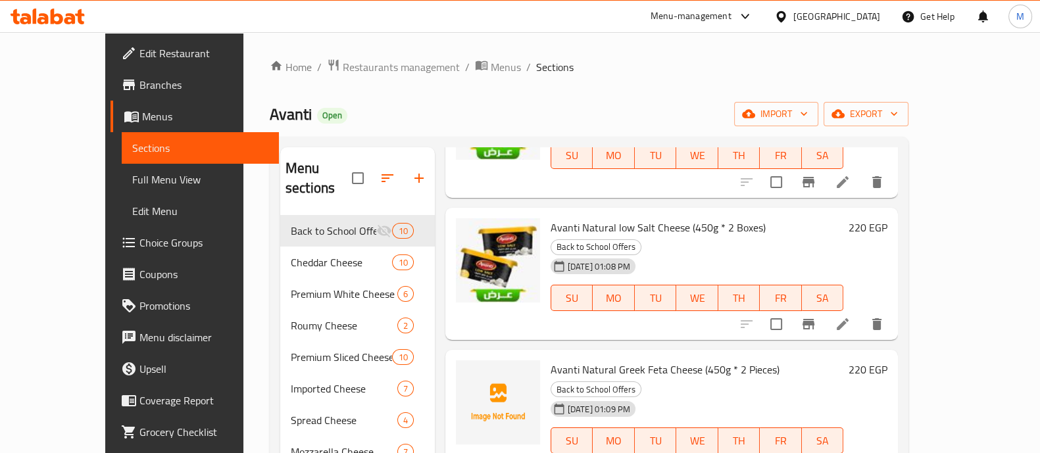
scroll to position [494, 0]
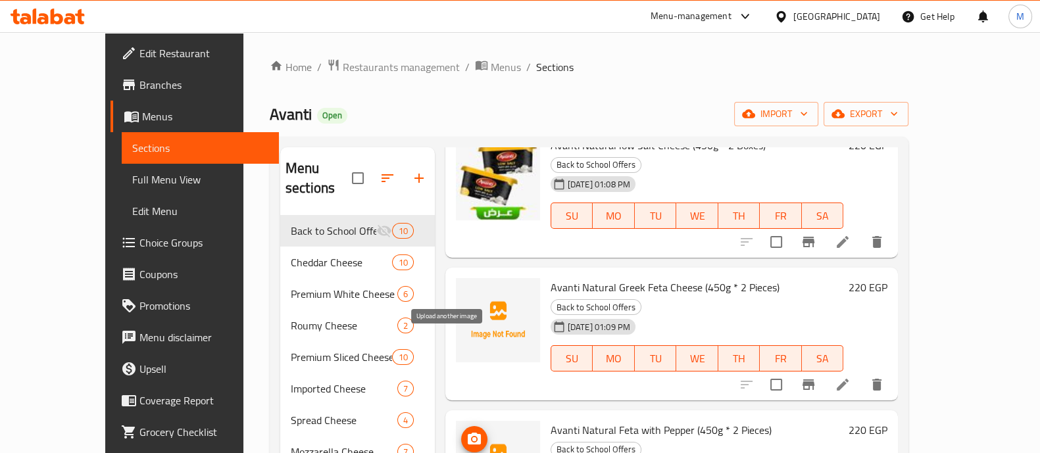
click at [468, 433] on icon "upload picture" at bounding box center [474, 439] width 13 height 12
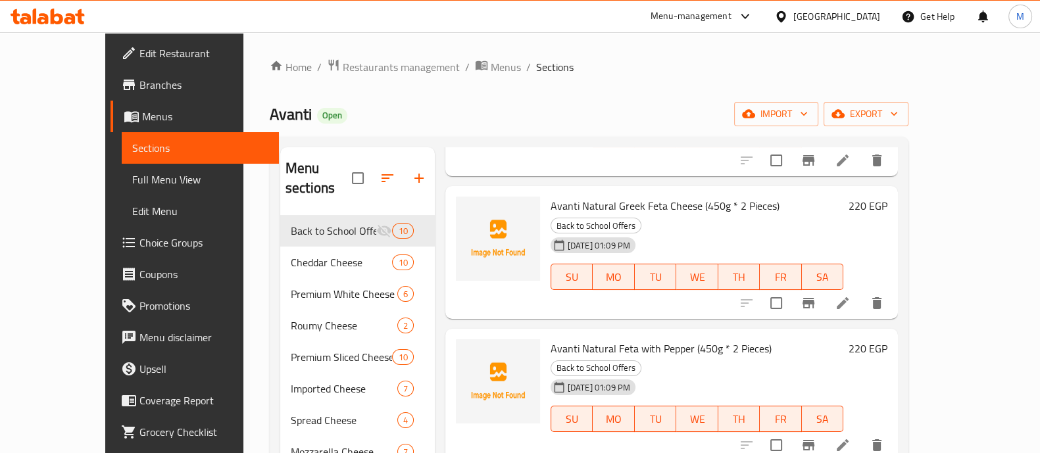
scroll to position [657, 0]
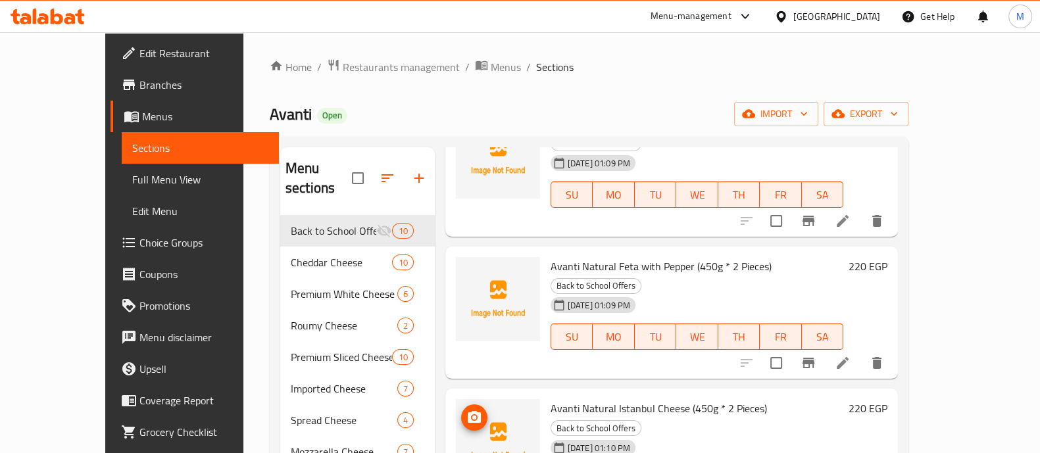
click at [472, 416] on circle "upload picture" at bounding box center [474, 418] width 4 height 4
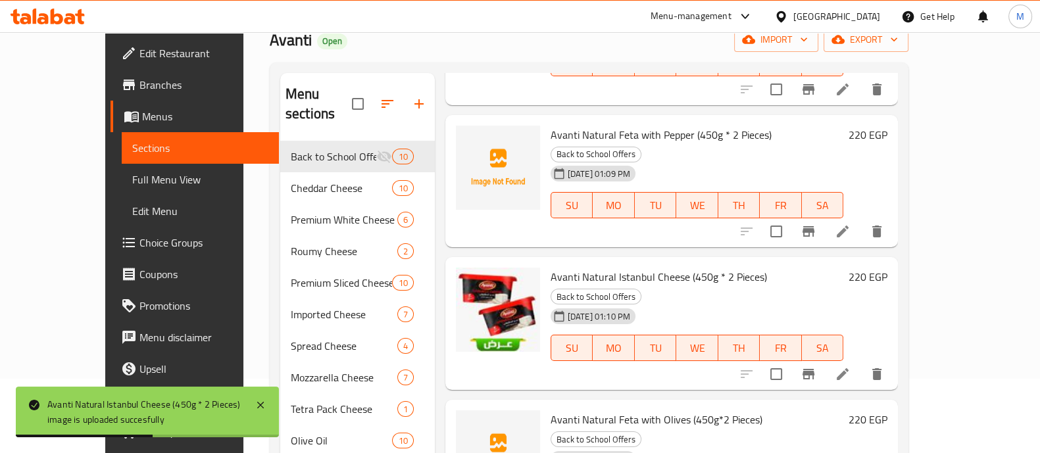
scroll to position [82, 0]
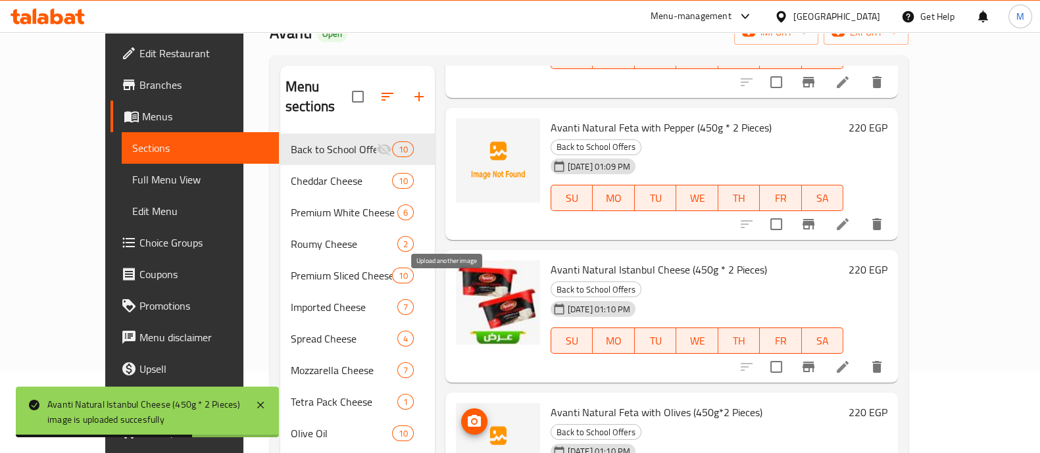
click at [467, 414] on icon "upload picture" at bounding box center [475, 422] width 16 height 16
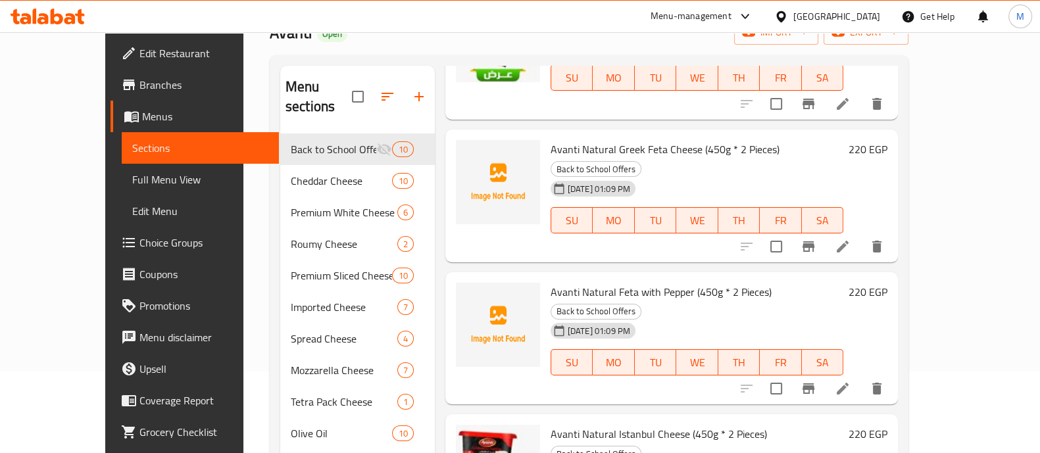
scroll to position [468, 0]
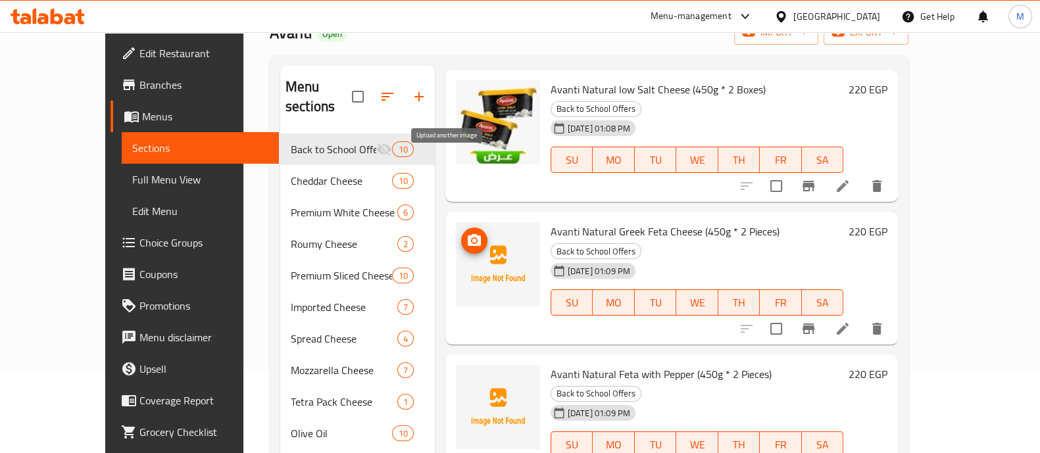
click at [468, 234] on icon "upload picture" at bounding box center [474, 240] width 13 height 12
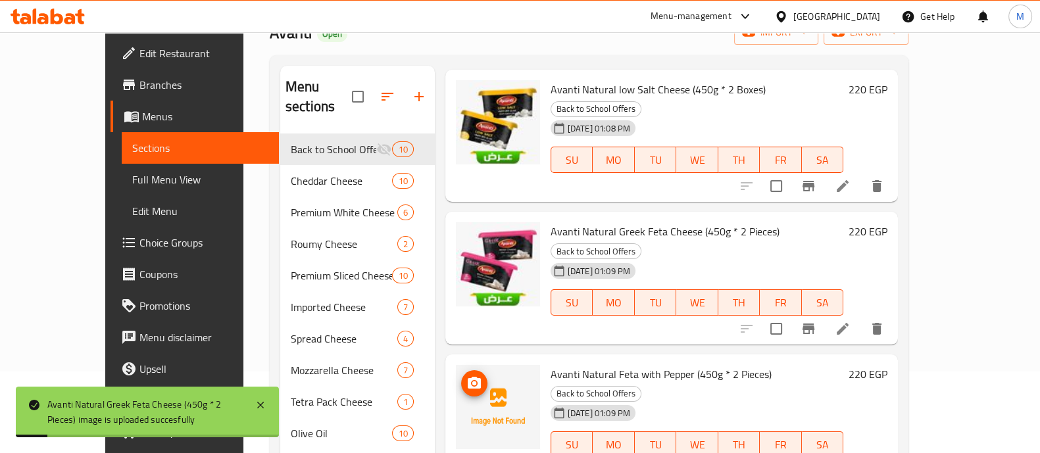
click at [468, 377] on icon "upload picture" at bounding box center [474, 383] width 13 height 12
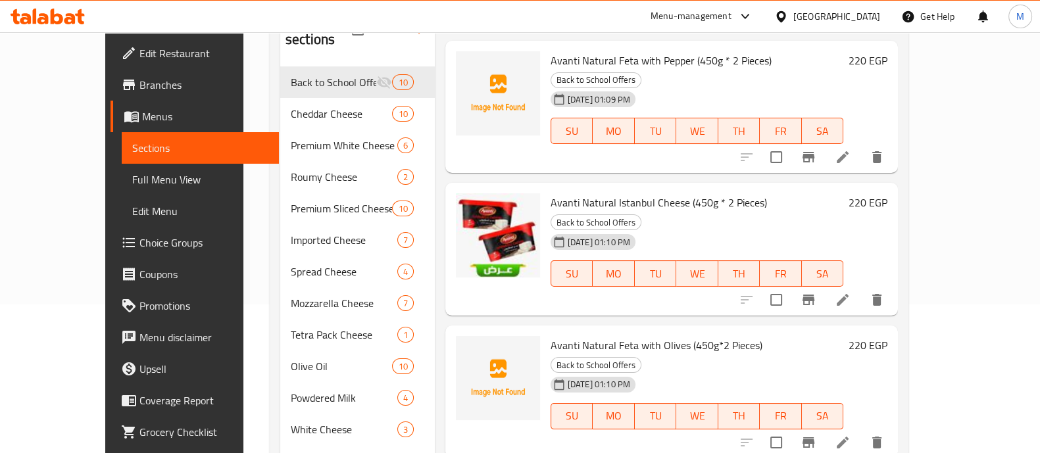
scroll to position [164, 0]
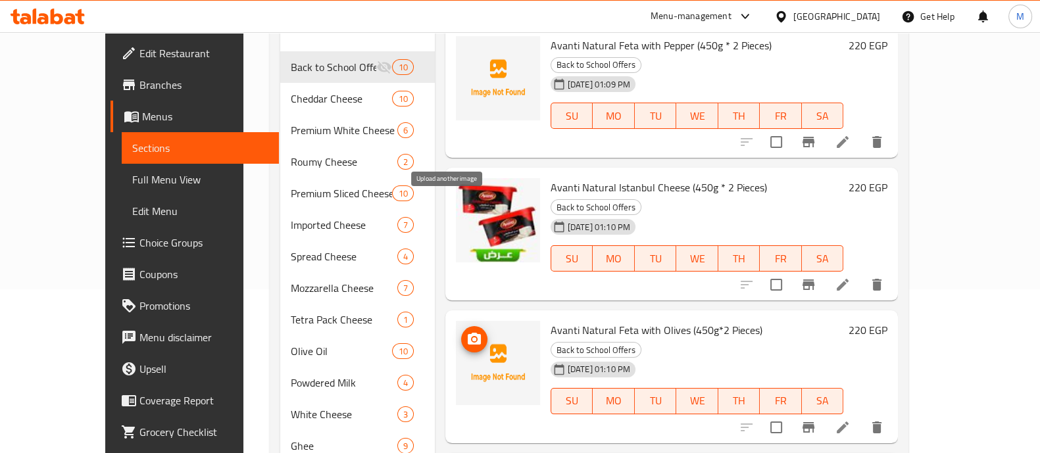
click at [467, 332] on icon "upload picture" at bounding box center [475, 340] width 16 height 16
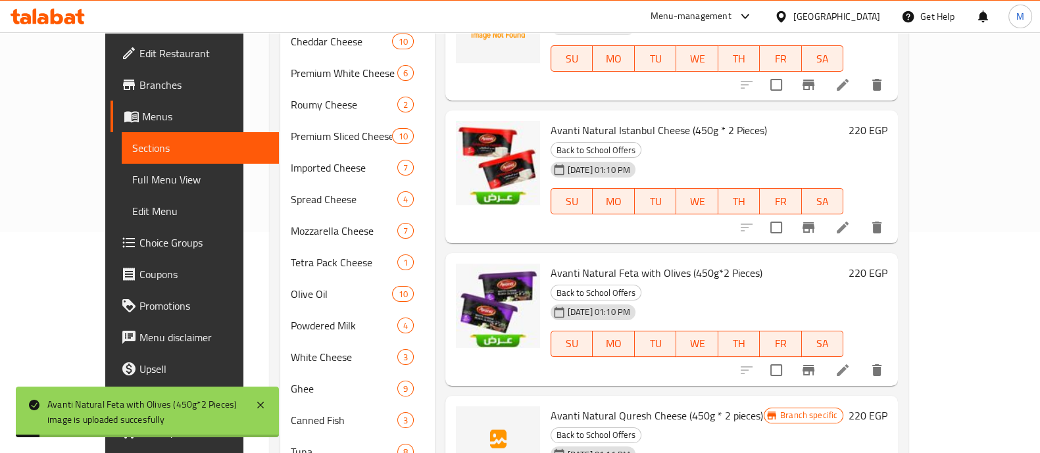
scroll to position [247, 0]
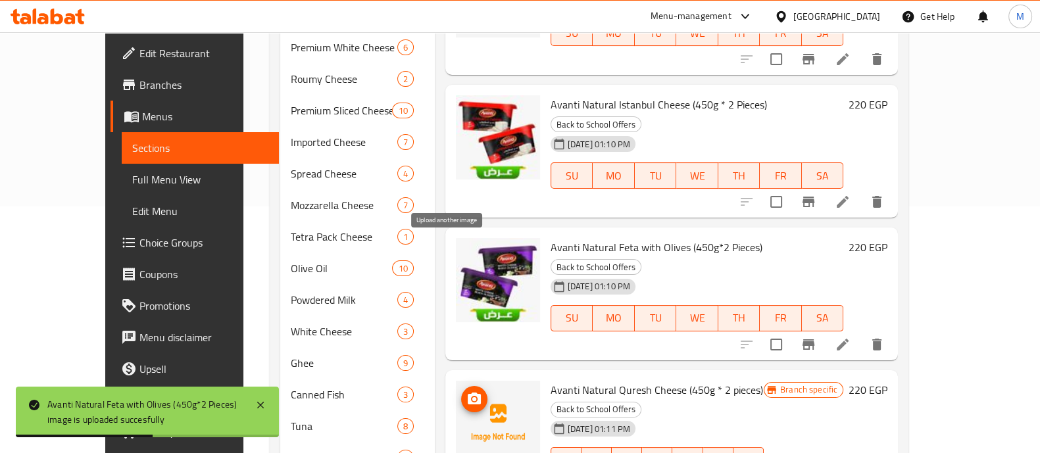
click at [467, 392] on icon "upload picture" at bounding box center [475, 400] width 16 height 16
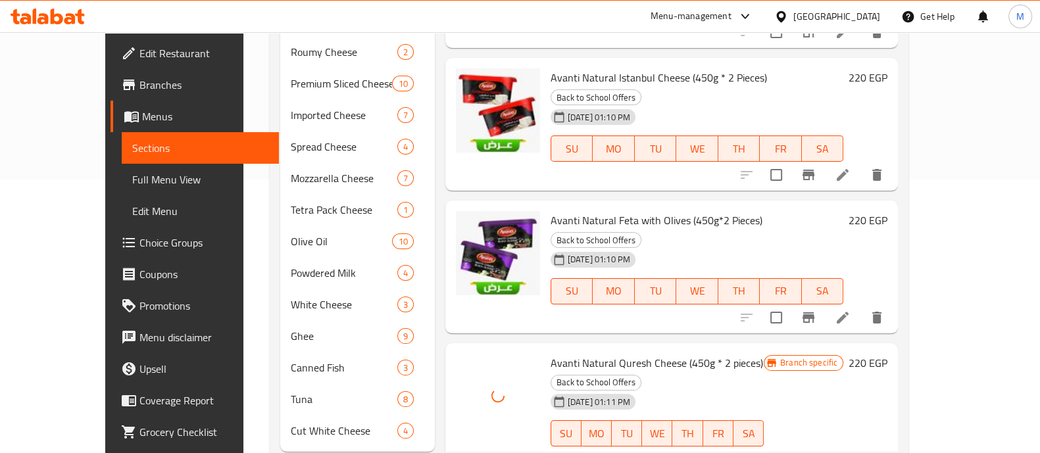
scroll to position [289, 0]
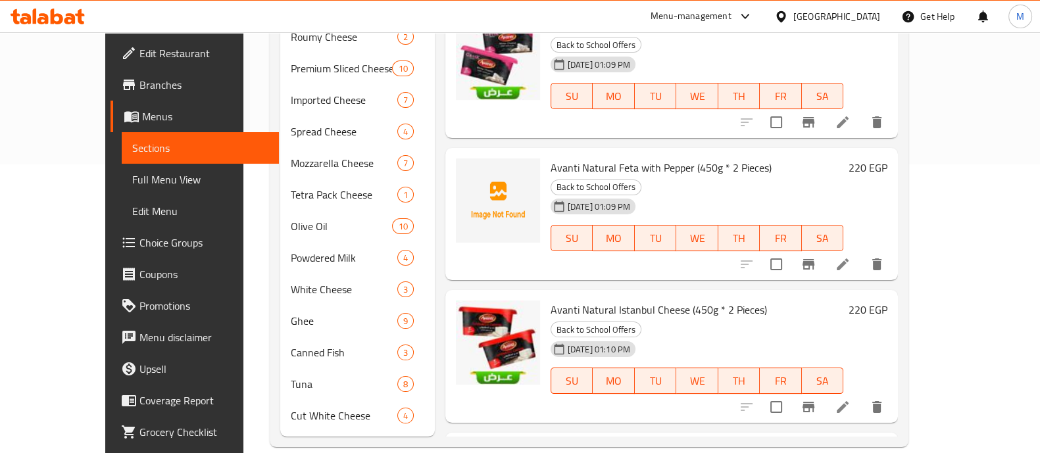
scroll to position [386, 0]
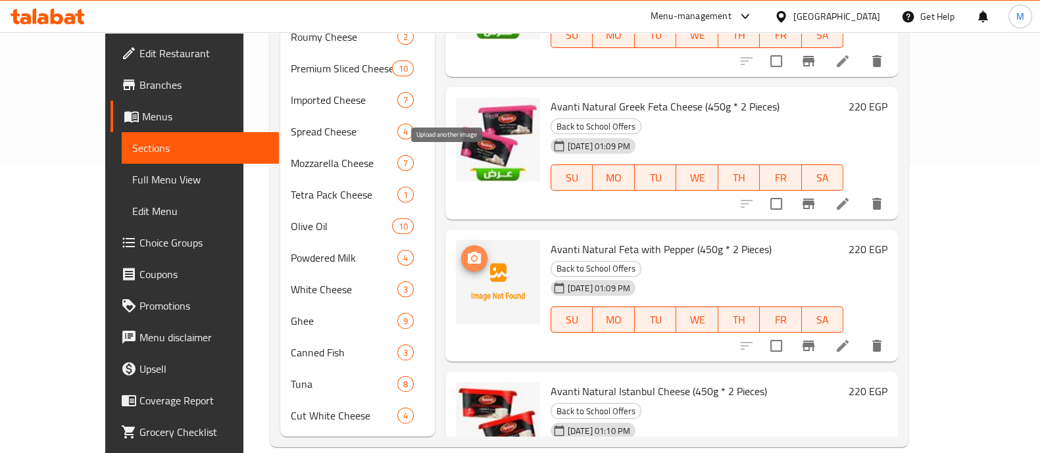
click at [467, 251] on icon "upload picture" at bounding box center [475, 259] width 16 height 16
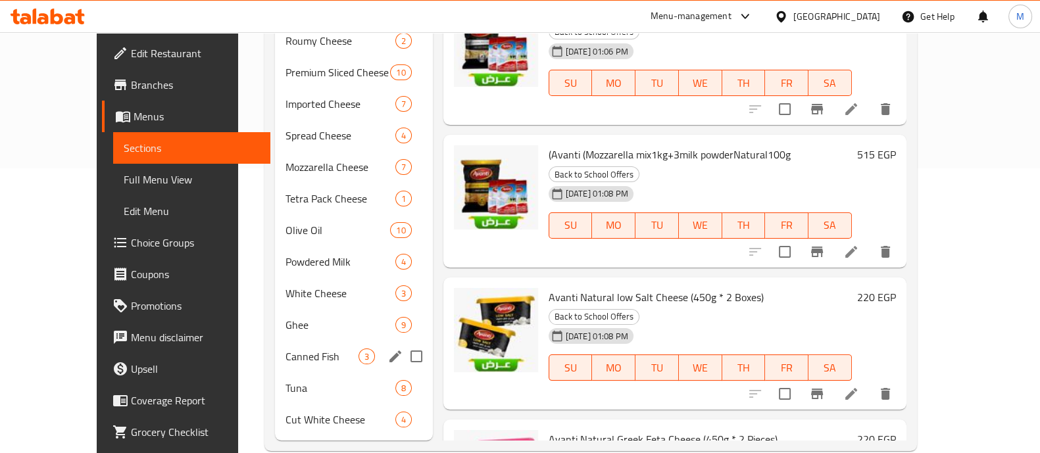
scroll to position [289, 0]
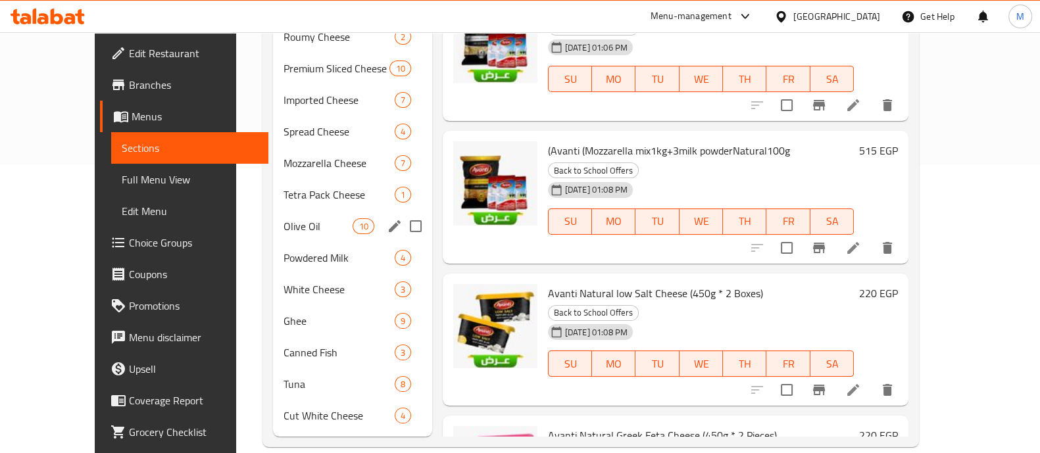
click at [284, 218] on span "Olive Oil" at bounding box center [318, 226] width 69 height 16
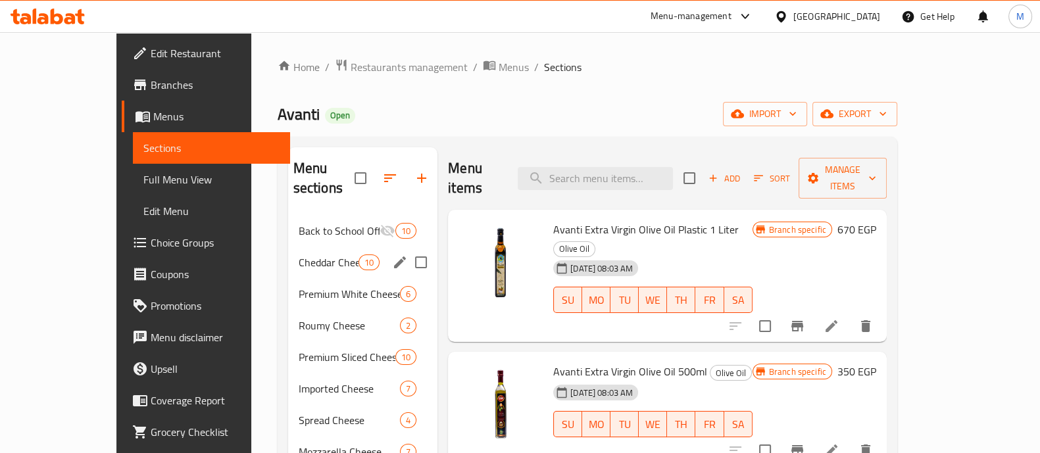
click at [288, 255] on div "Cheddar Cheese 10" at bounding box center [363, 263] width 150 height 32
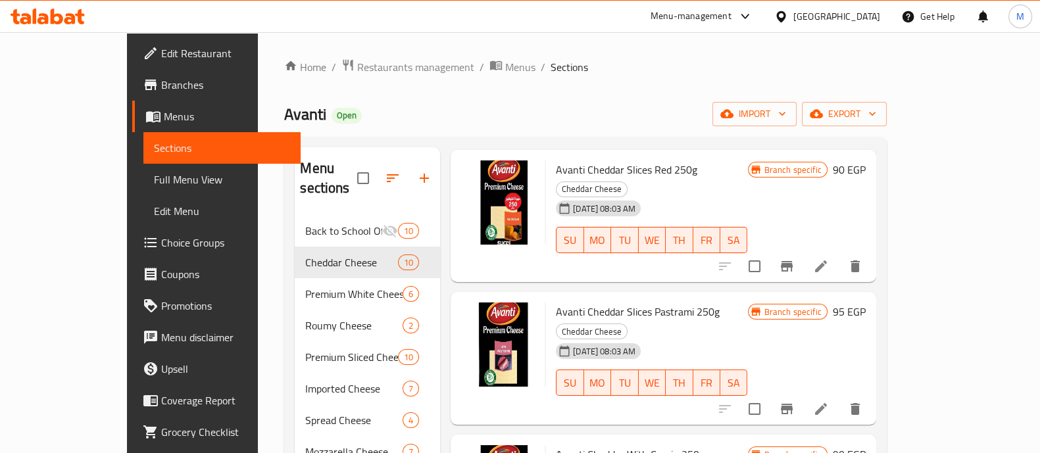
scroll to position [82, 0]
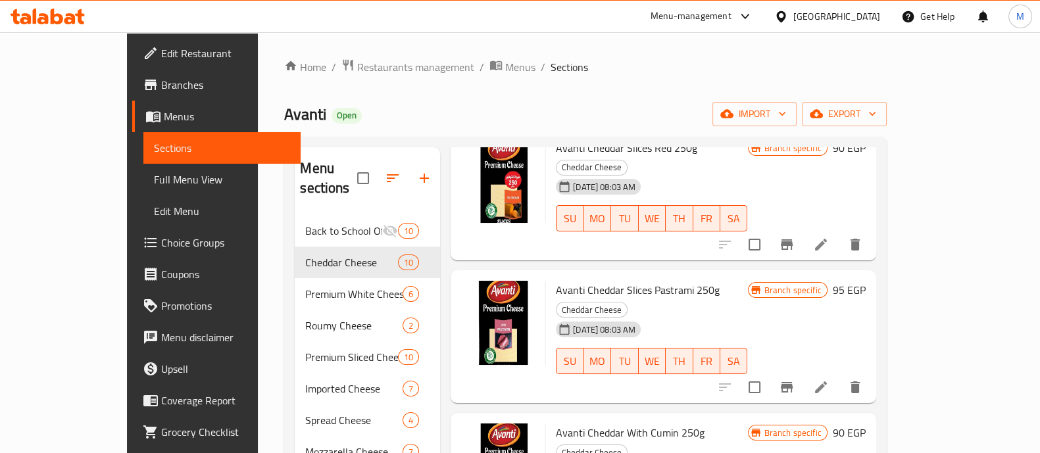
click at [795, 380] on icon "Branch-specific-item" at bounding box center [787, 388] width 16 height 16
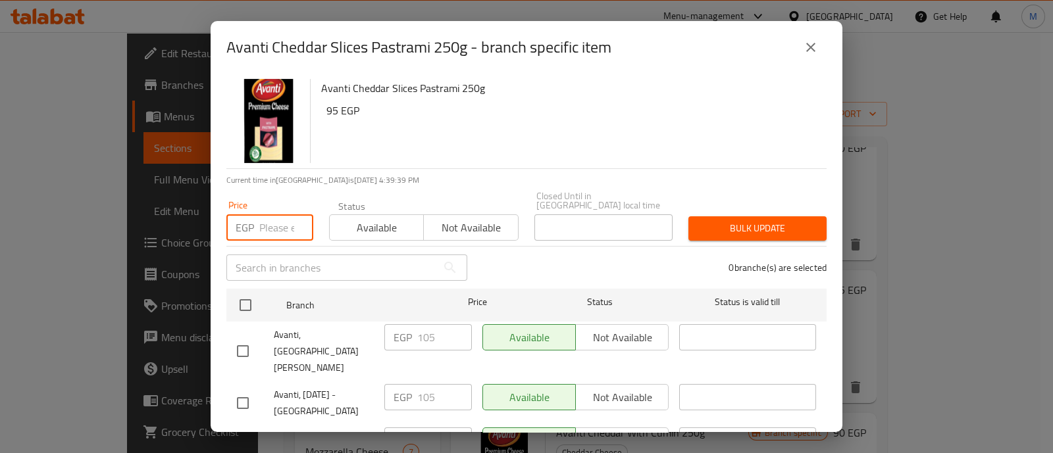
click at [270, 215] on input "number" at bounding box center [286, 228] width 54 height 26
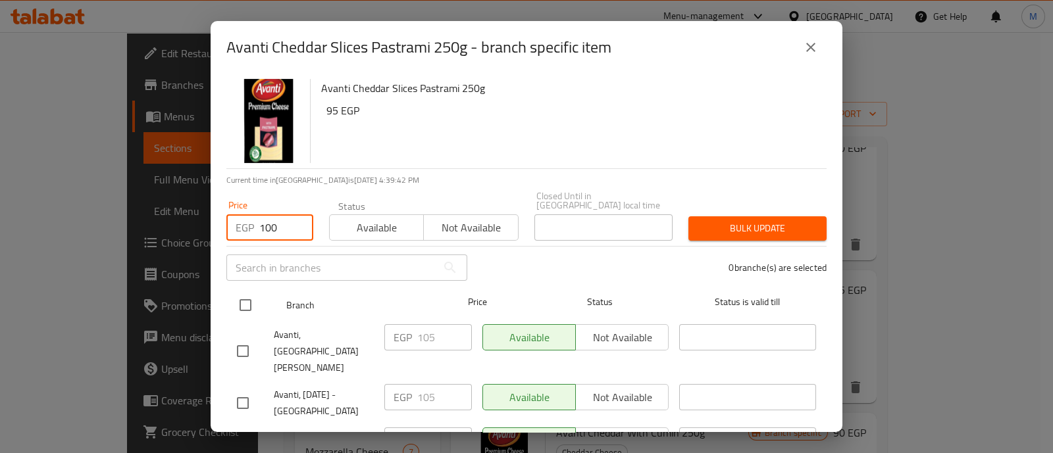
type input "100"
click at [243, 292] on input "checkbox" at bounding box center [246, 306] width 28 height 28
checkbox input "true"
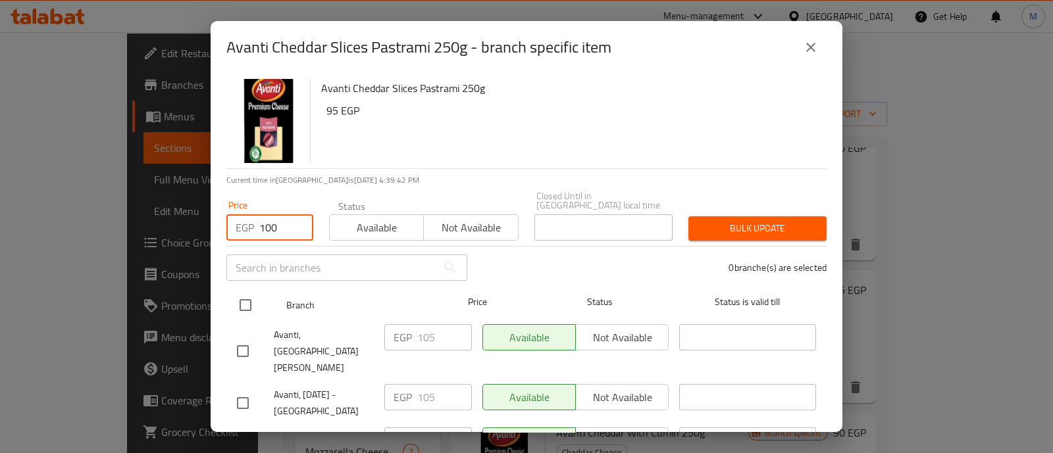
checkbox input "true"
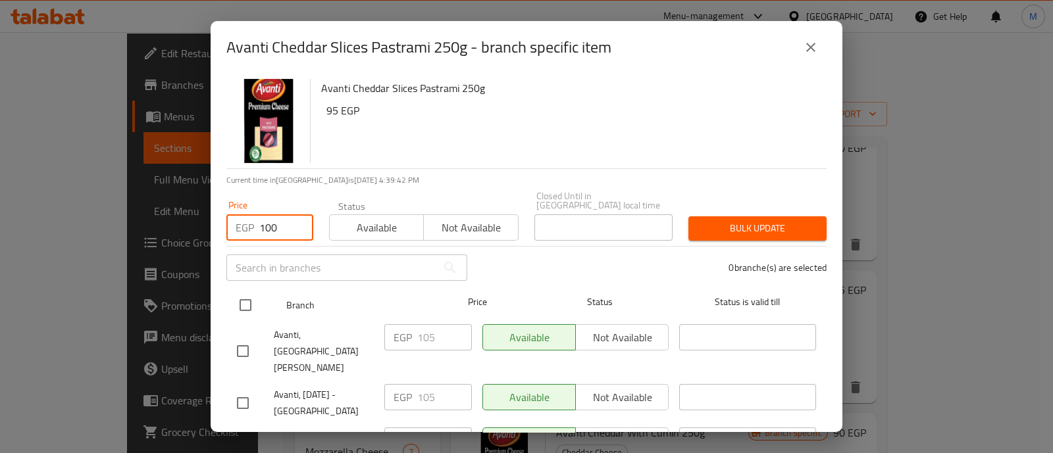
checkbox input "true"
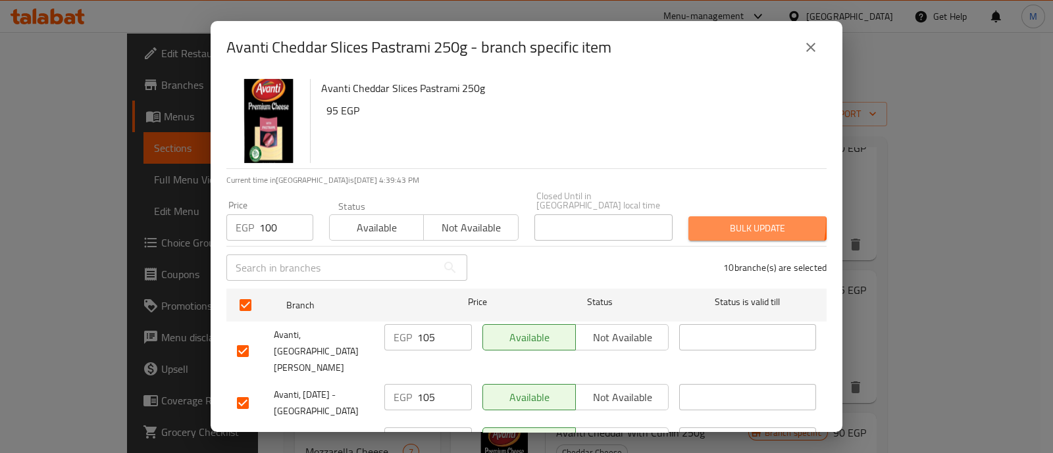
click at [707, 220] on span "Bulk update" at bounding box center [757, 228] width 117 height 16
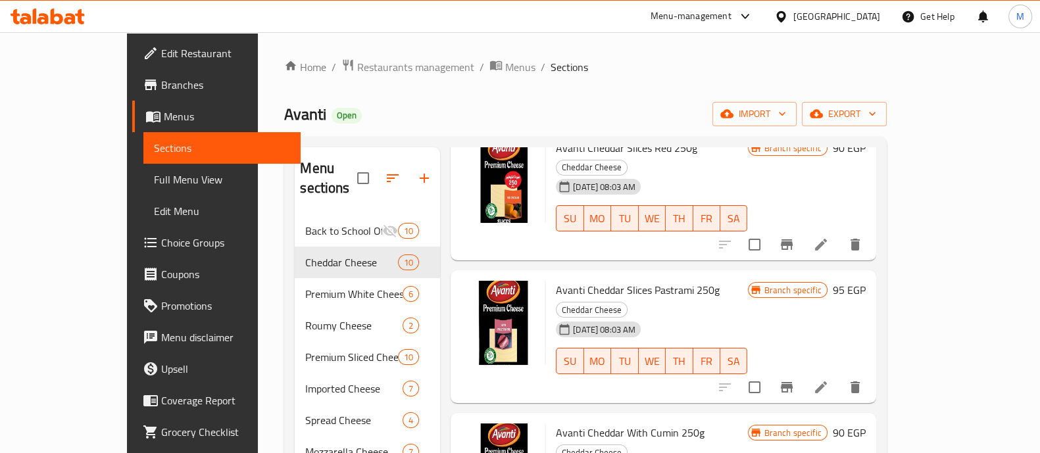
scroll to position [0, 0]
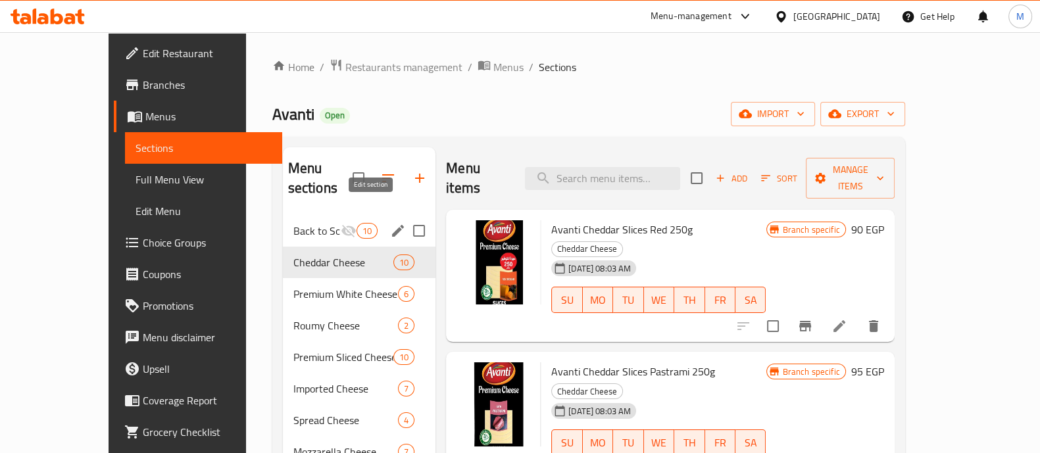
click at [392, 225] on icon "edit" at bounding box center [398, 231] width 12 height 12
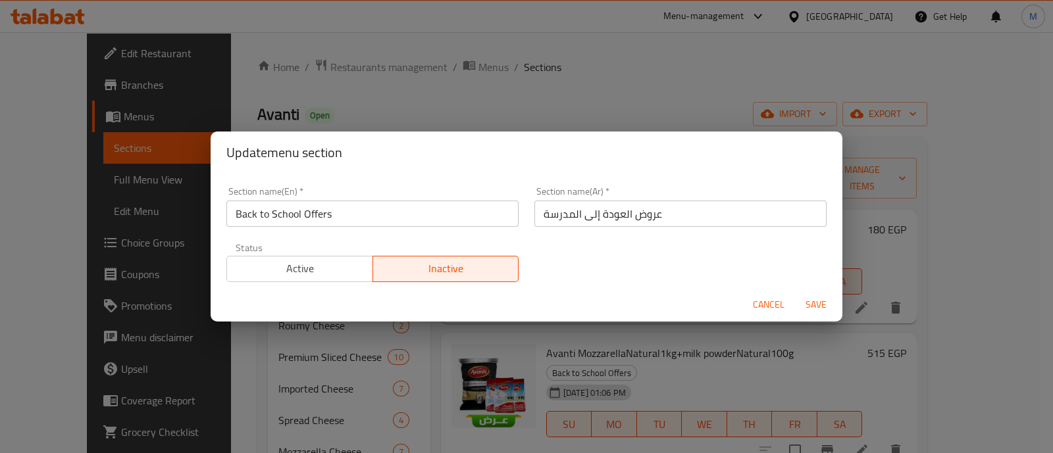
click at [321, 256] on button "Active" at bounding box center [299, 269] width 147 height 26
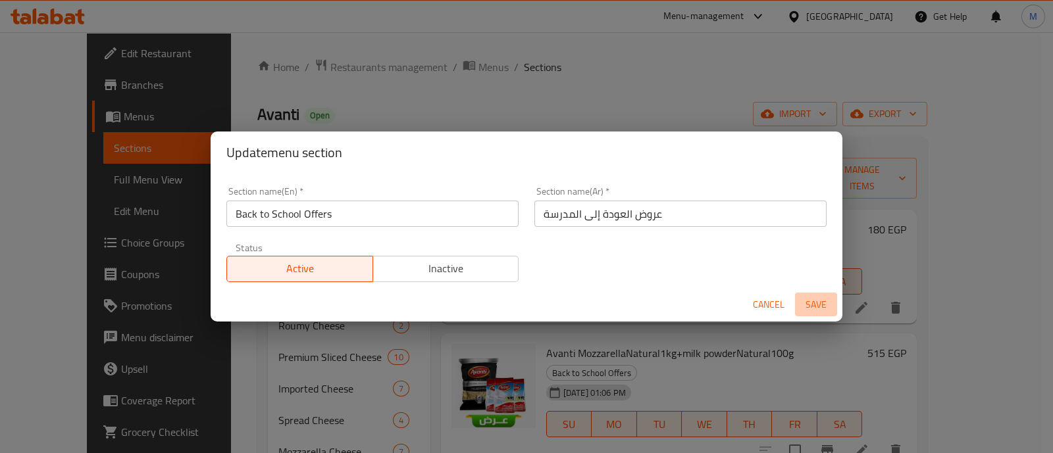
click at [819, 300] on span "Save" at bounding box center [816, 305] width 32 height 16
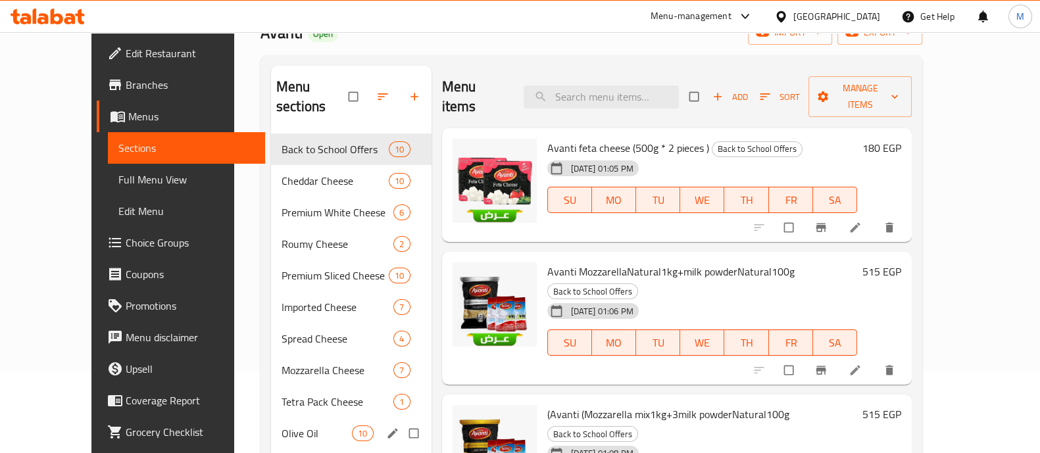
scroll to position [289, 0]
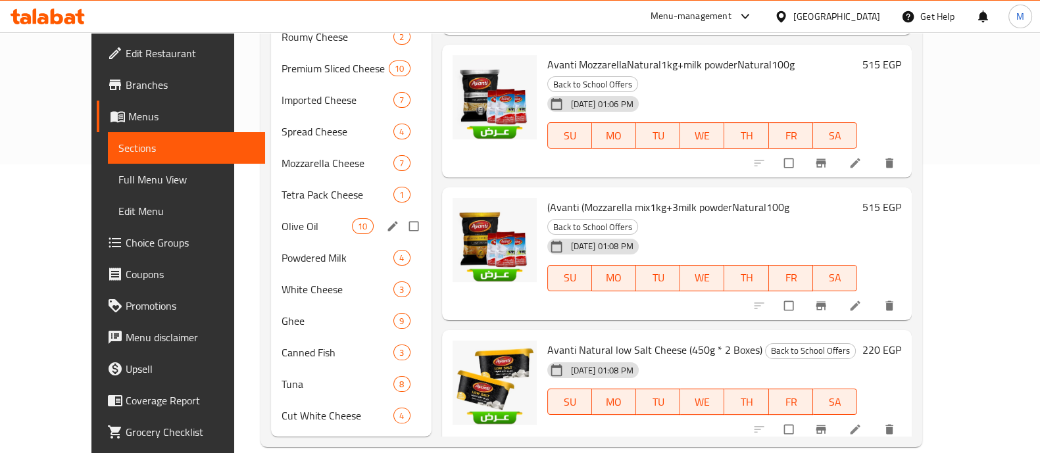
click at [282, 218] on span "Olive Oil" at bounding box center [317, 226] width 70 height 16
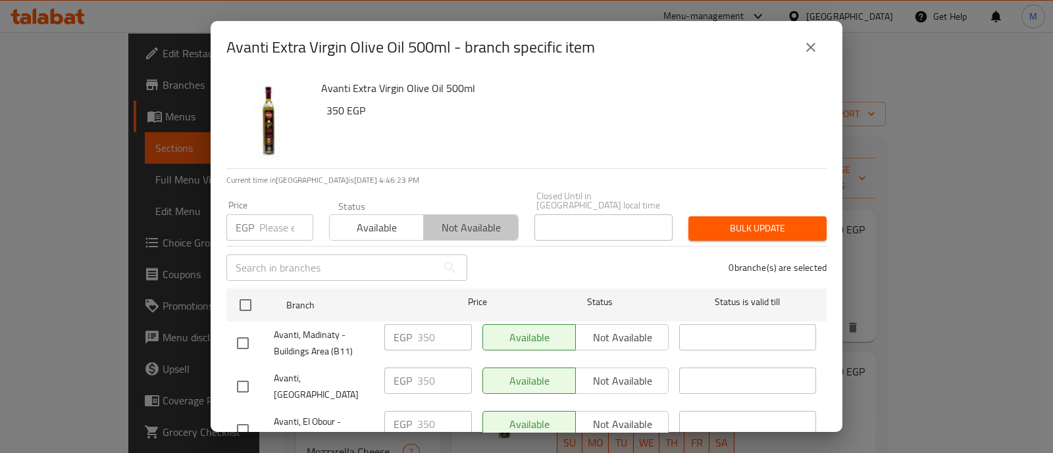
click at [453, 218] on span "Not available" at bounding box center [471, 227] width 84 height 19
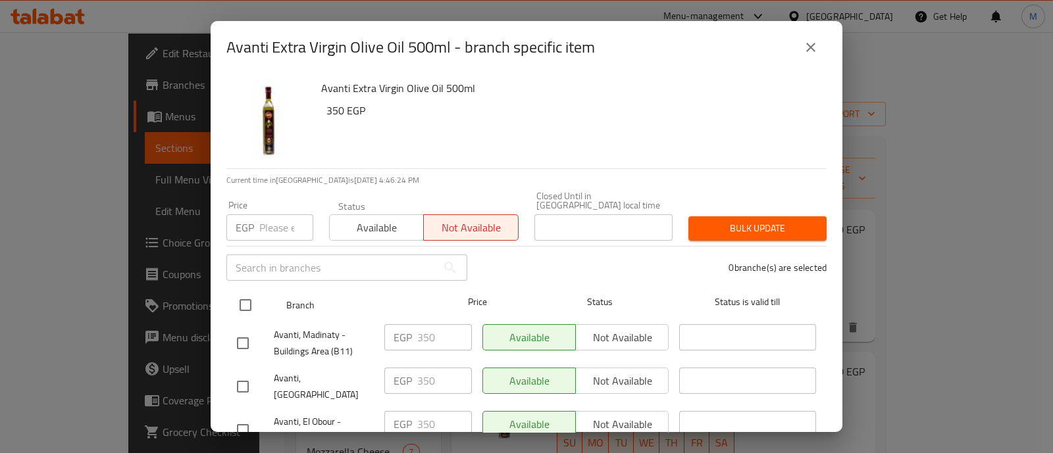
click at [247, 297] on input "checkbox" at bounding box center [246, 306] width 28 height 28
checkbox input "true"
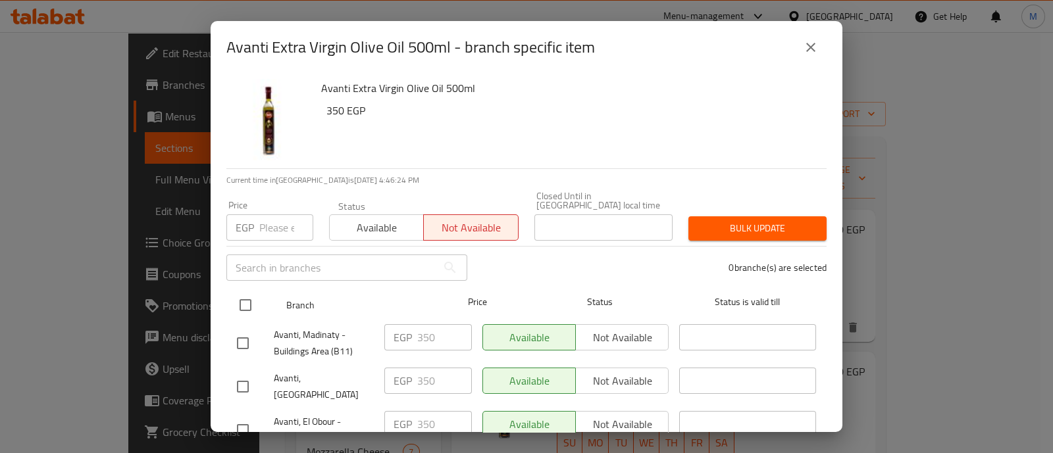
checkbox input "true"
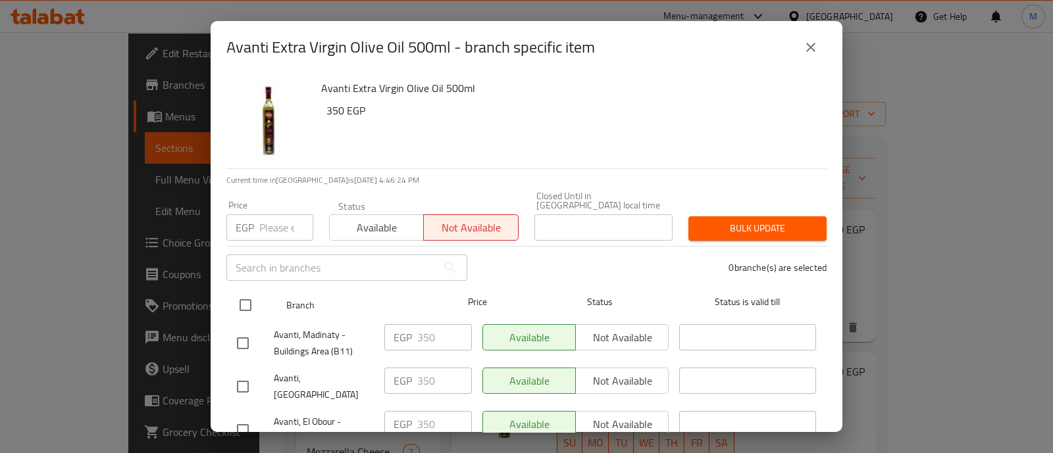
checkbox input "true"
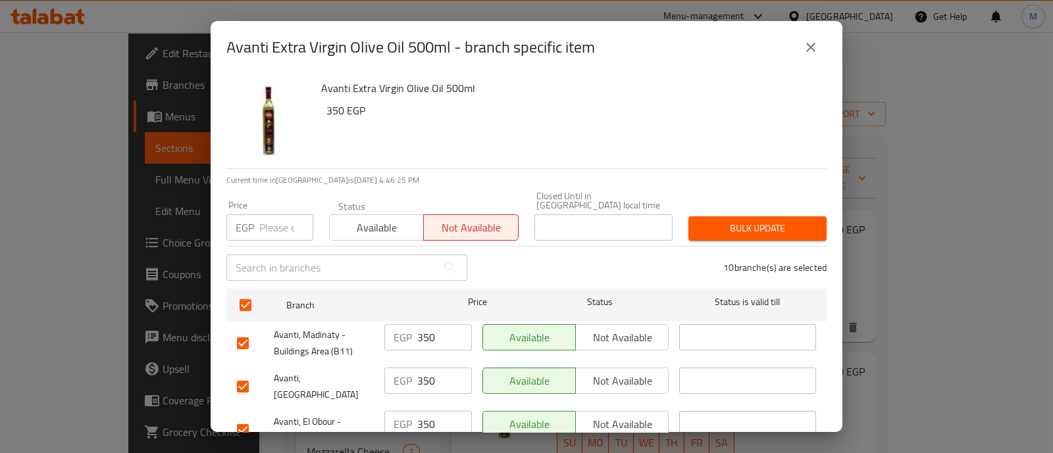
click at [737, 220] on span "Bulk update" at bounding box center [757, 228] width 117 height 16
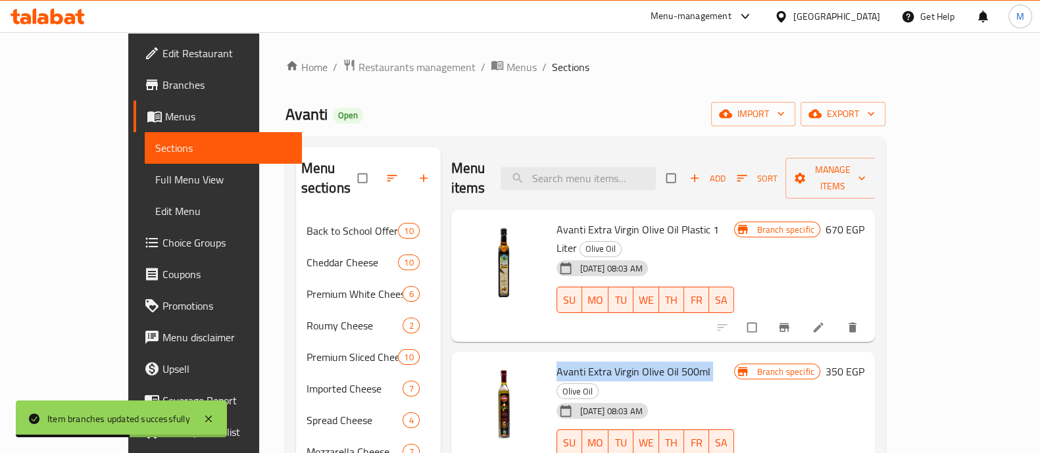
drag, startPoint x: 522, startPoint y: 330, endPoint x: 676, endPoint y: 339, distance: 153.6
click at [676, 357] on div "Avanti Extra Virgin Olive Oil 500ml Olive Oil [DATE] 08:03 AM SU MO TU WE TH FR…" at bounding box center [645, 418] width 188 height 122
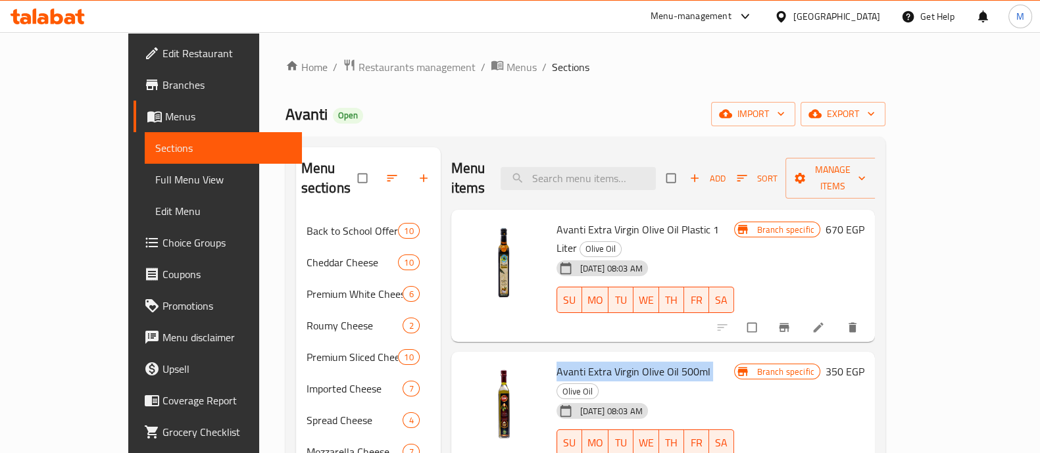
copy h6 "Avanti Extra Virgin Olive Oil 500ml"
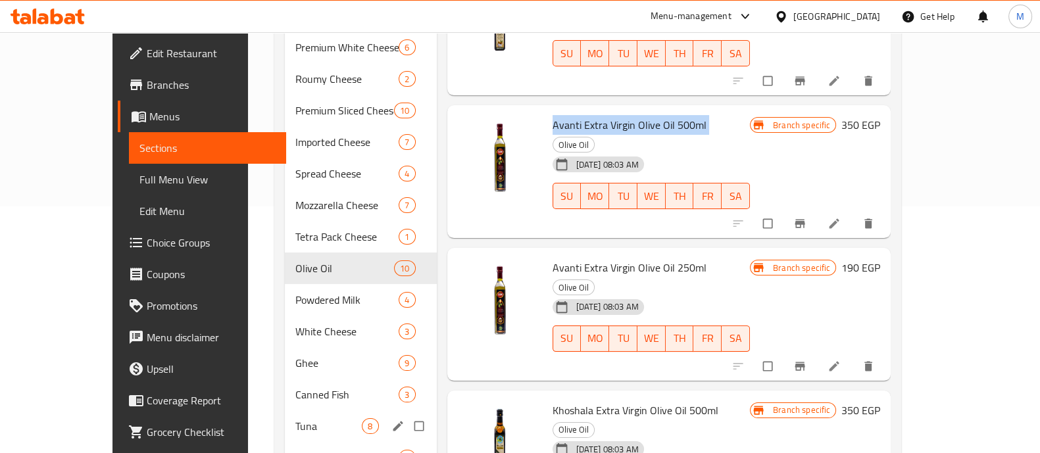
scroll to position [289, 0]
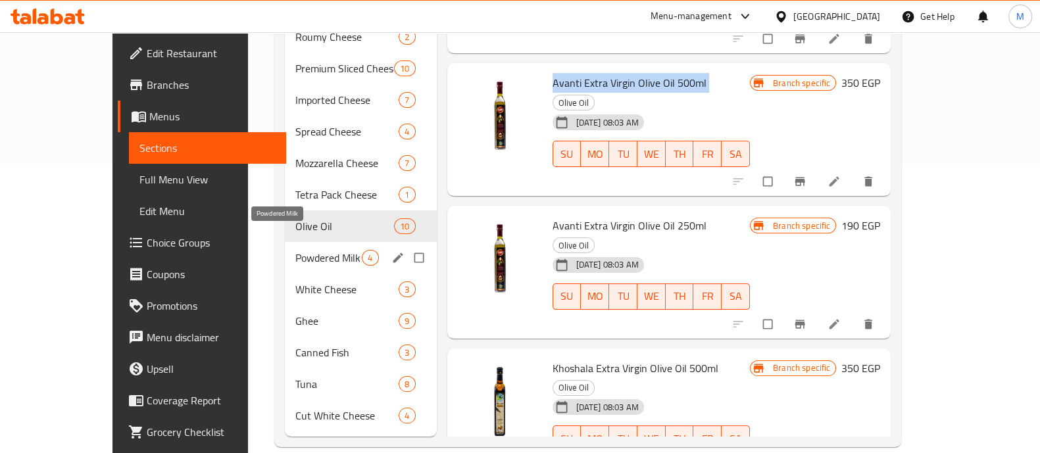
click at [295, 250] on span "Powdered Milk" at bounding box center [328, 258] width 66 height 16
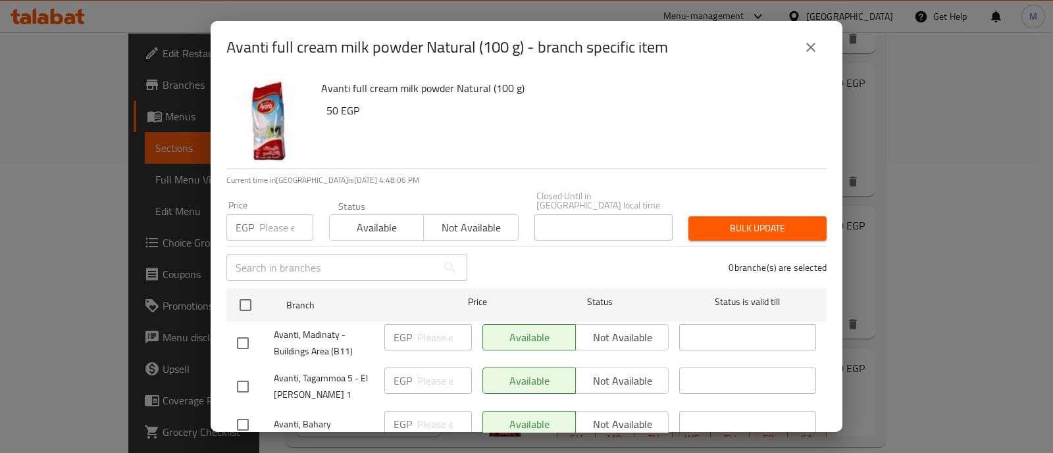
click at [276, 223] on input "number" at bounding box center [286, 228] width 54 height 26
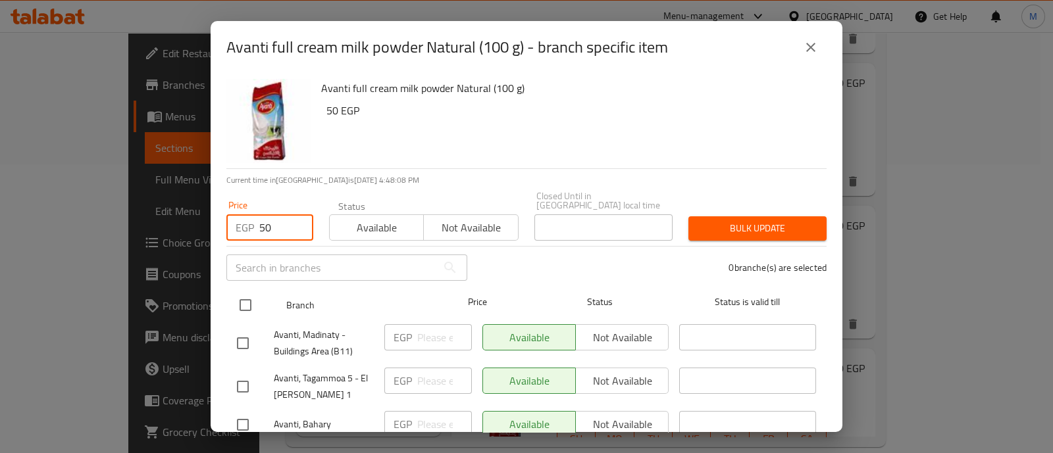
type input "50"
click at [246, 294] on input "checkbox" at bounding box center [246, 306] width 28 height 28
checkbox input "true"
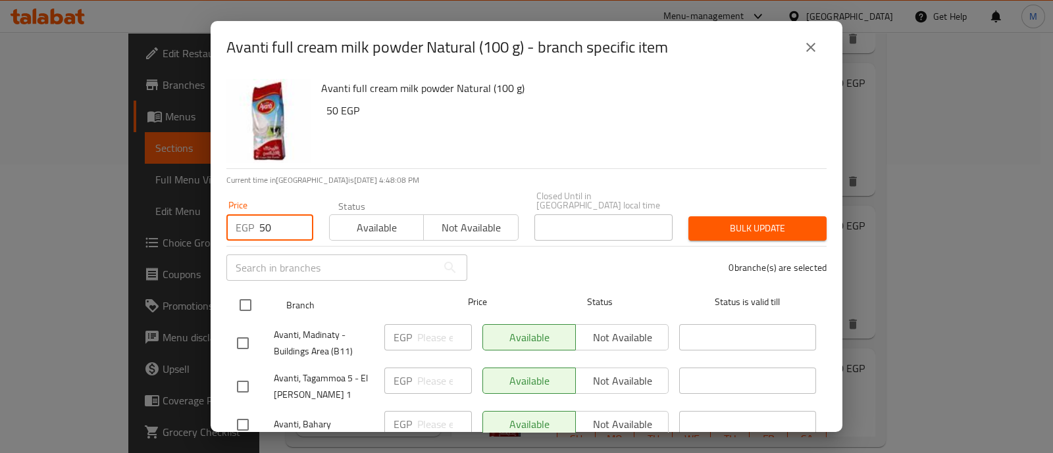
checkbox input "true"
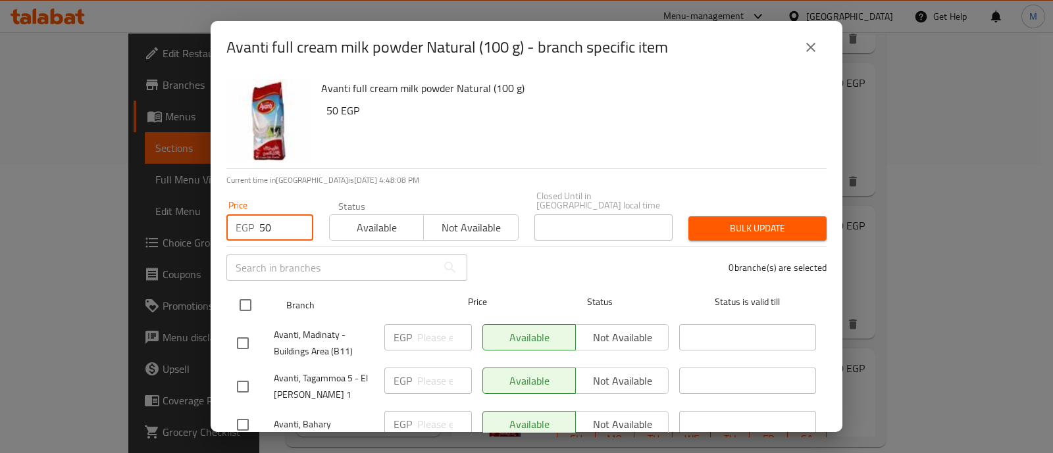
checkbox input "true"
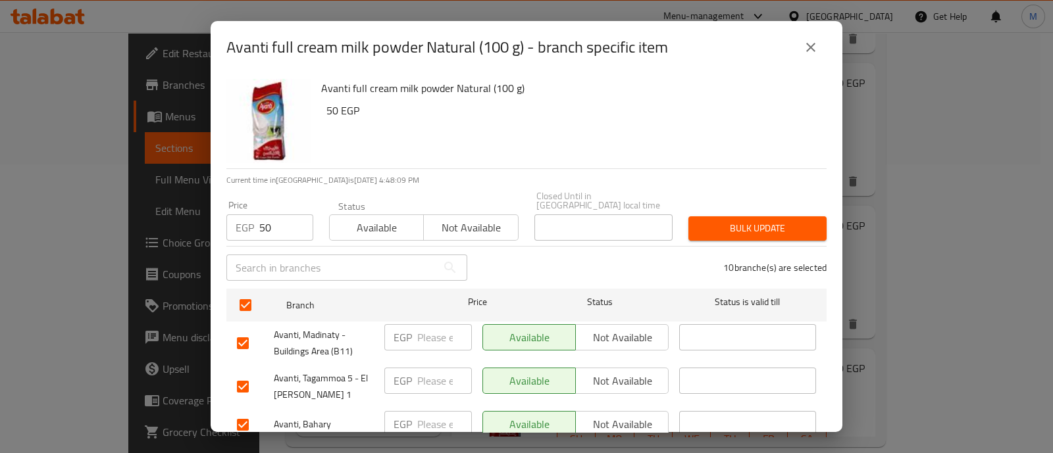
click at [726, 220] on span "Bulk update" at bounding box center [757, 228] width 117 height 16
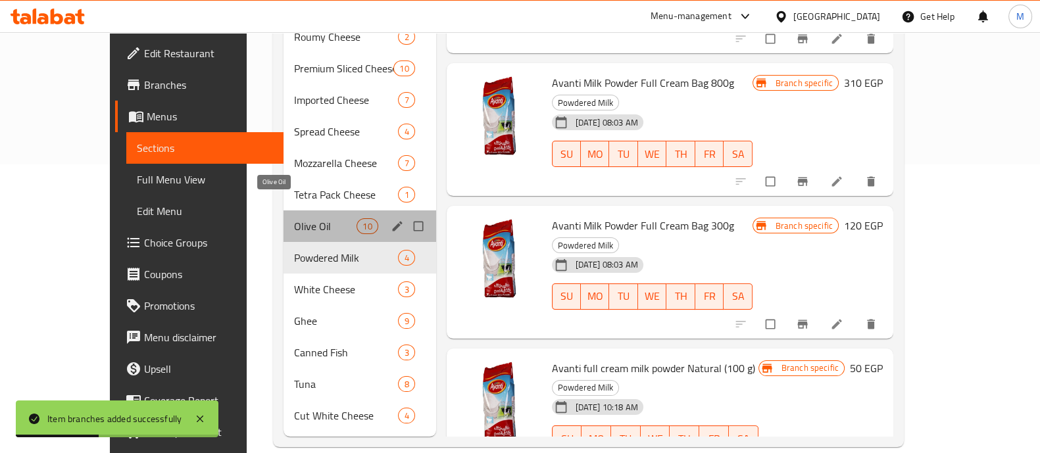
click at [294, 218] on span "Olive Oil" at bounding box center [325, 226] width 63 height 16
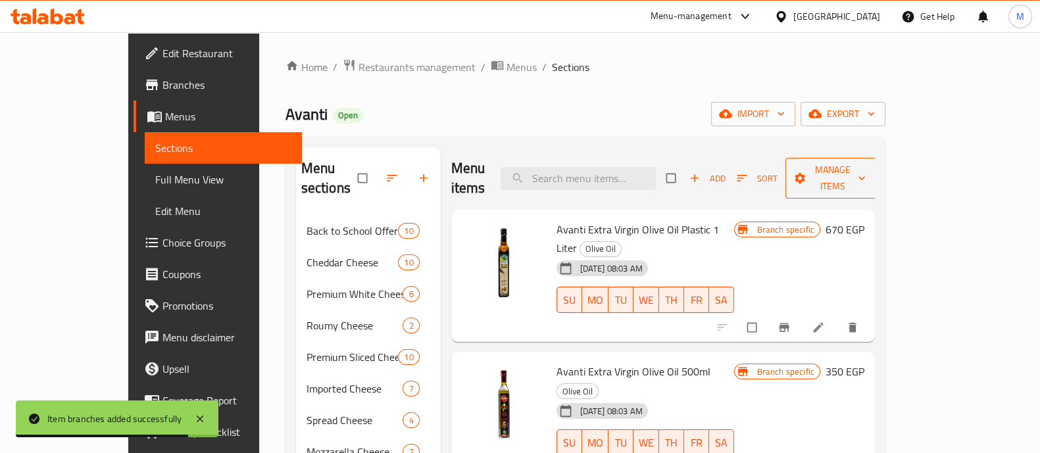
click at [869, 170] on span "Manage items" at bounding box center [832, 178] width 72 height 33
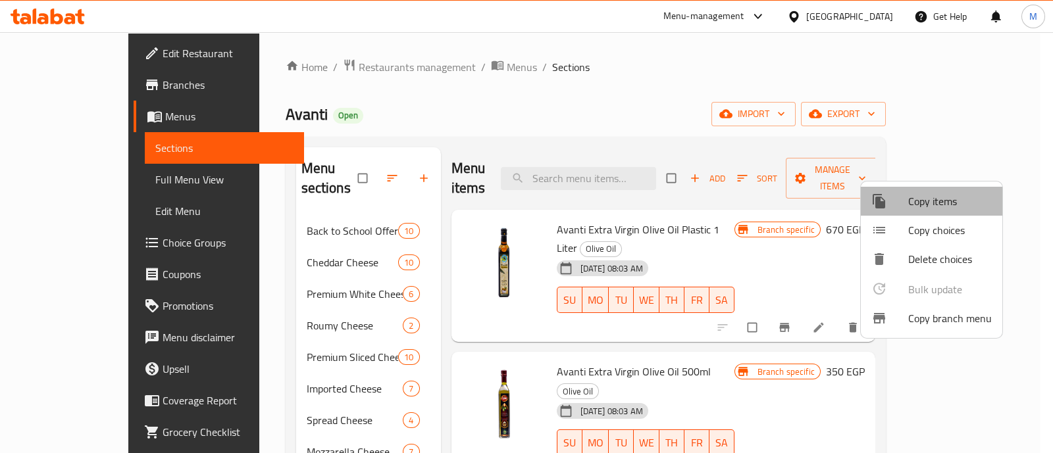
click at [934, 196] on span "Copy items" at bounding box center [950, 201] width 84 height 16
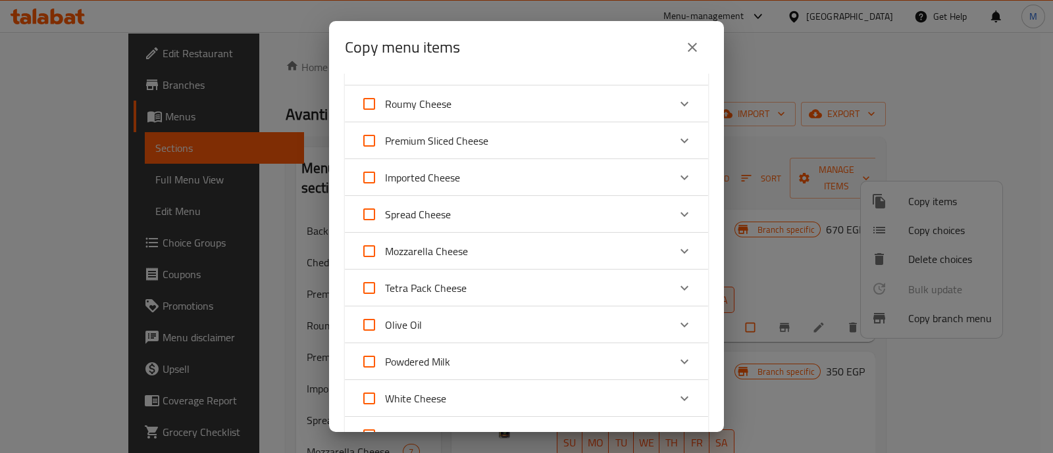
scroll to position [164, 0]
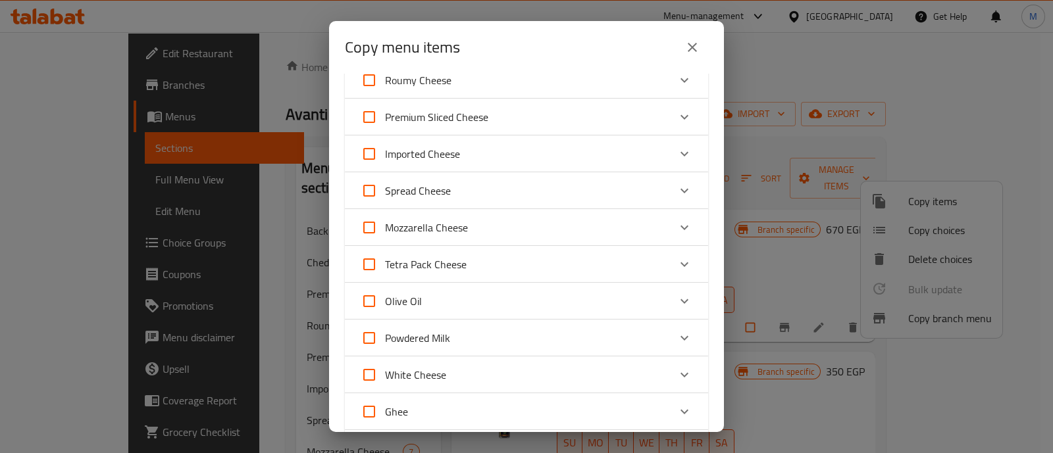
click at [676, 294] on icon "Expand" at bounding box center [684, 301] width 16 height 16
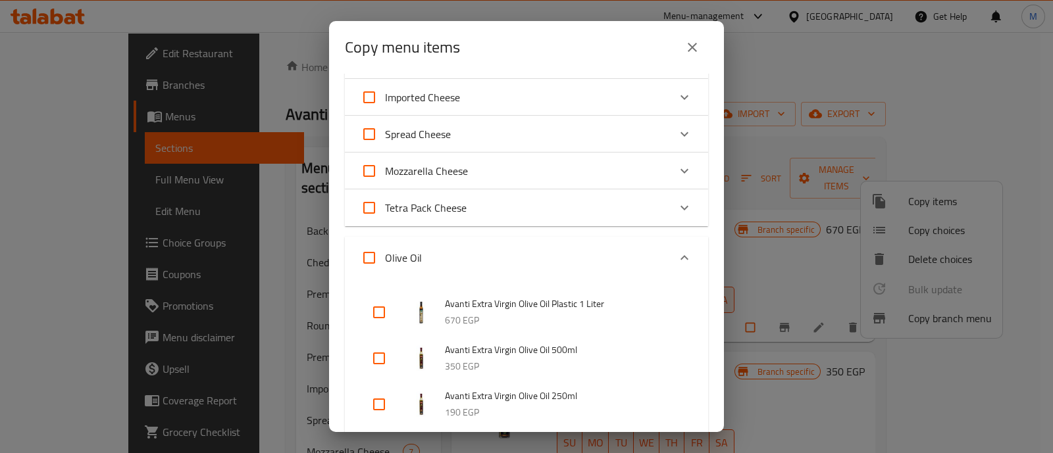
scroll to position [247, 0]
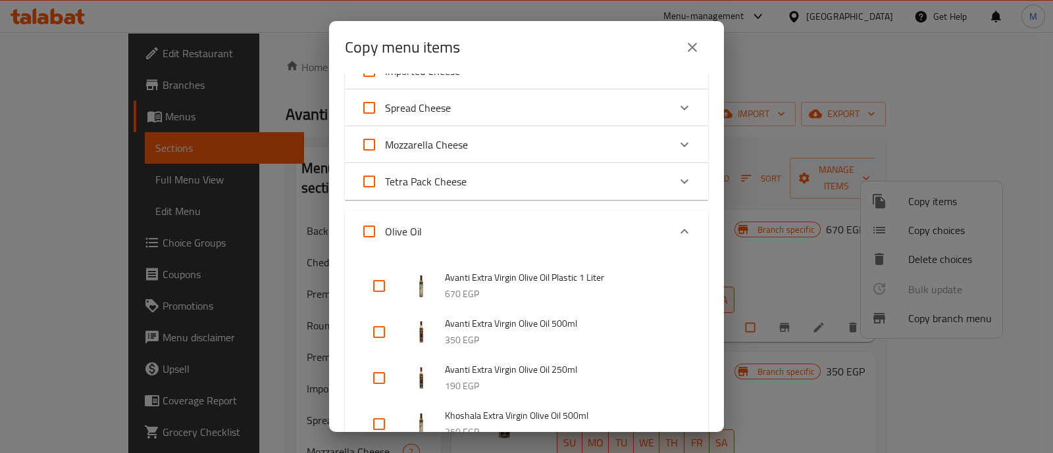
click at [378, 340] on input "checkbox" at bounding box center [379, 333] width 32 height 32
checkbox input "true"
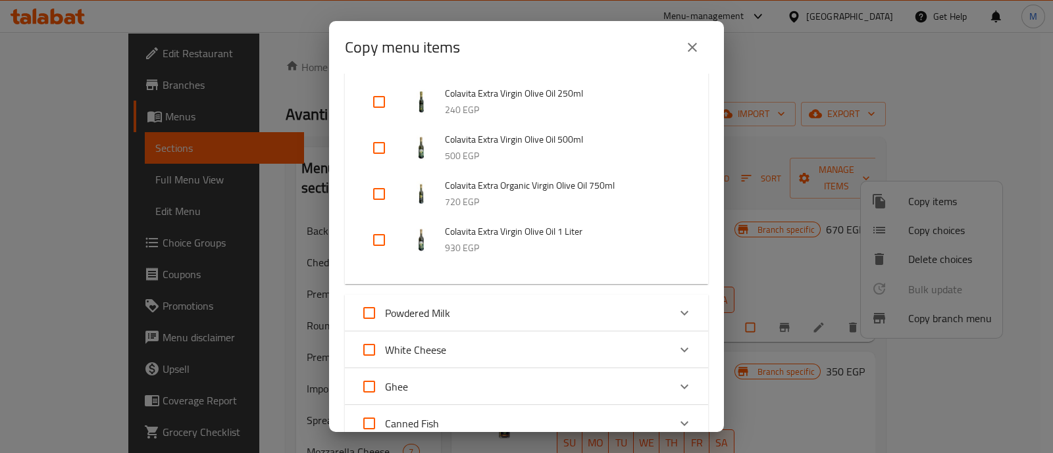
scroll to position [979, 0]
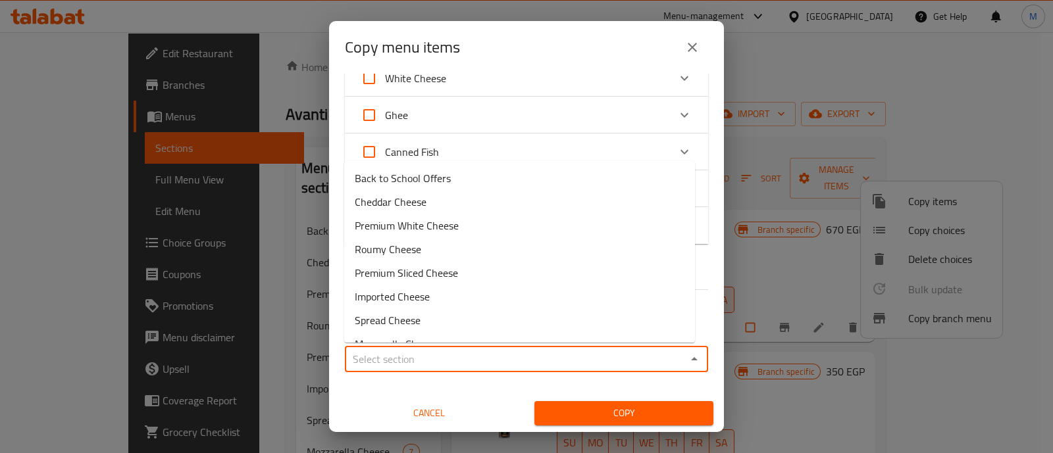
click at [399, 352] on input "Sections   *" at bounding box center [516, 359] width 334 height 18
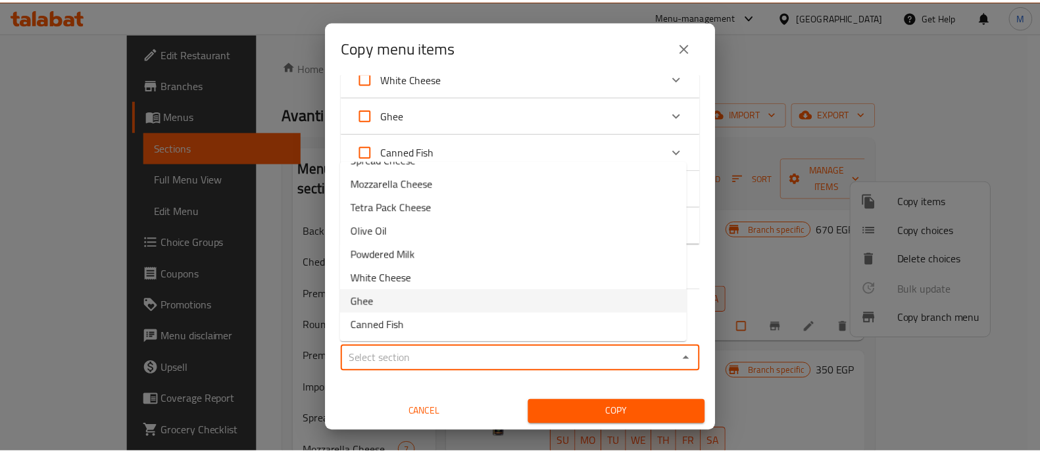
scroll to position [125, 0]
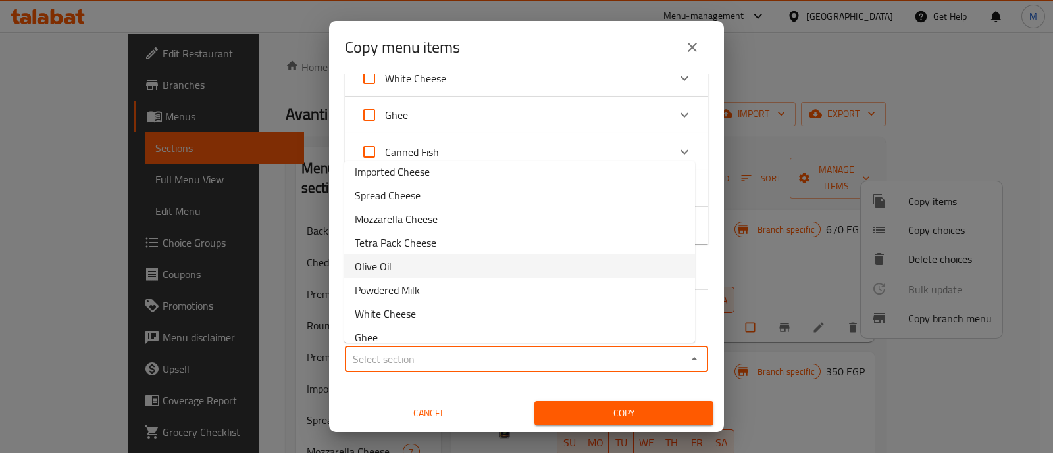
click at [439, 255] on li "Olive Oil" at bounding box center [519, 267] width 351 height 24
type input "Olive Oil"
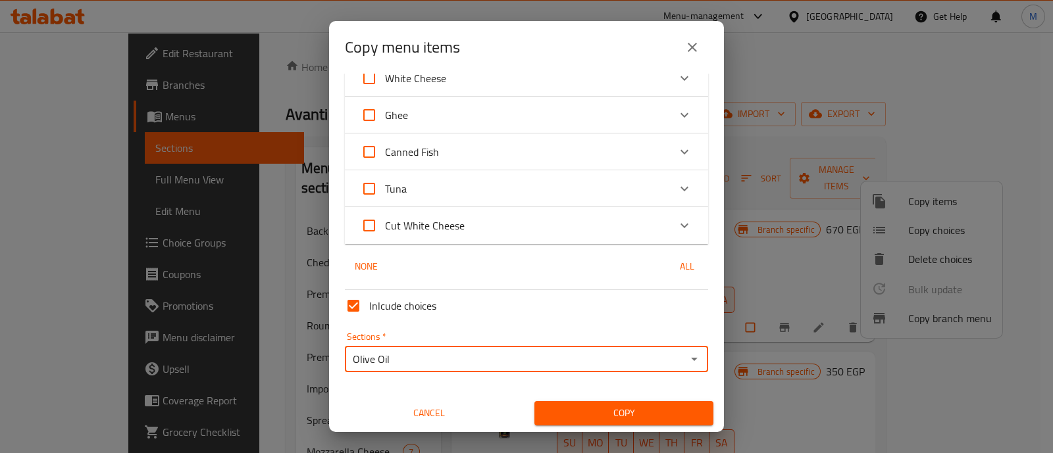
click at [647, 411] on span "Copy" at bounding box center [624, 413] width 158 height 16
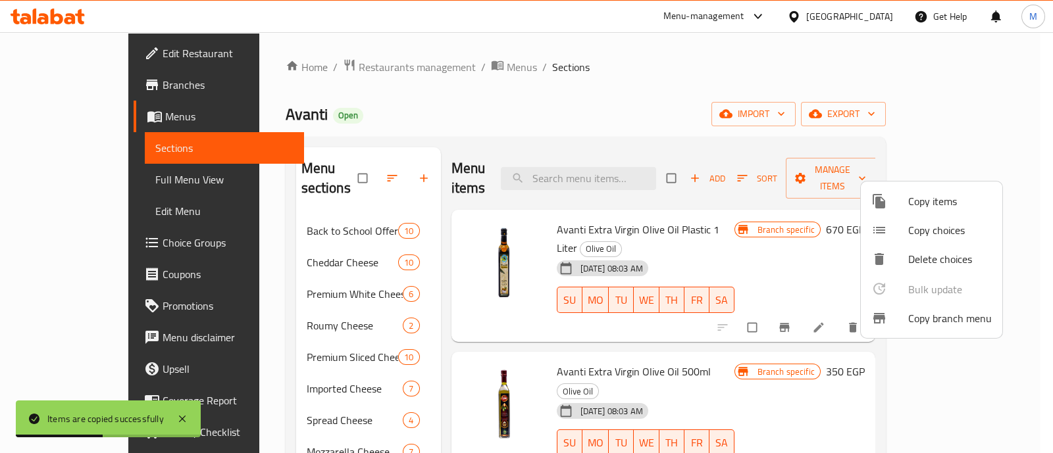
click at [750, 354] on div at bounding box center [526, 226] width 1053 height 453
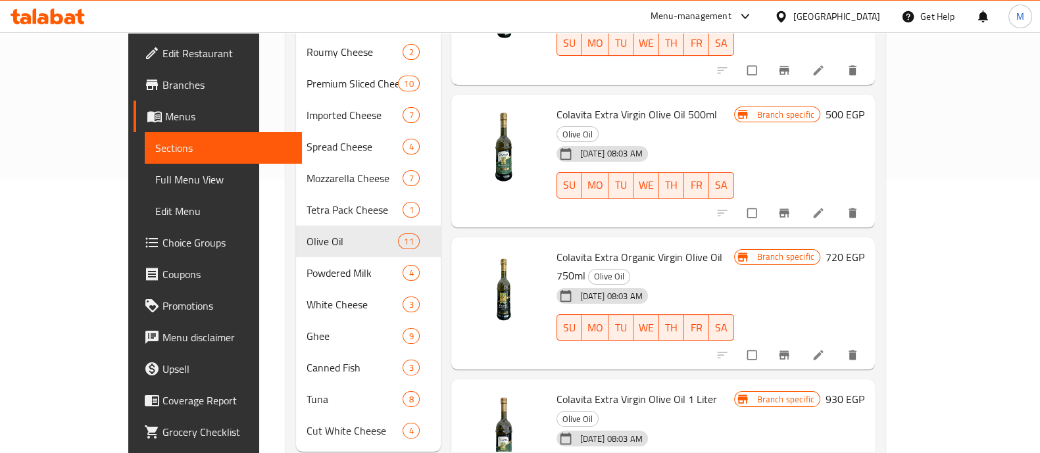
scroll to position [289, 0]
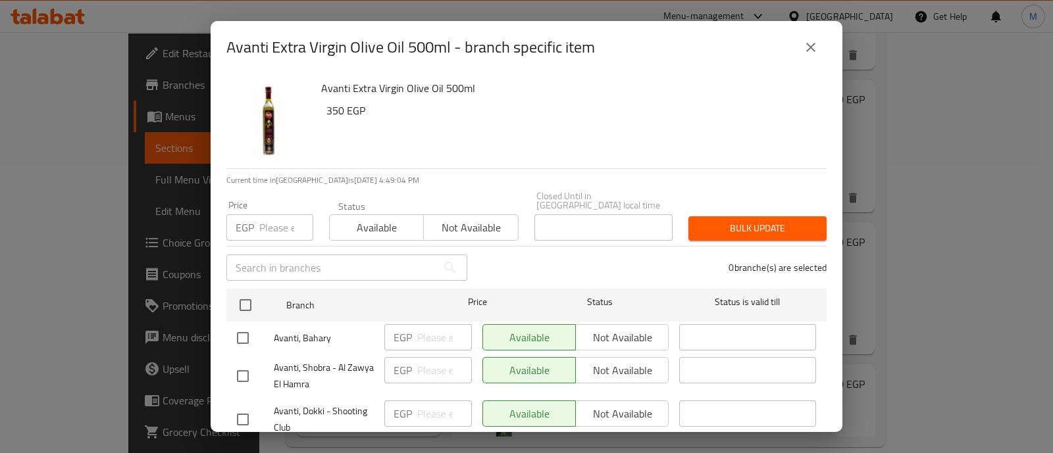
click at [266, 215] on input "number" at bounding box center [286, 228] width 54 height 26
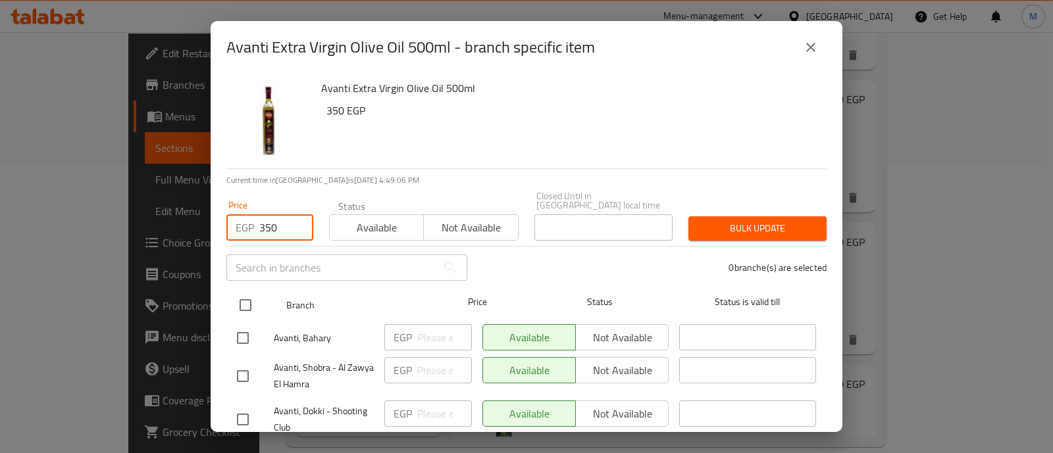
type input "350"
click at [253, 295] on input "checkbox" at bounding box center [246, 306] width 28 height 28
checkbox input "true"
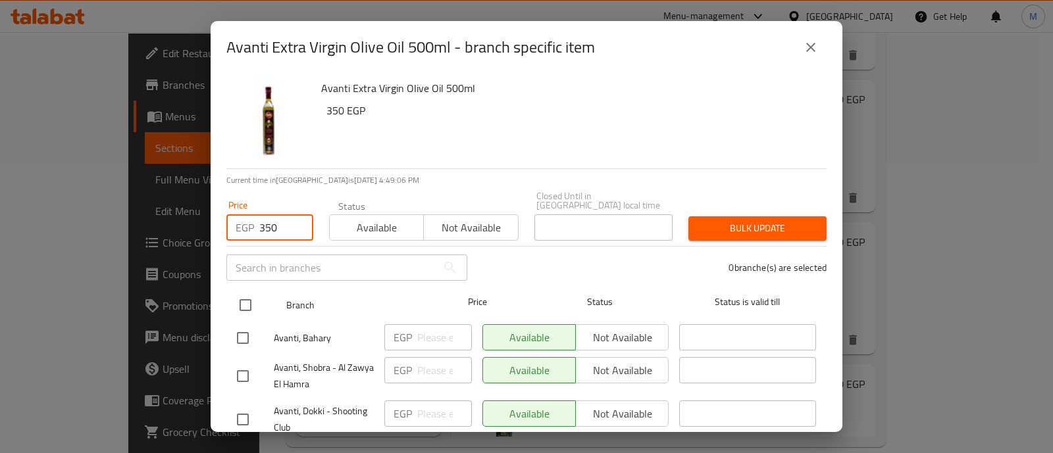
checkbox input "true"
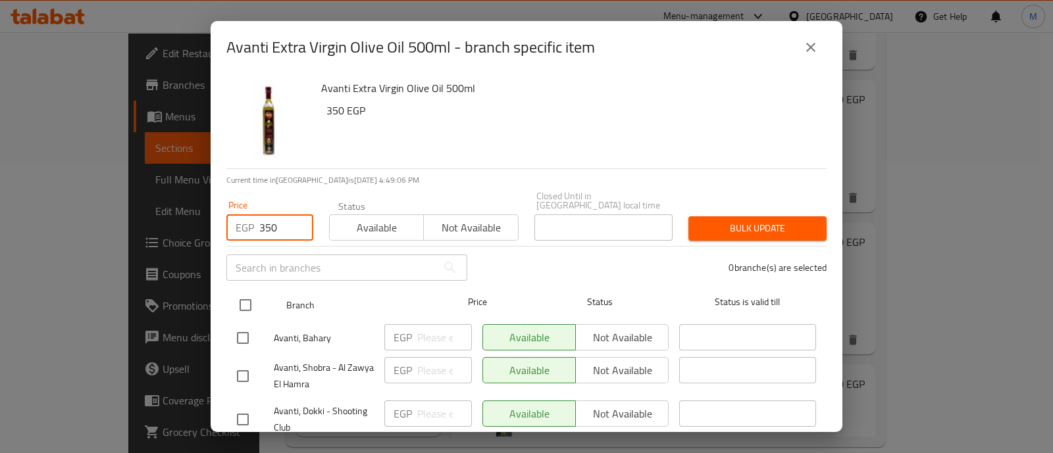
checkbox input "true"
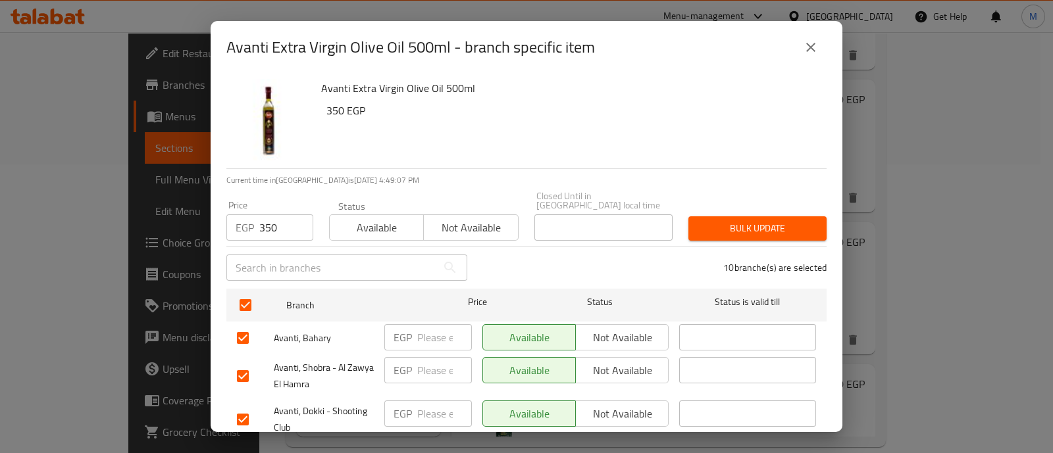
click at [719, 220] on span "Bulk update" at bounding box center [757, 228] width 117 height 16
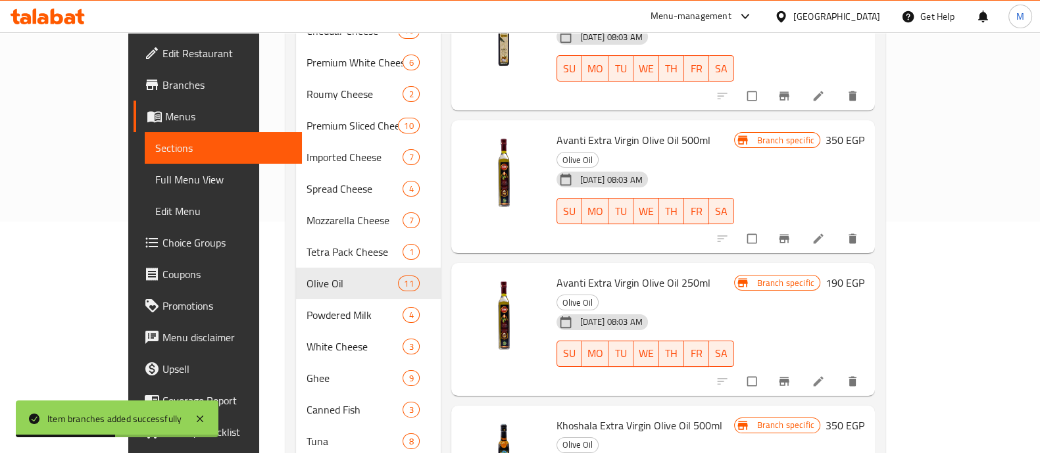
scroll to position [207, 0]
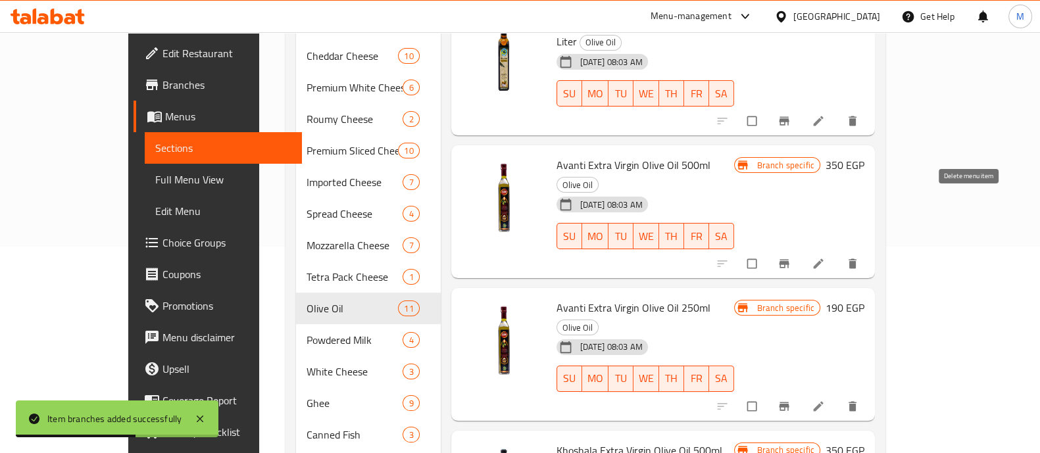
click at [857, 259] on icon "delete" at bounding box center [853, 264] width 8 height 10
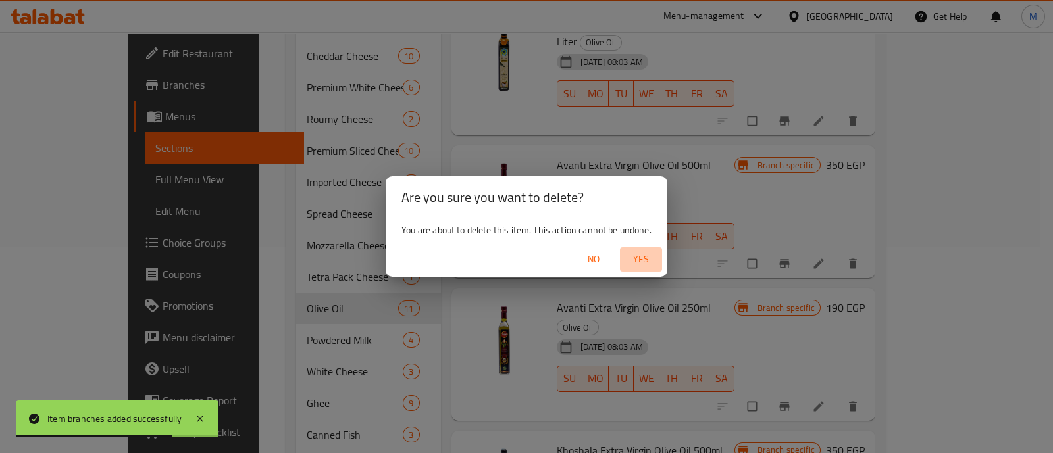
click at [646, 261] on span "Yes" at bounding box center [641, 259] width 32 height 16
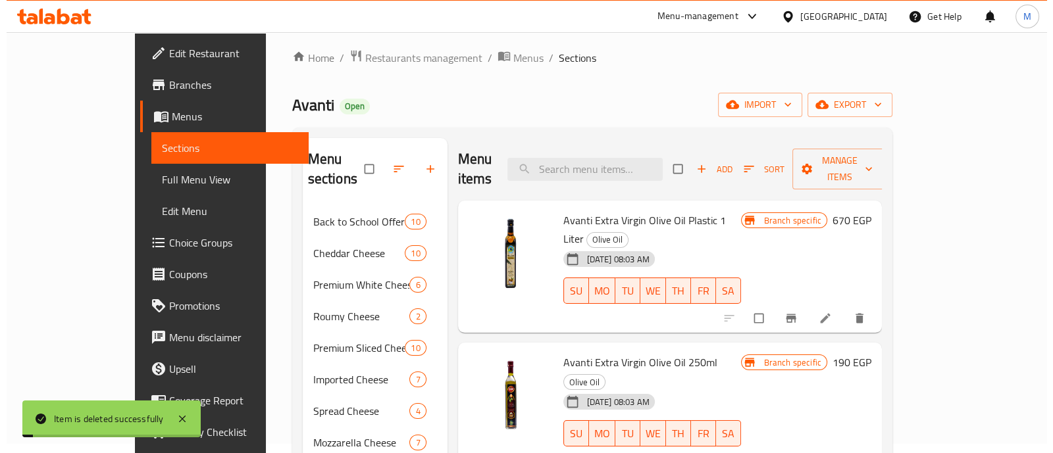
scroll to position [0, 0]
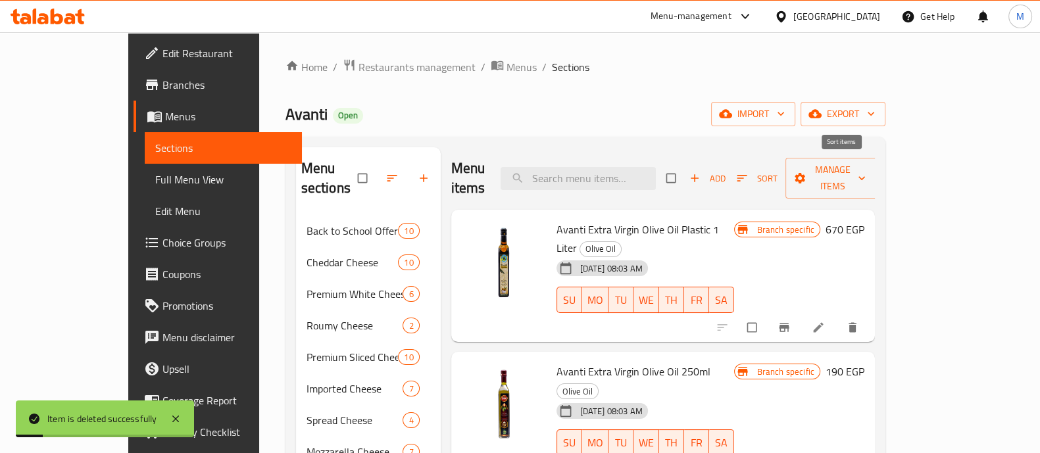
click at [751, 174] on span "button" at bounding box center [744, 178] width 16 height 13
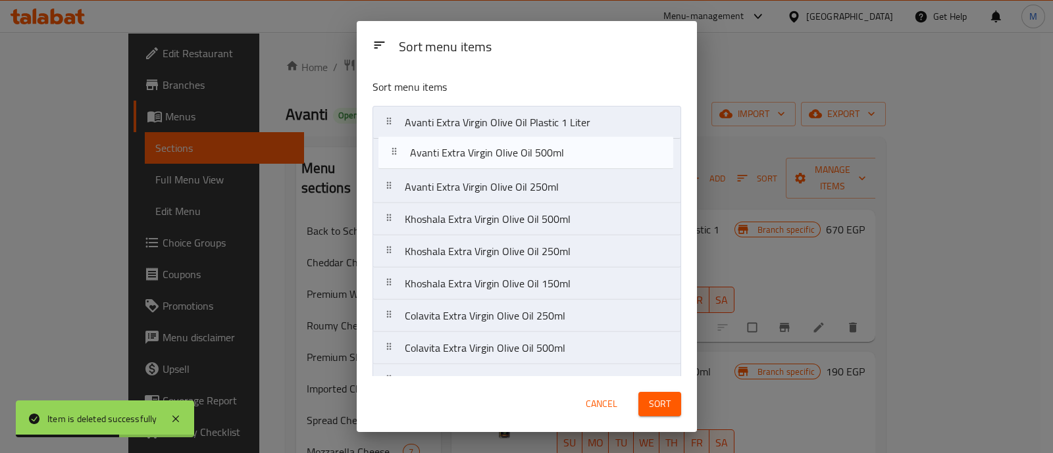
drag, startPoint x: 479, startPoint y: 367, endPoint x: 486, endPoint y: 159, distance: 208.1
click at [486, 159] on nav "Avanti Extra Virgin Olive Oil Plastic 1 Liter Avanti Extra Virgin Olive Oil 250…" at bounding box center [526, 268] width 309 height 324
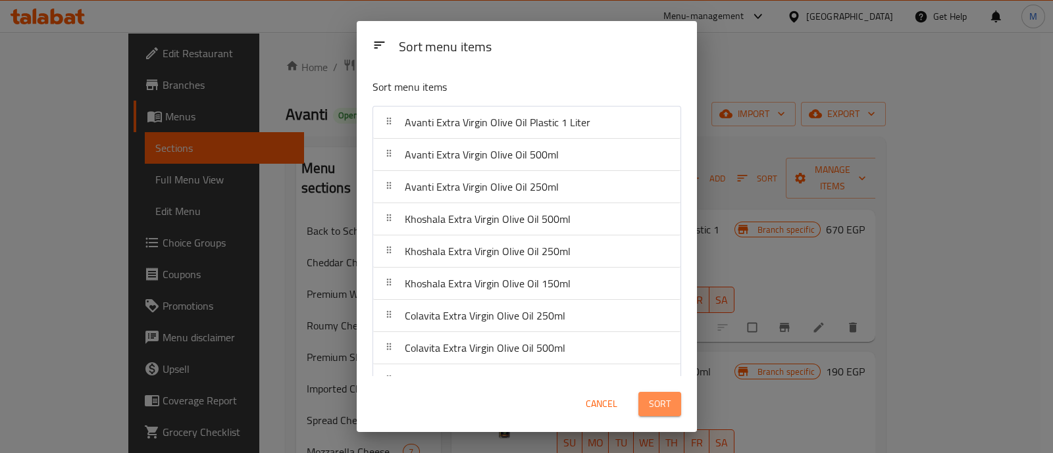
click at [660, 403] on span "Sort" at bounding box center [660, 404] width 22 height 16
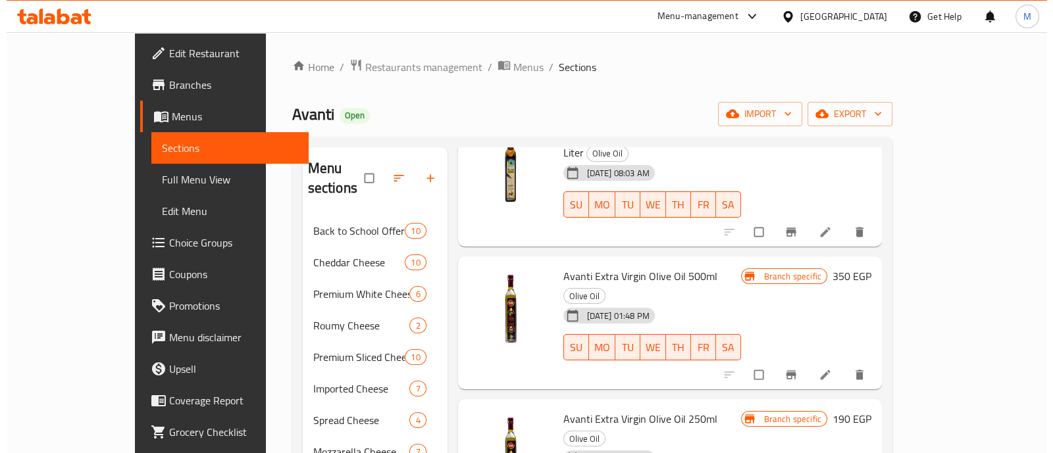
scroll to position [164, 0]
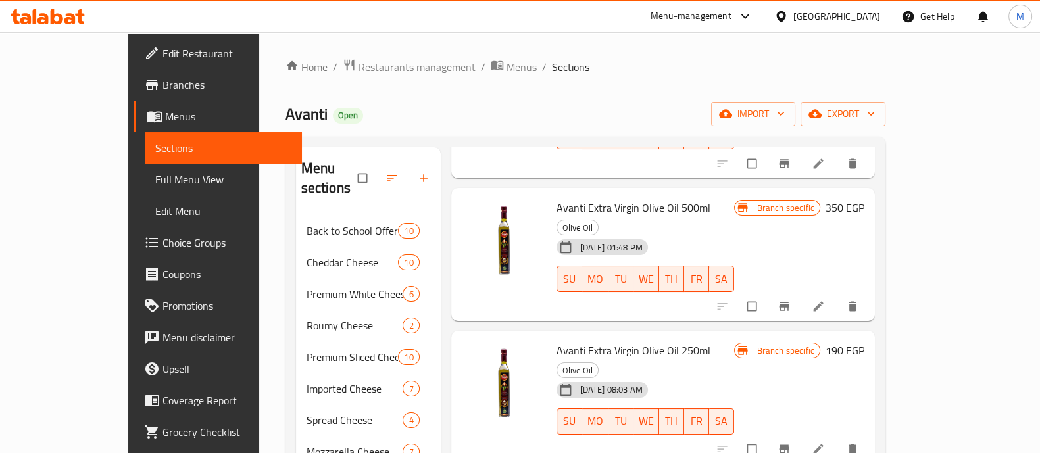
click at [791, 443] on icon "Branch-specific-item" at bounding box center [784, 449] width 13 height 13
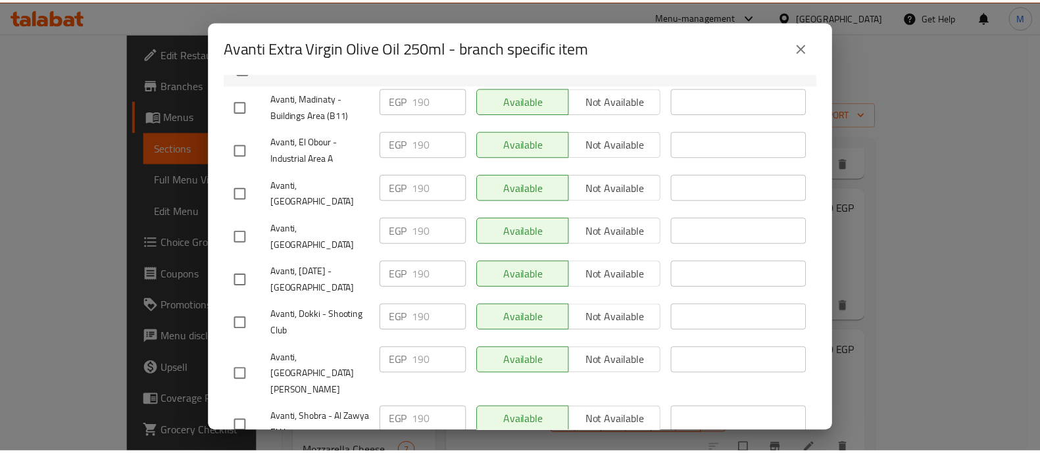
scroll to position [317, 0]
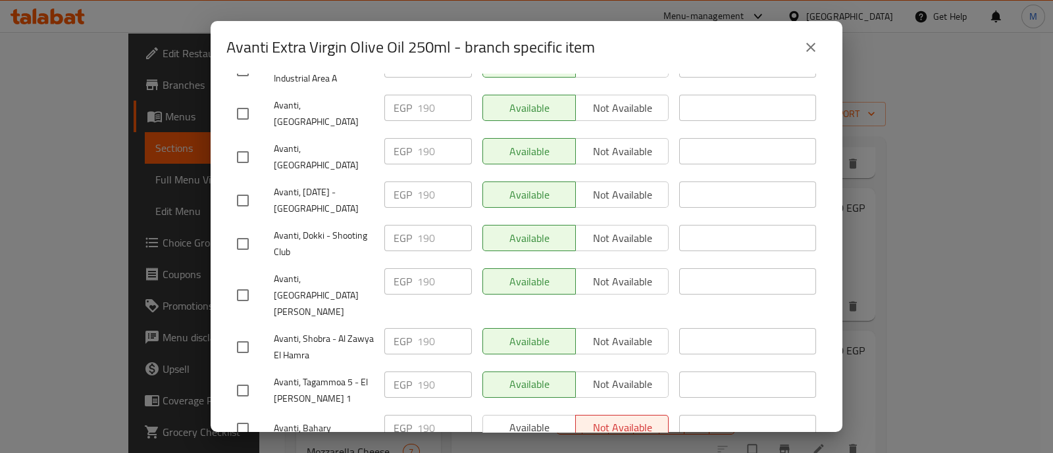
click at [803, 41] on icon "close" at bounding box center [811, 47] width 16 height 16
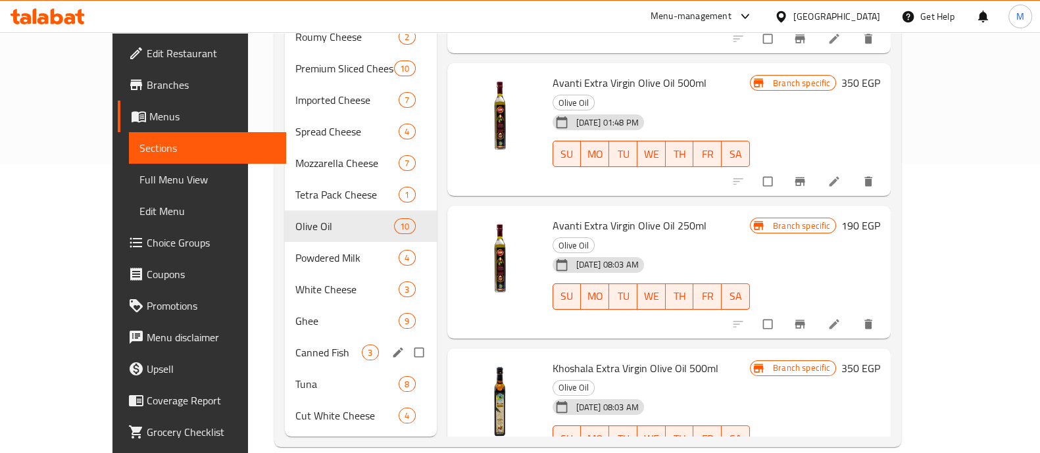
scroll to position [0, 0]
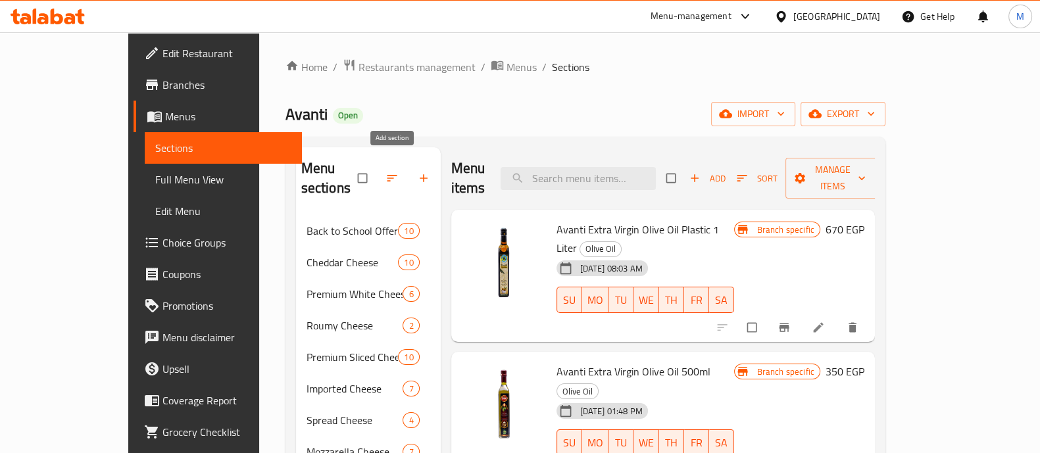
click at [409, 172] on button "button" at bounding box center [425, 178] width 32 height 29
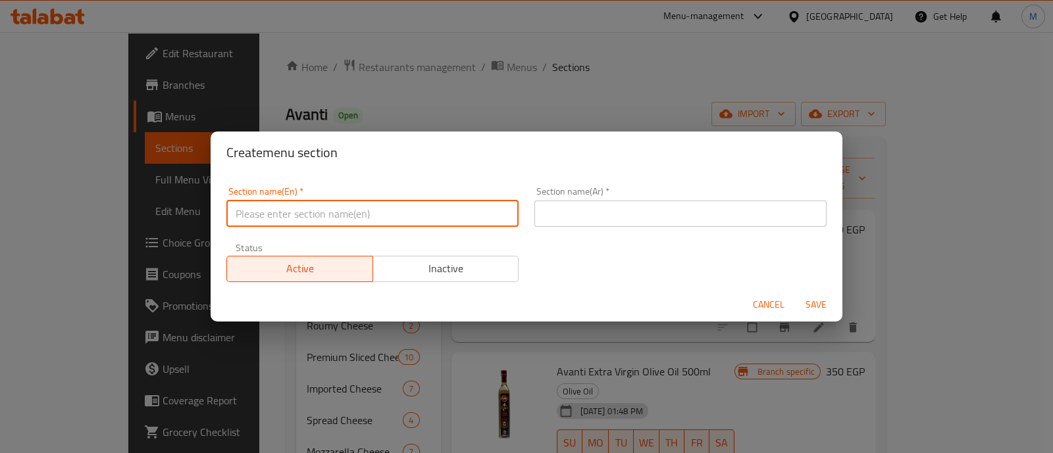
click at [345, 208] on input "text" at bounding box center [372, 214] width 292 height 26
type input "Mini Sandwiches"
click at [556, 212] on input "text" at bounding box center [680, 214] width 292 height 26
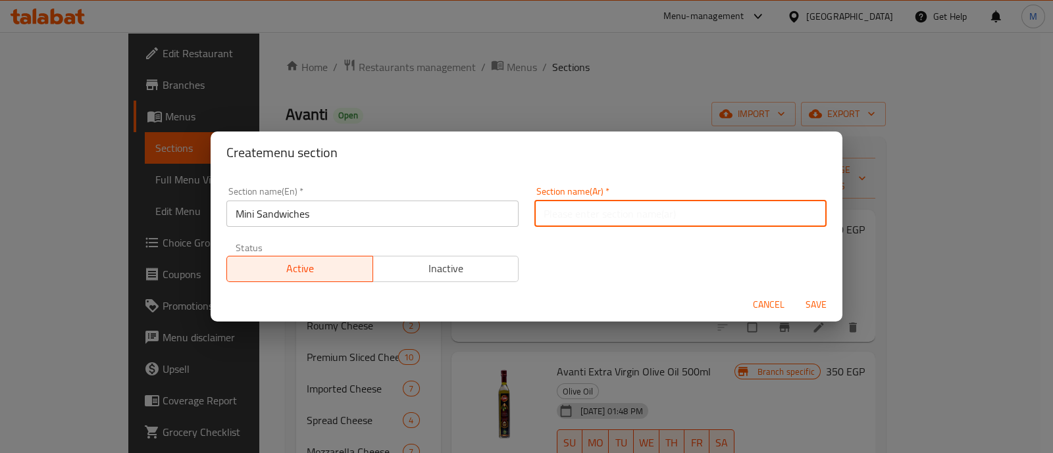
paste input "[PERSON_NAME]"
type input "[PERSON_NAME]"
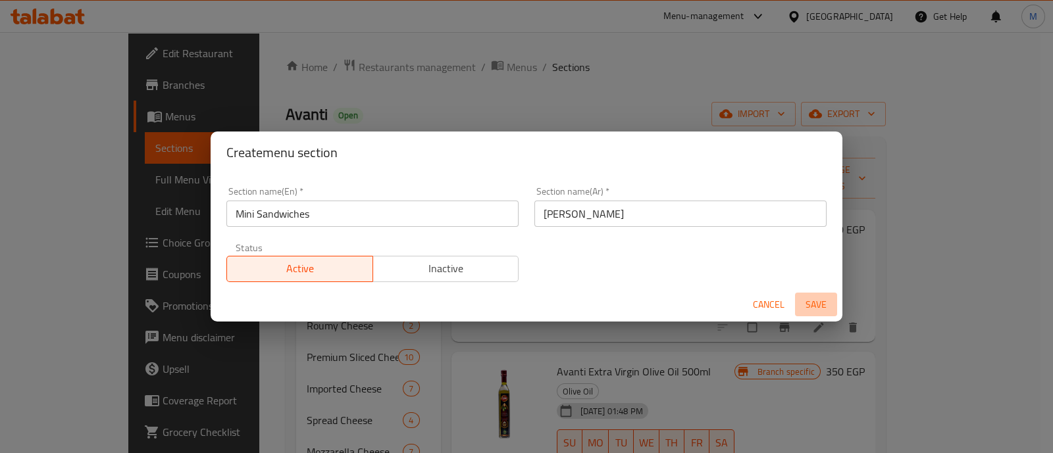
click at [809, 304] on span "Save" at bounding box center [816, 305] width 32 height 16
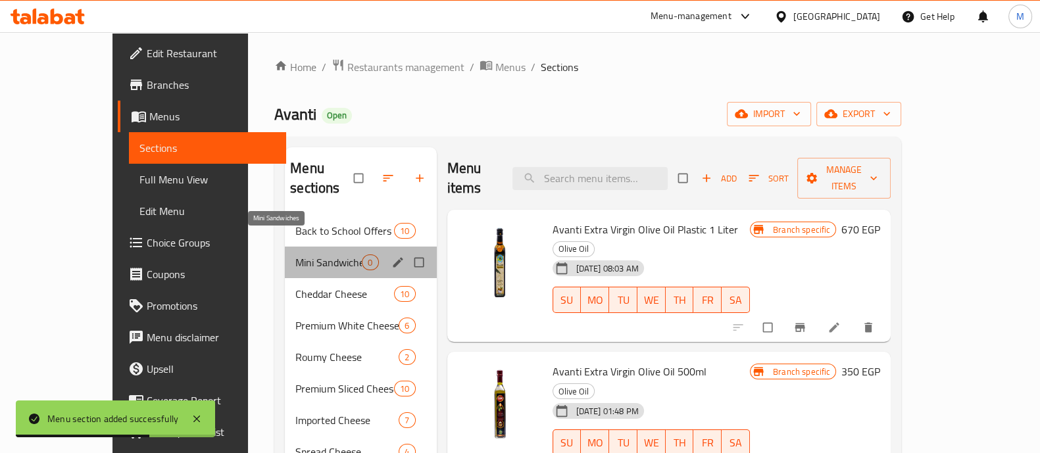
click at [310, 255] on span "Mini Sandwiches" at bounding box center [328, 263] width 66 height 16
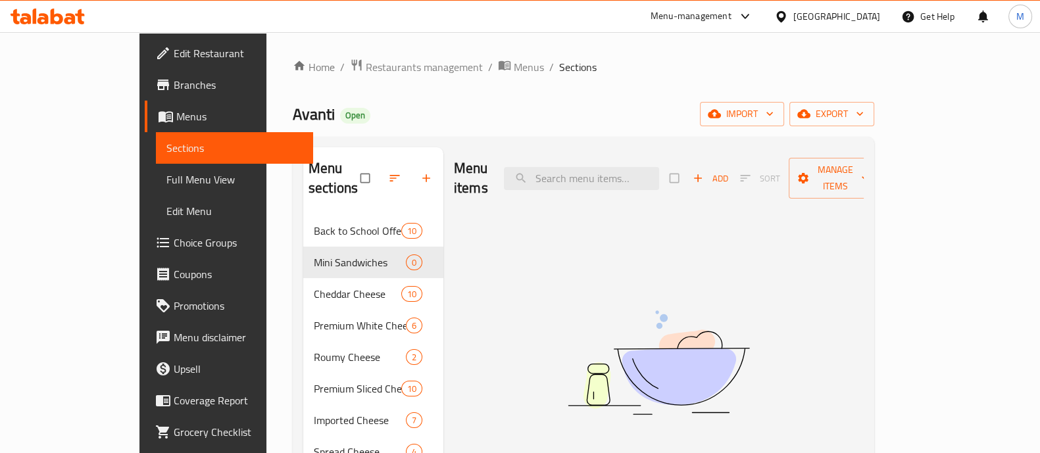
click at [728, 171] on span "Add" at bounding box center [711, 178] width 36 height 15
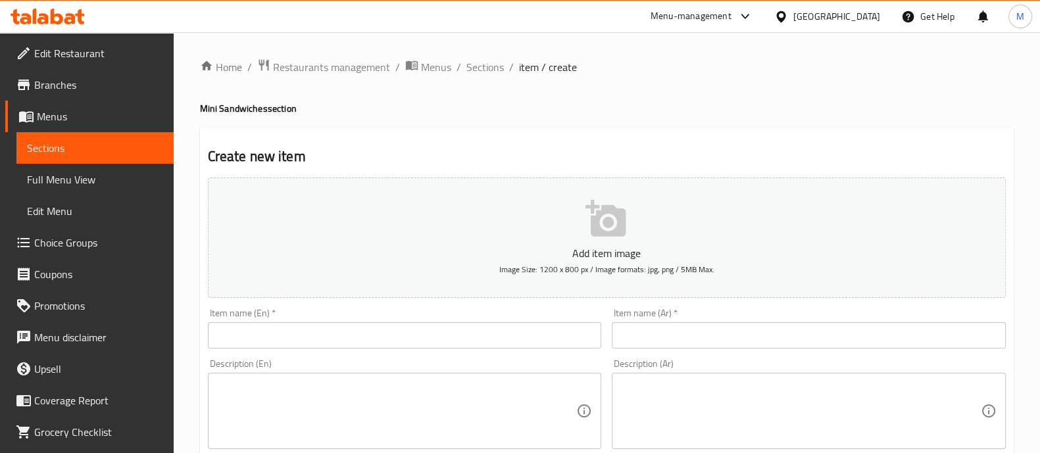
click at [382, 340] on input "text" at bounding box center [405, 335] width 394 height 26
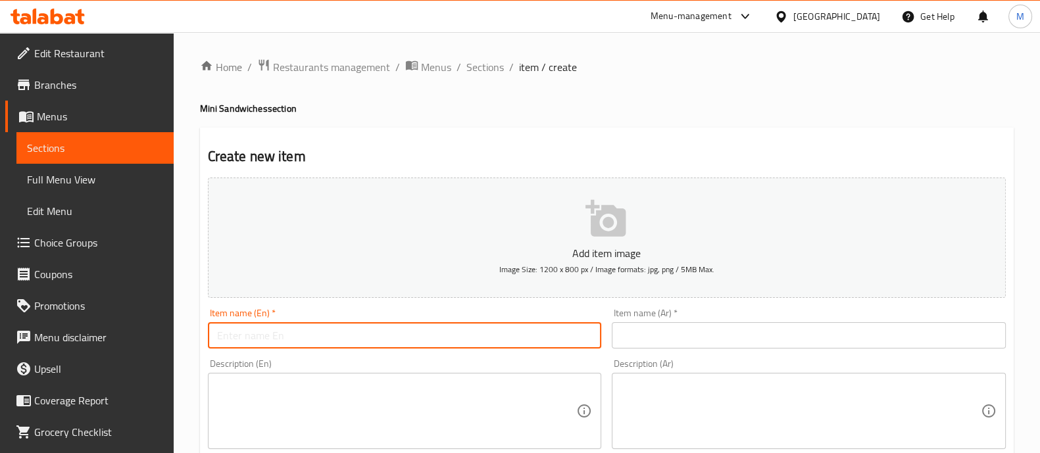
paste input "Mini sandwich Avanti 3 pieces"
type input "Mini sandwich Avanti 3 pieces"
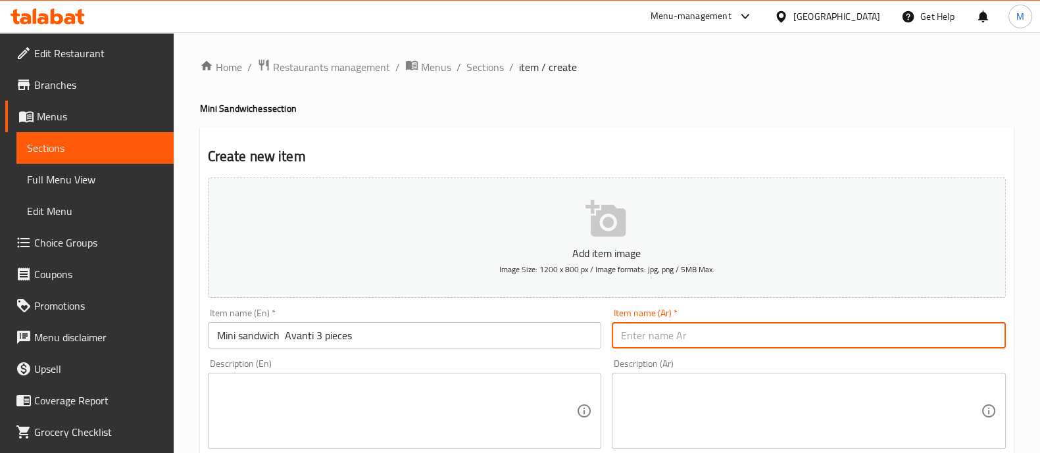
click at [638, 347] on input "text" at bounding box center [809, 335] width 394 height 26
paste input "[PERSON_NAME] أفانتى 3 قطعه"
type input "[PERSON_NAME] أفانتى 3 قطعه"
click at [561, 357] on div "Description (En) Description (En)" at bounding box center [405, 404] width 405 height 101
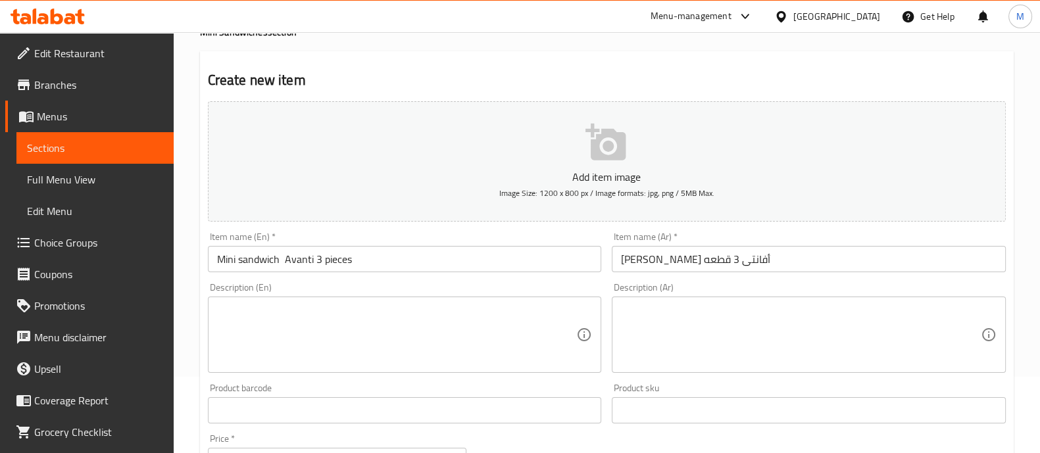
scroll to position [164, 0]
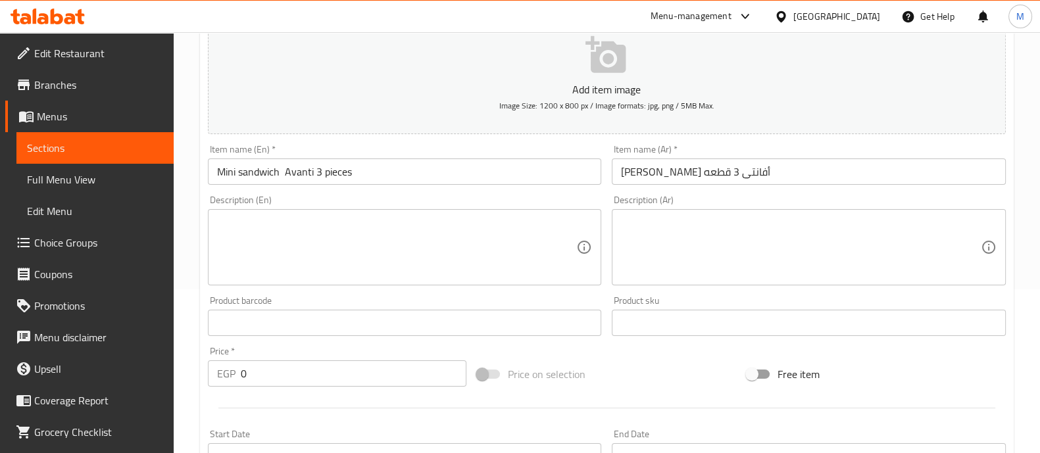
click at [288, 376] on input "0" at bounding box center [354, 374] width 226 height 26
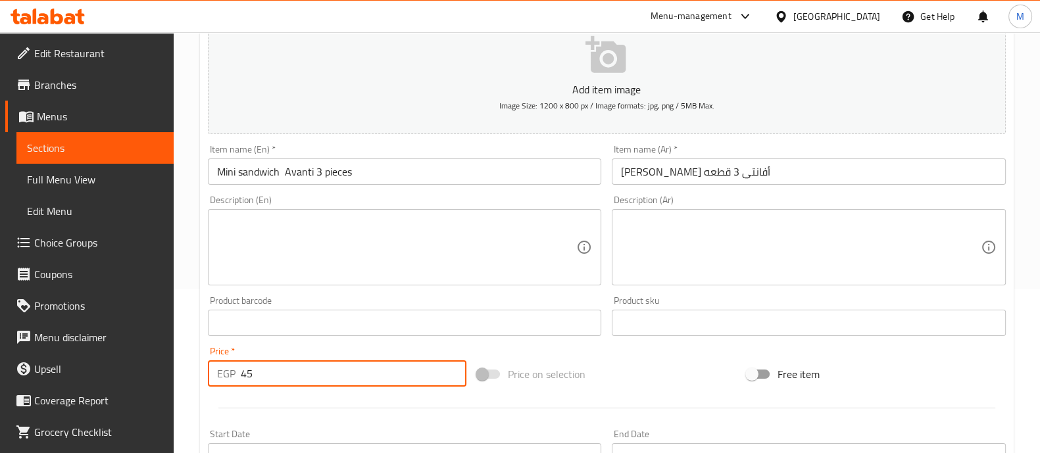
type input "45"
click at [266, 395] on div at bounding box center [607, 408] width 809 height 32
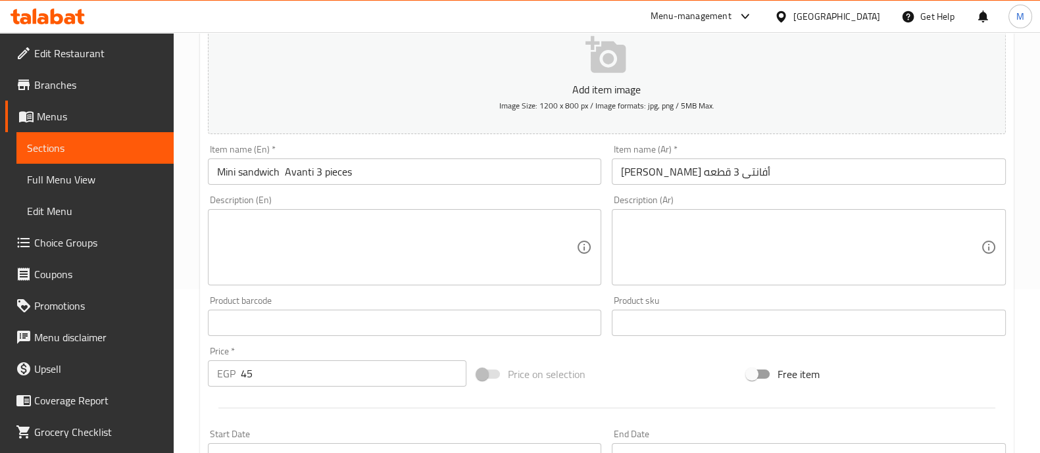
scroll to position [475, 0]
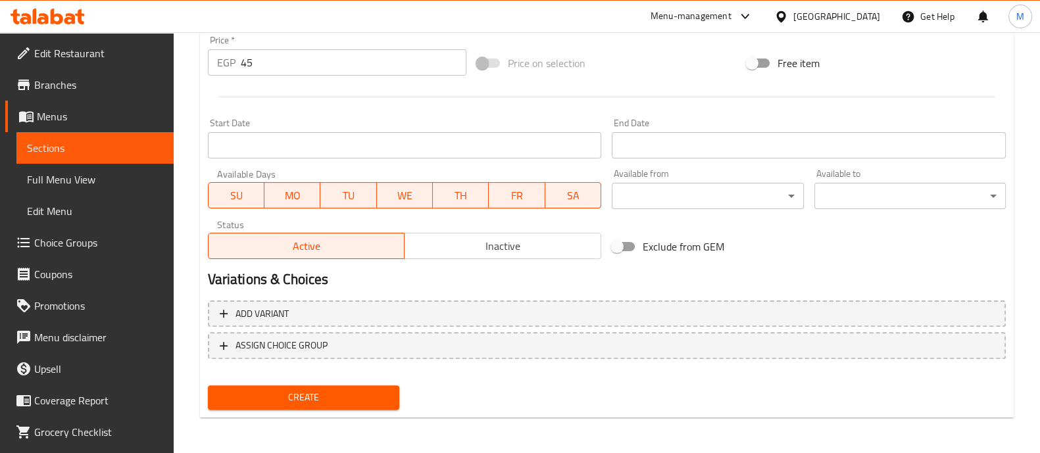
click at [269, 396] on span "Create" at bounding box center [303, 398] width 170 height 16
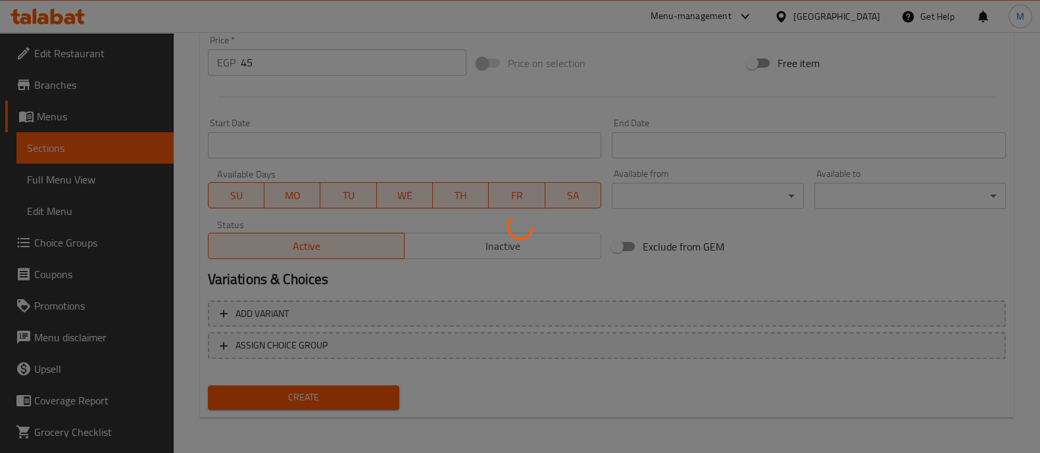
type input "0"
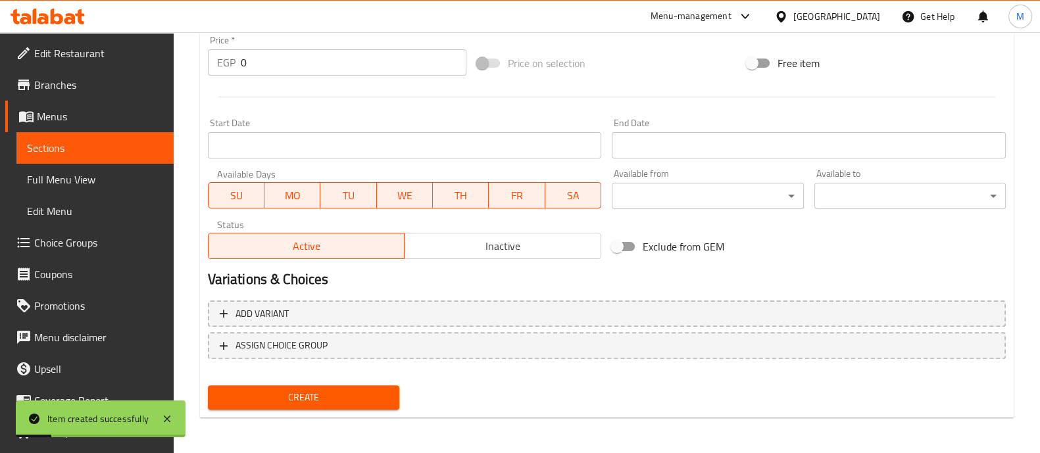
scroll to position [0, 0]
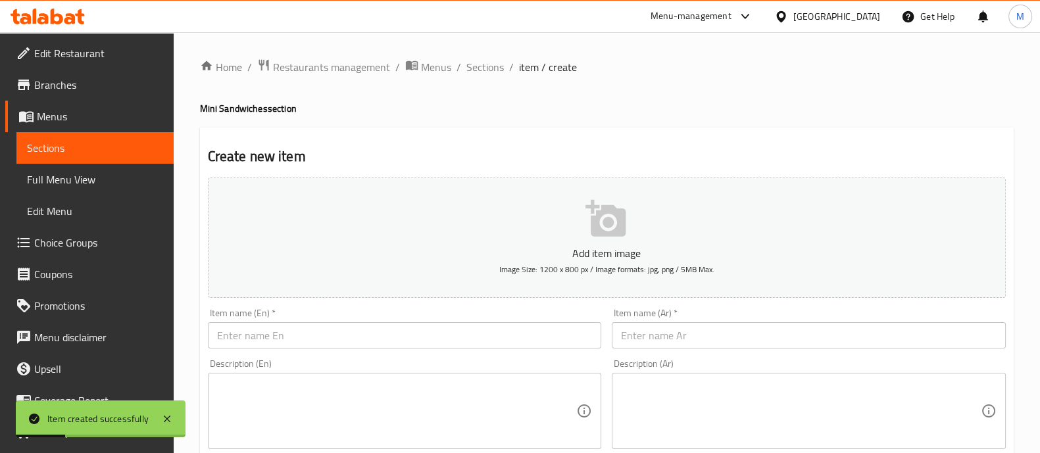
click at [289, 340] on input "text" at bounding box center [405, 335] width 394 height 26
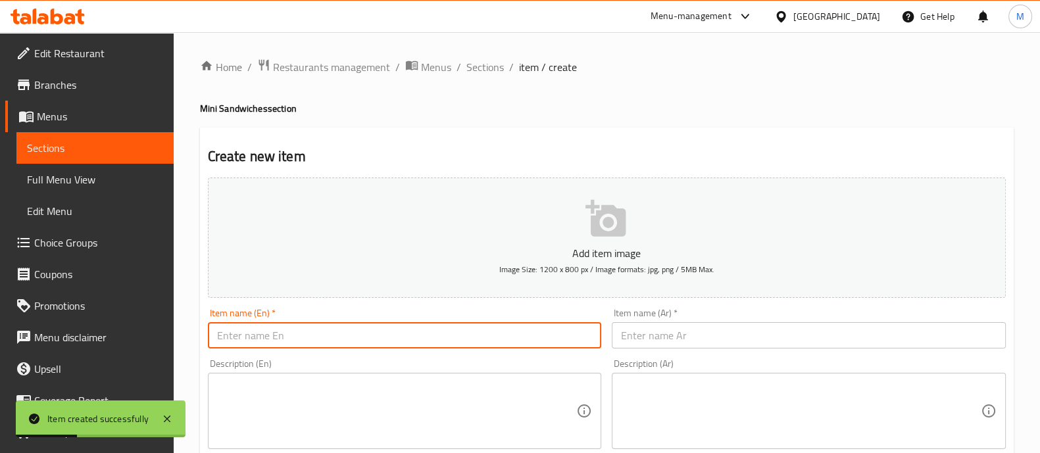
paste input "Mini sandwich Avanti 6 pieces"
type input "Mini sandwich Avanti 6 pieces"
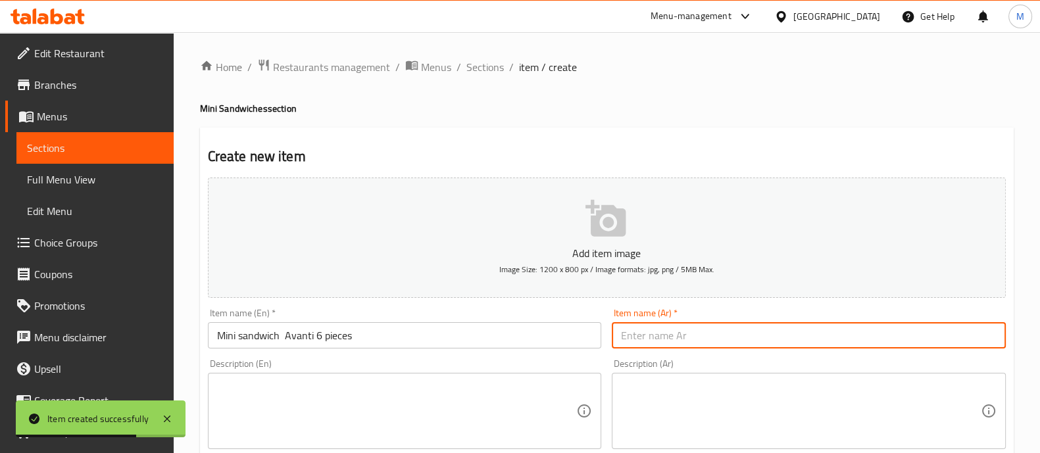
click at [646, 339] on input "text" at bounding box center [809, 335] width 394 height 26
paste input "[PERSON_NAME] افانتى 6 قطعه"
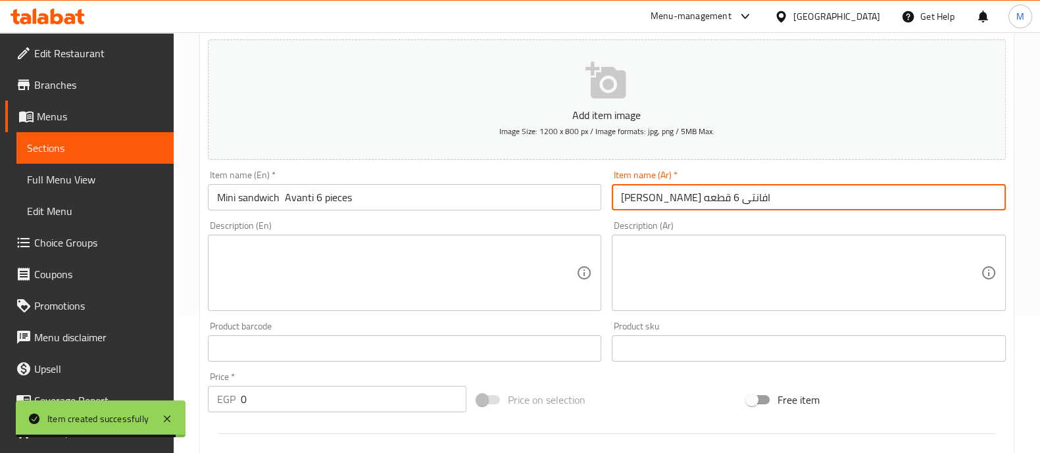
scroll to position [164, 0]
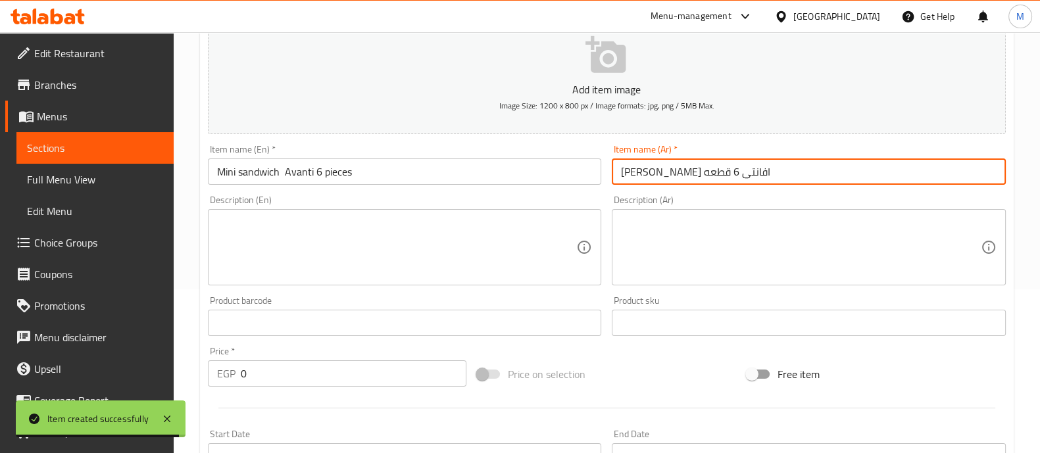
type input "[PERSON_NAME] افانتى 6 قطعه"
click at [326, 369] on input "0" at bounding box center [354, 374] width 226 height 26
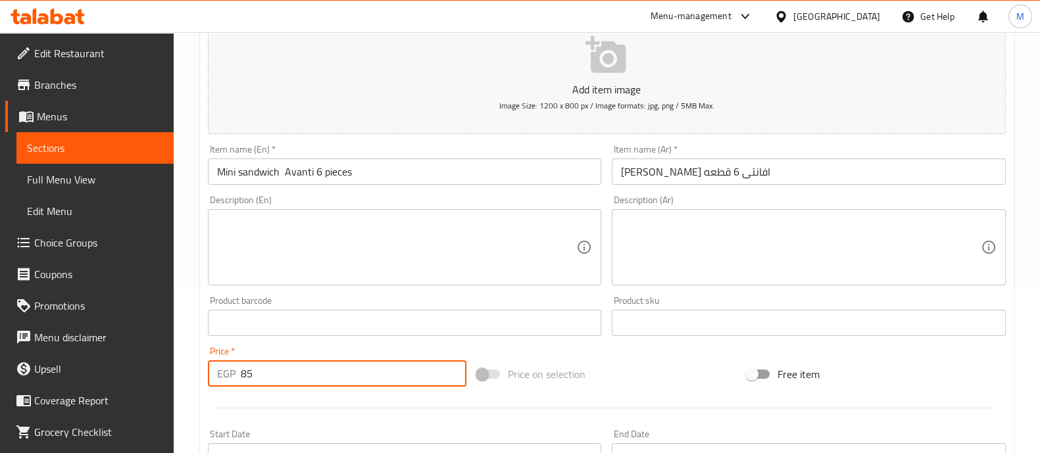
type input "85"
click at [276, 392] on div at bounding box center [607, 408] width 809 height 32
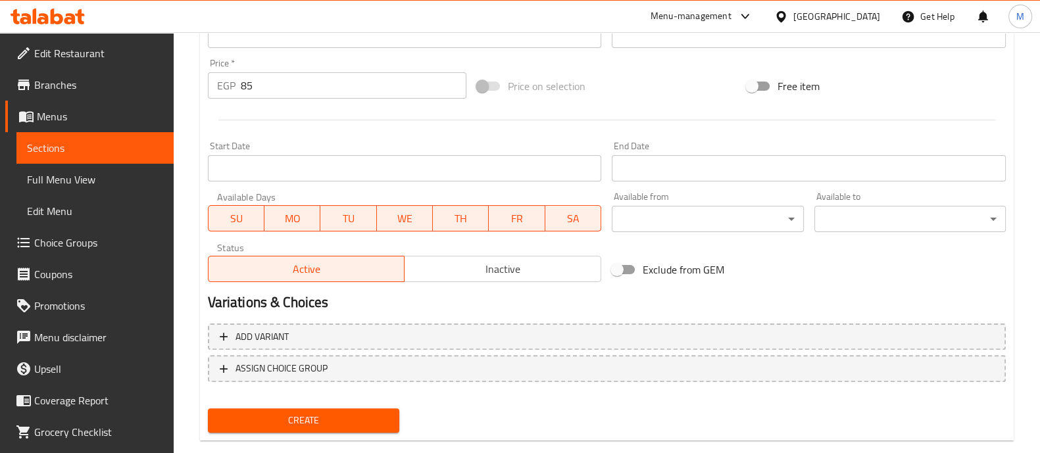
scroll to position [475, 0]
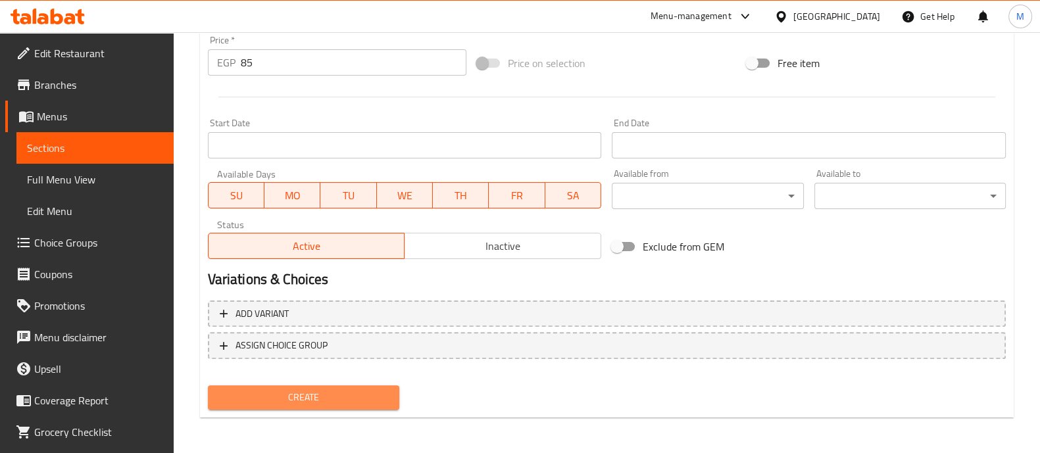
click at [301, 391] on span "Create" at bounding box center [303, 398] width 170 height 16
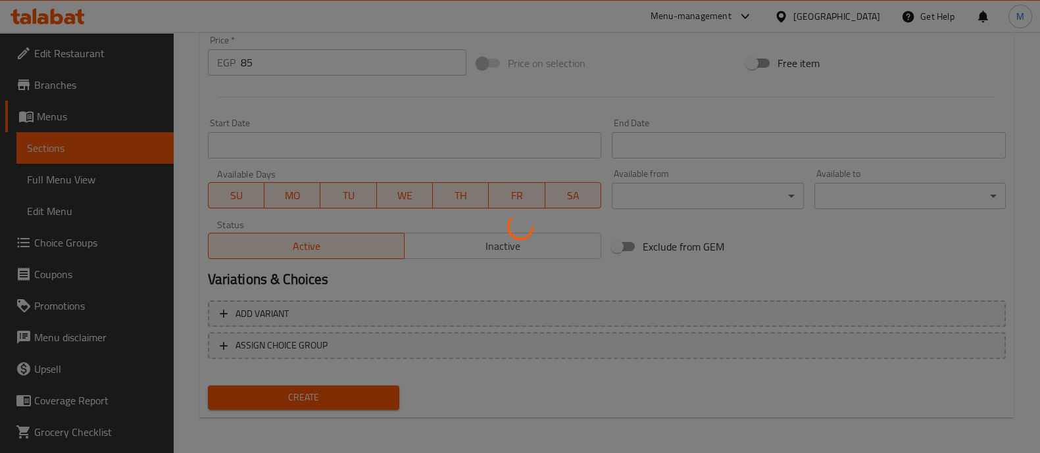
type input "0"
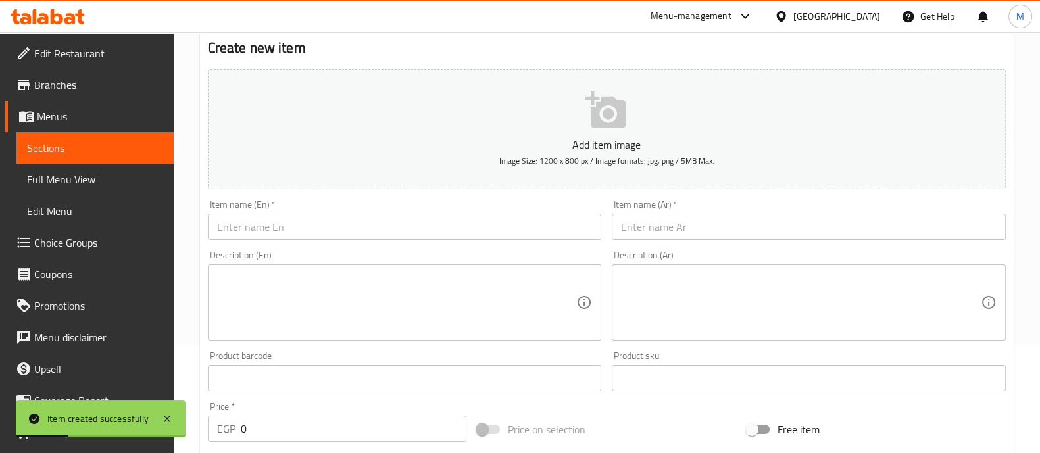
scroll to position [0, 0]
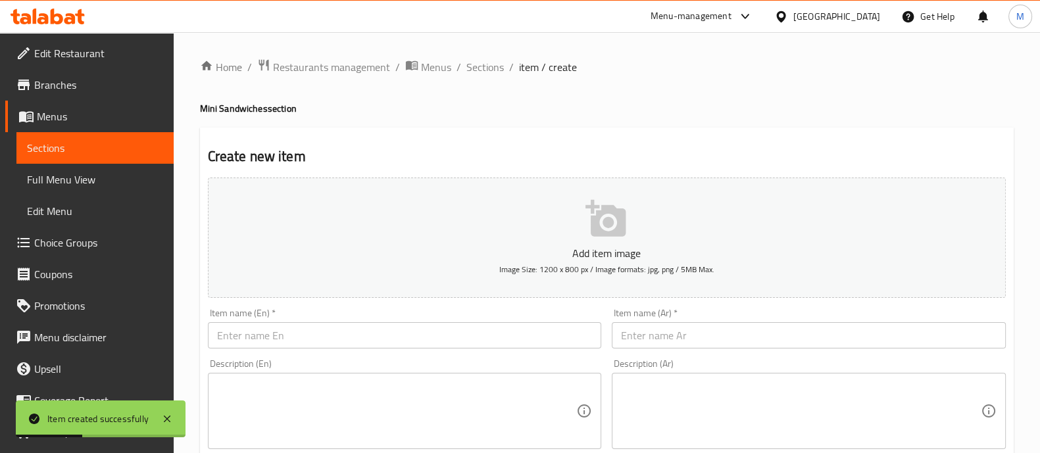
drag, startPoint x: 485, startPoint y: 70, endPoint x: 481, endPoint y: 80, distance: 10.0
click at [485, 70] on span "Sections" at bounding box center [486, 67] width 38 height 16
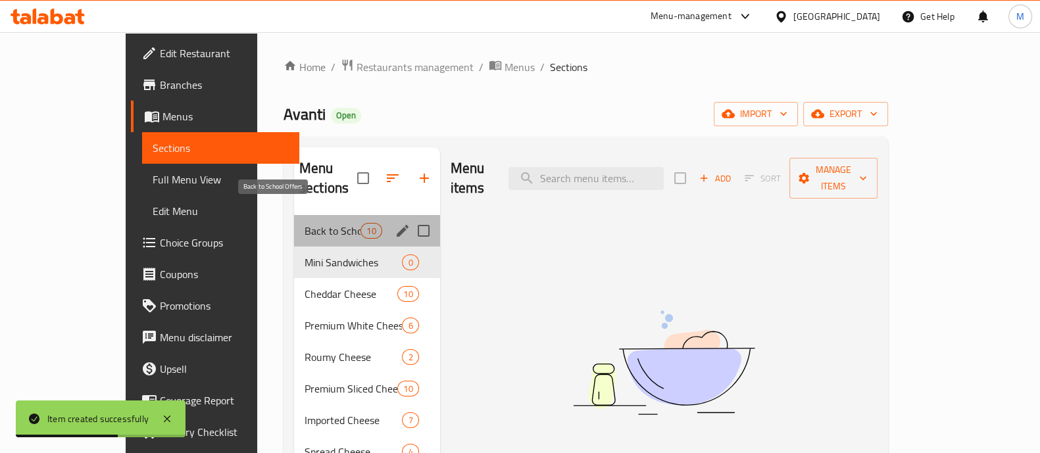
click at [305, 223] on span "Back to School Offers" at bounding box center [333, 231] width 56 height 16
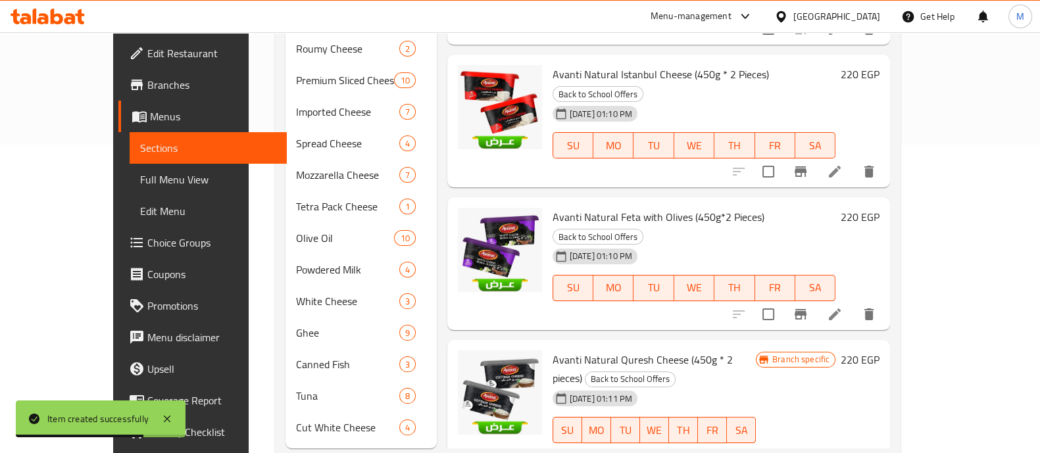
scroll to position [320, 0]
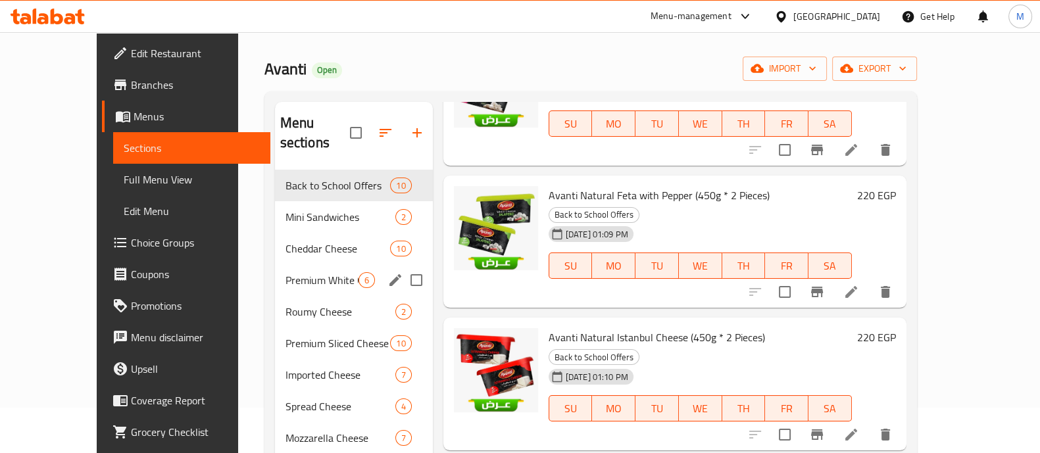
scroll to position [0, 0]
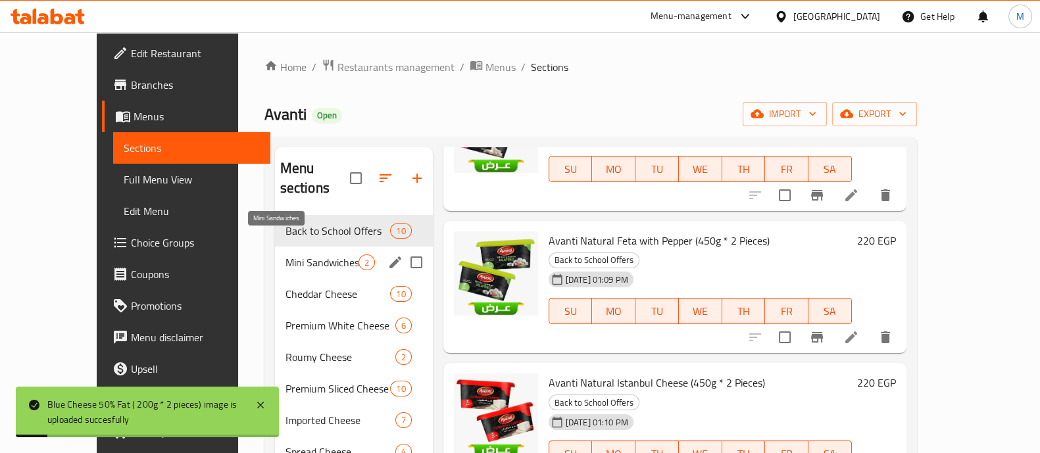
click at [286, 255] on span "Mini Sandwiches" at bounding box center [322, 263] width 73 height 16
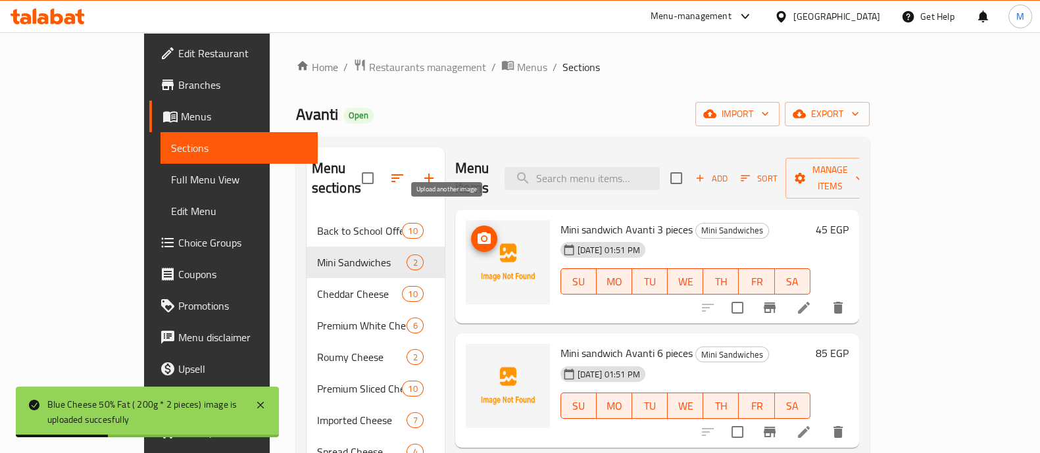
click at [476, 231] on icon "upload picture" at bounding box center [484, 239] width 16 height 16
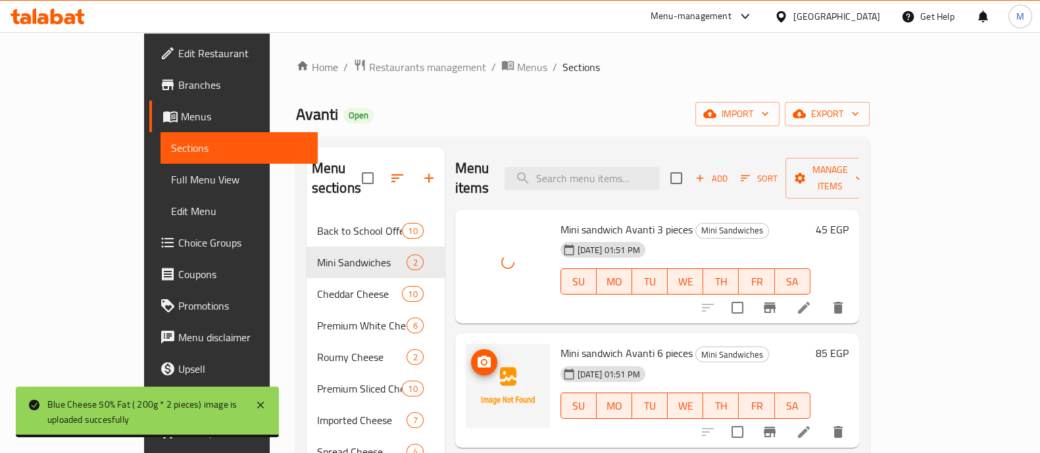
click at [476, 355] on icon "upload picture" at bounding box center [484, 363] width 16 height 16
